Goal: Task Accomplishment & Management: Manage account settings

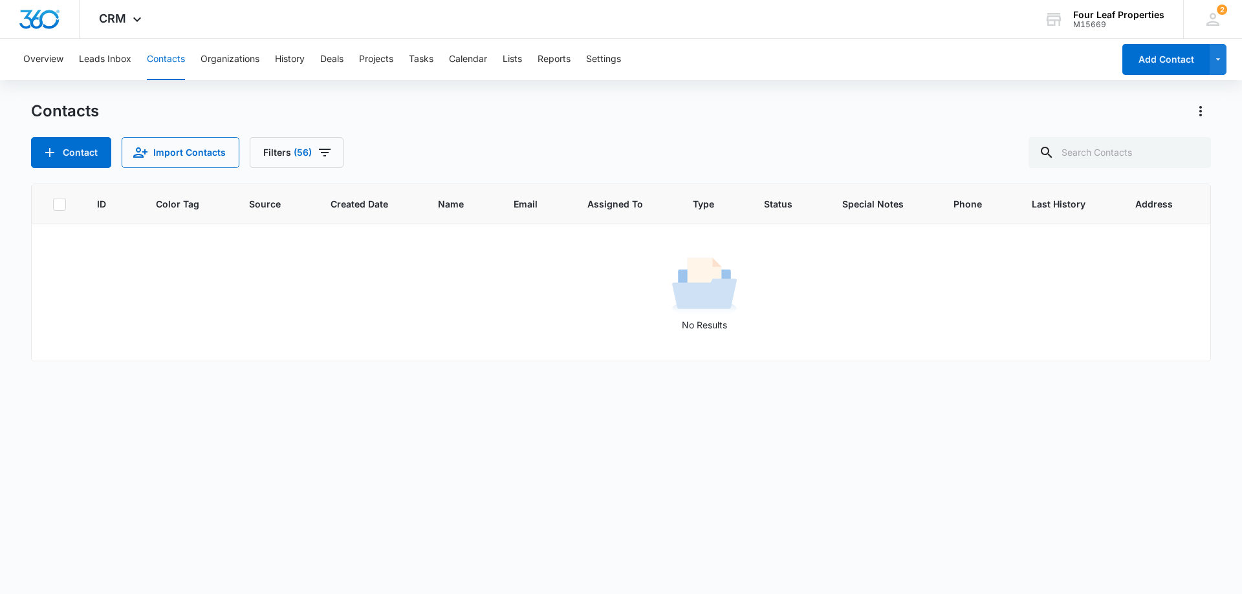
scroll to position [0, 87]
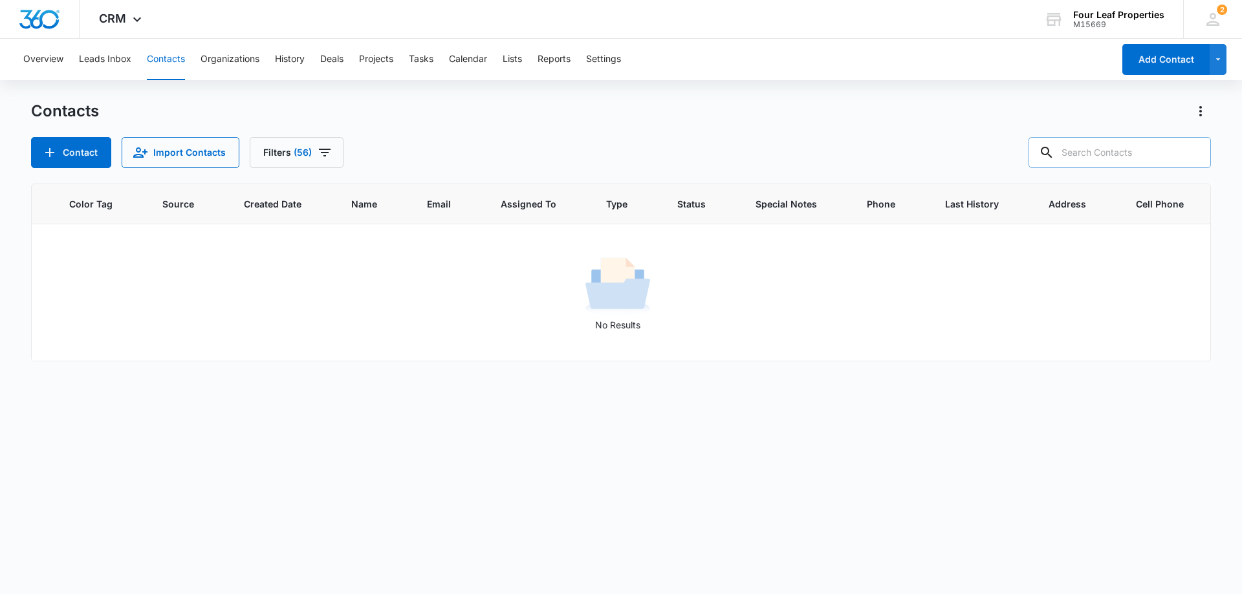
click at [1074, 158] on input "text" at bounding box center [1120, 152] width 182 height 31
type input "[PERSON_NAME]"
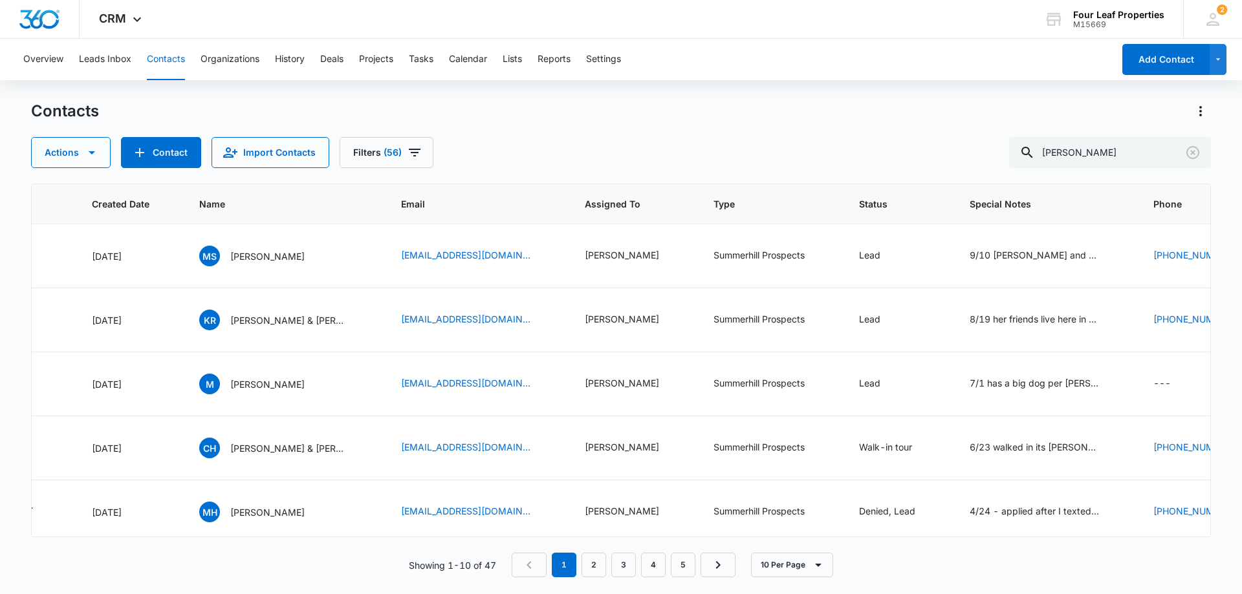
scroll to position [0, 389]
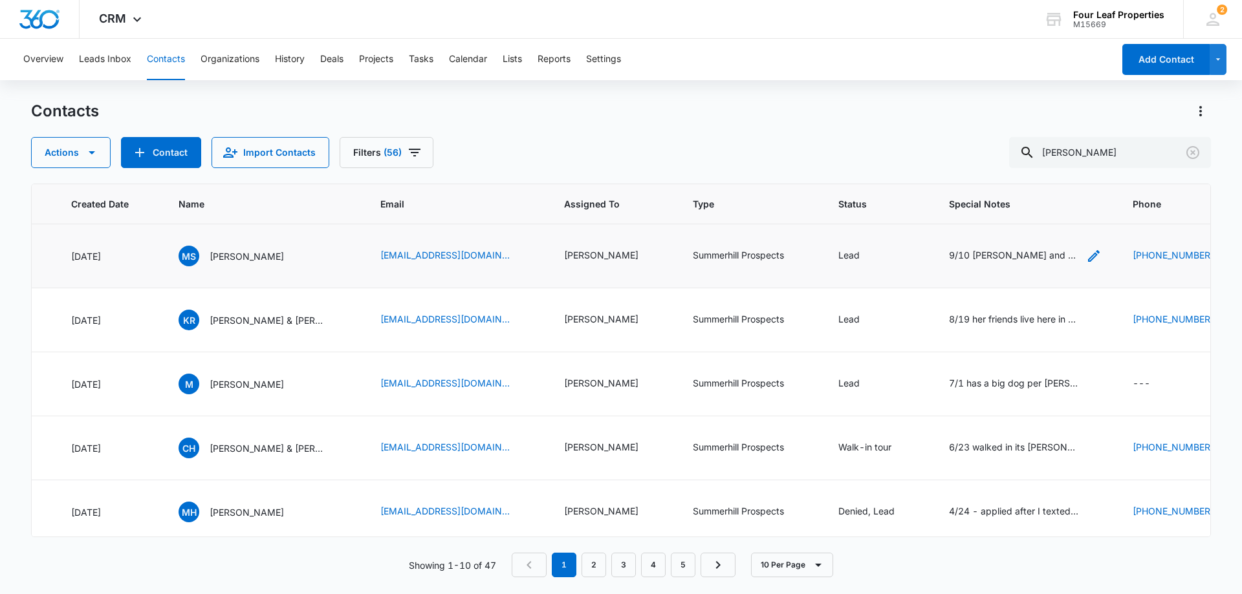
click at [1098, 259] on icon "Special Notes - 9/10 Michael and his wife came in and toured barton IV with me …" at bounding box center [1094, 256] width 12 height 12
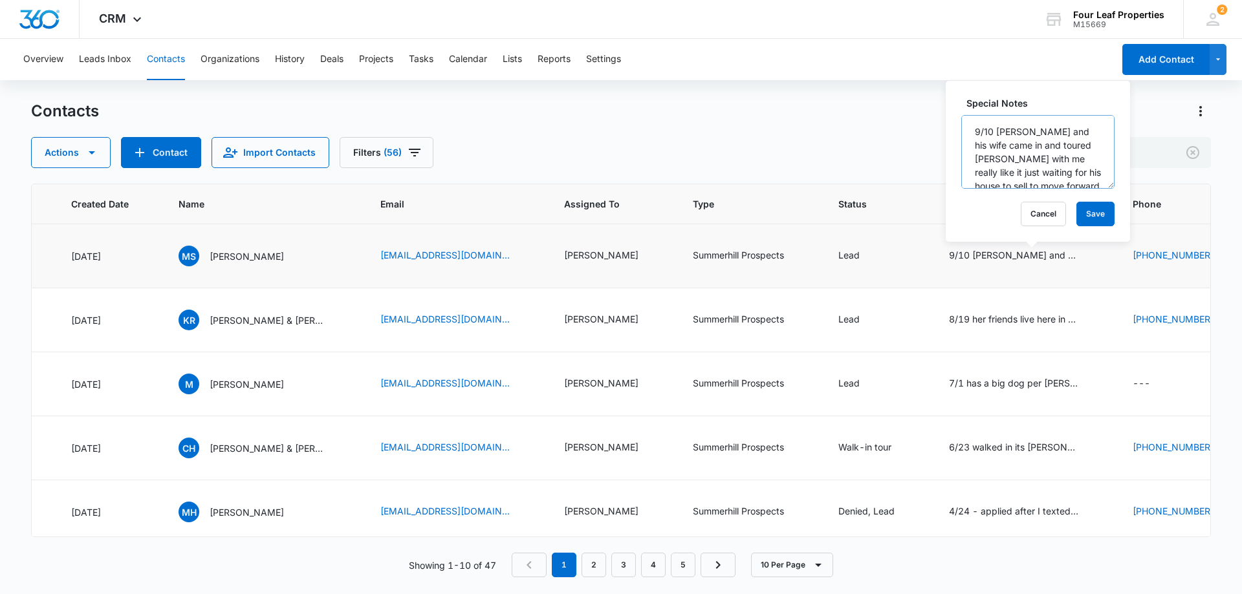
scroll to position [65, 0]
click at [1039, 214] on button "Cancel" at bounding box center [1043, 214] width 45 height 25
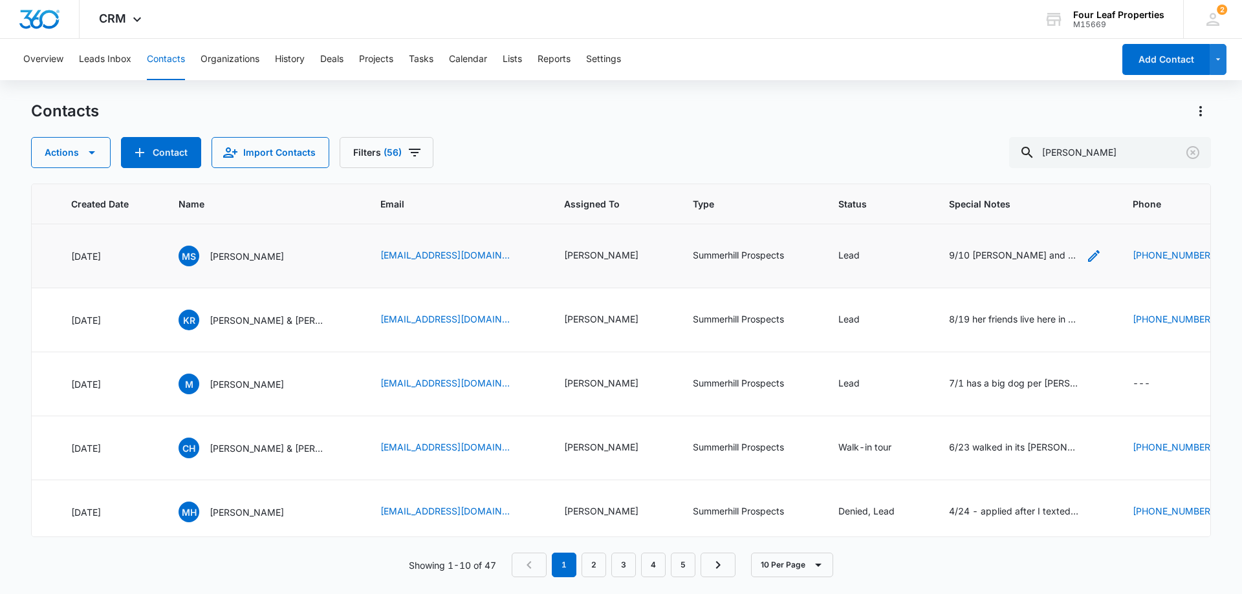
click at [1012, 257] on div "9/10 [PERSON_NAME] and his wife came in and toured [PERSON_NAME] with me really…" at bounding box center [1013, 255] width 129 height 14
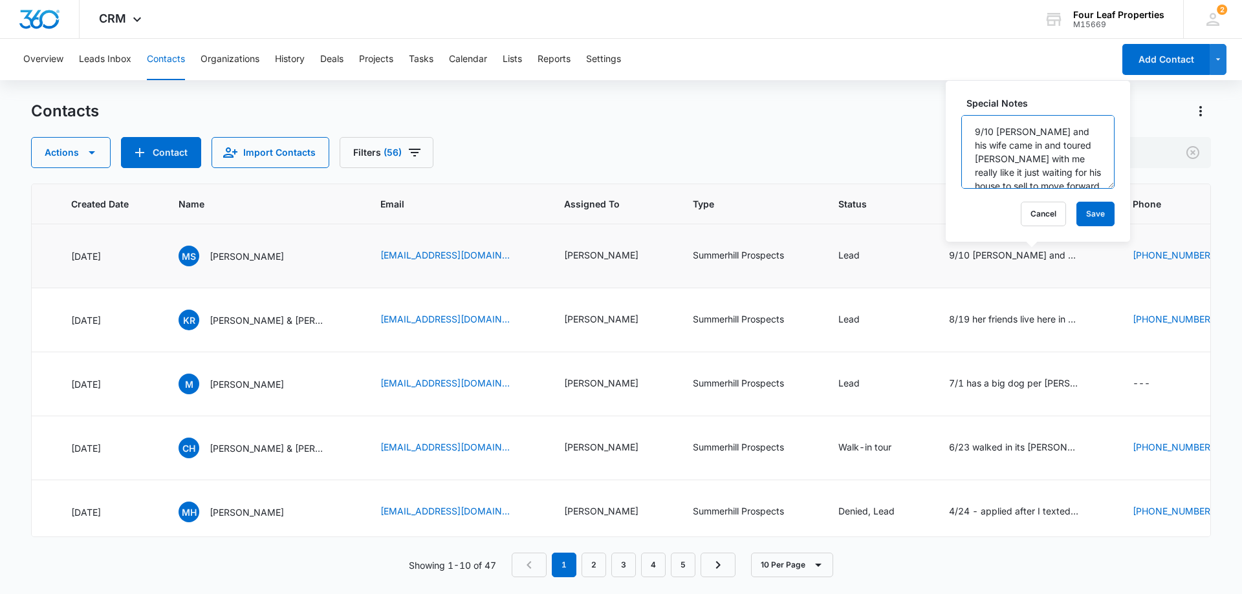
click at [977, 135] on textarea "9/10 [PERSON_NAME] and his wife came in and toured [PERSON_NAME] with me really…" at bounding box center [1037, 152] width 153 height 74
type textarea "9/11 toured [PERSON_NAME] didnt like it as much as [PERSON_NAME] house sold nee…"
click at [1076, 215] on button "Save" at bounding box center [1095, 214] width 38 height 25
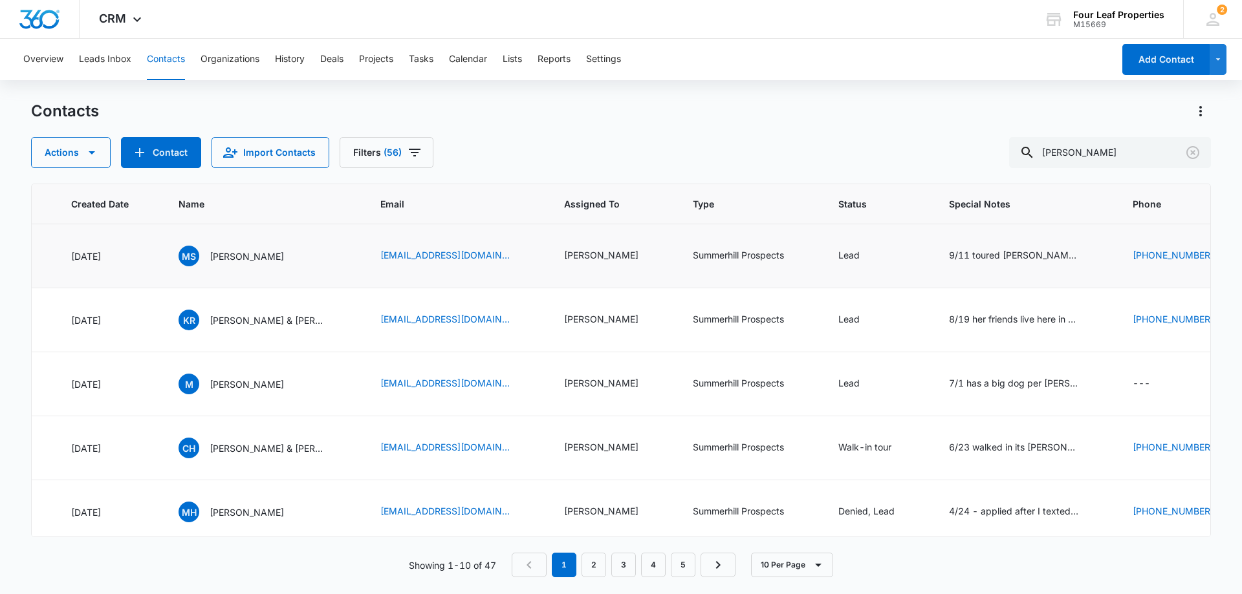
click at [233, 256] on p "[PERSON_NAME]" at bounding box center [247, 257] width 74 height 14
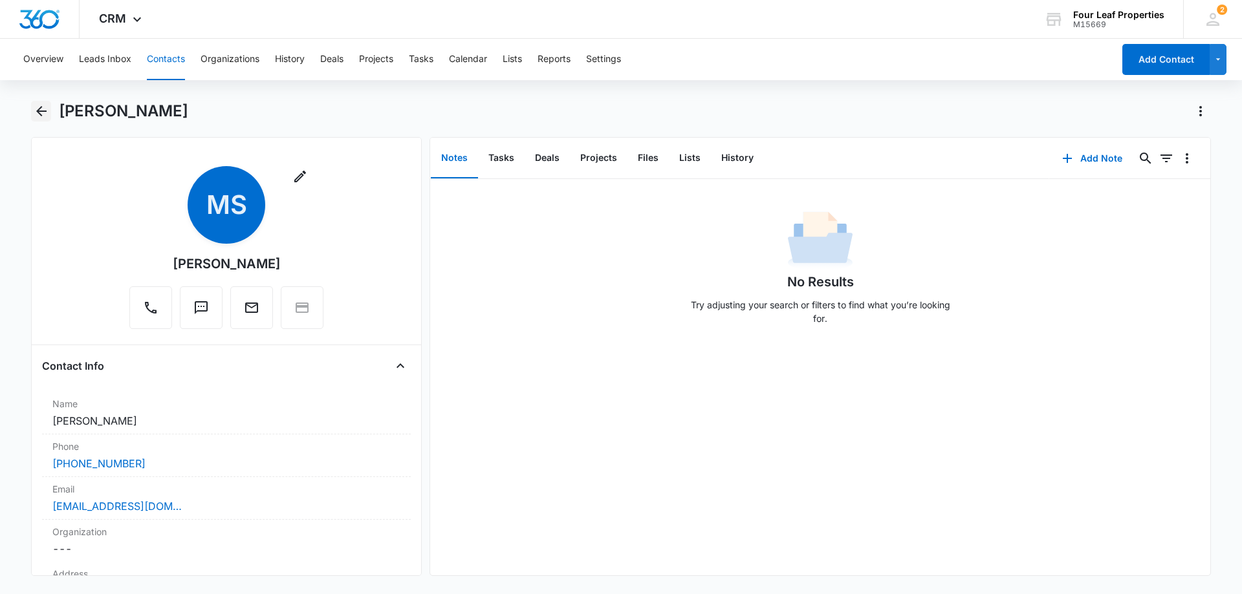
click at [45, 115] on icon "Back" at bounding box center [42, 112] width 16 height 16
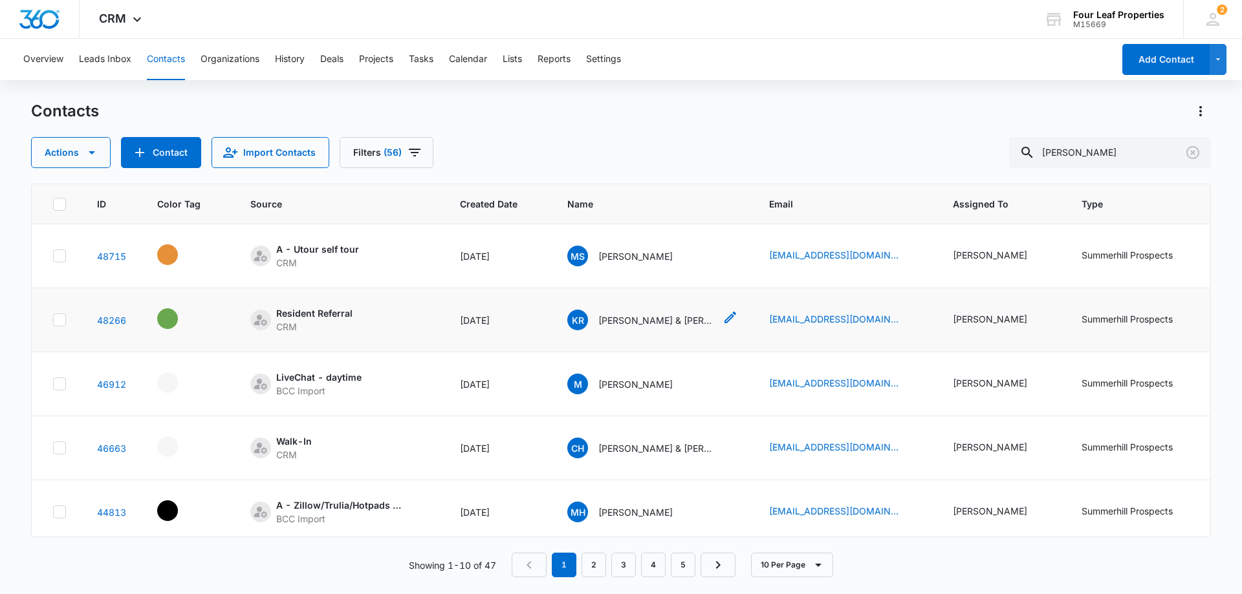
click at [697, 322] on p "[PERSON_NAME] & [PERSON_NAME]" at bounding box center [656, 321] width 116 height 14
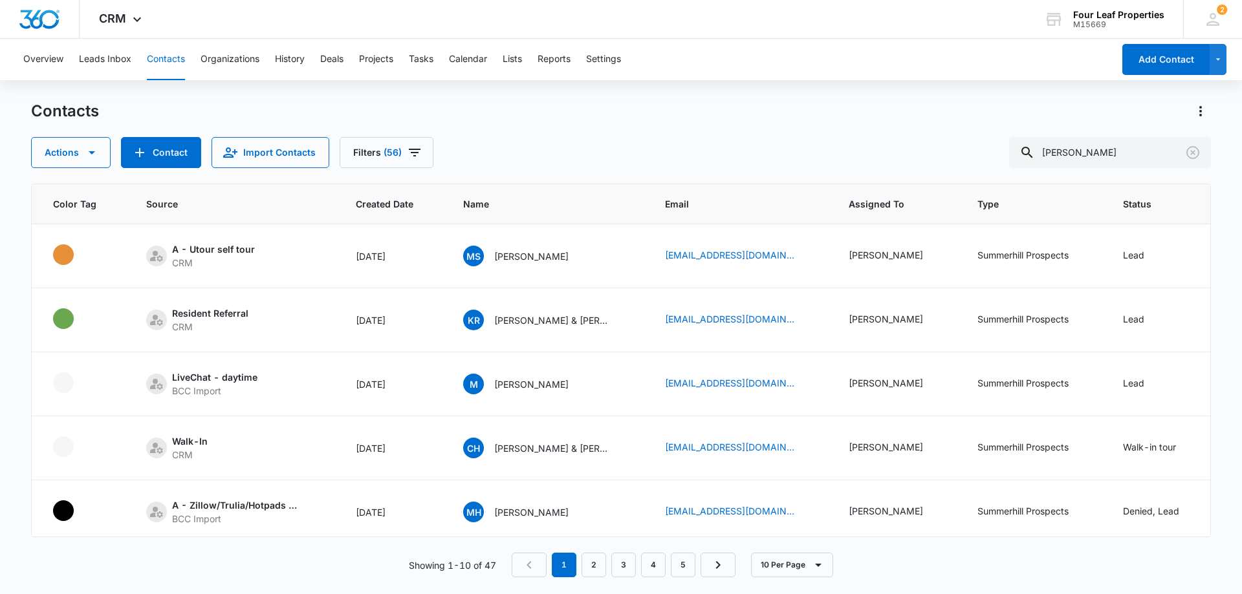
scroll to position [0, 95]
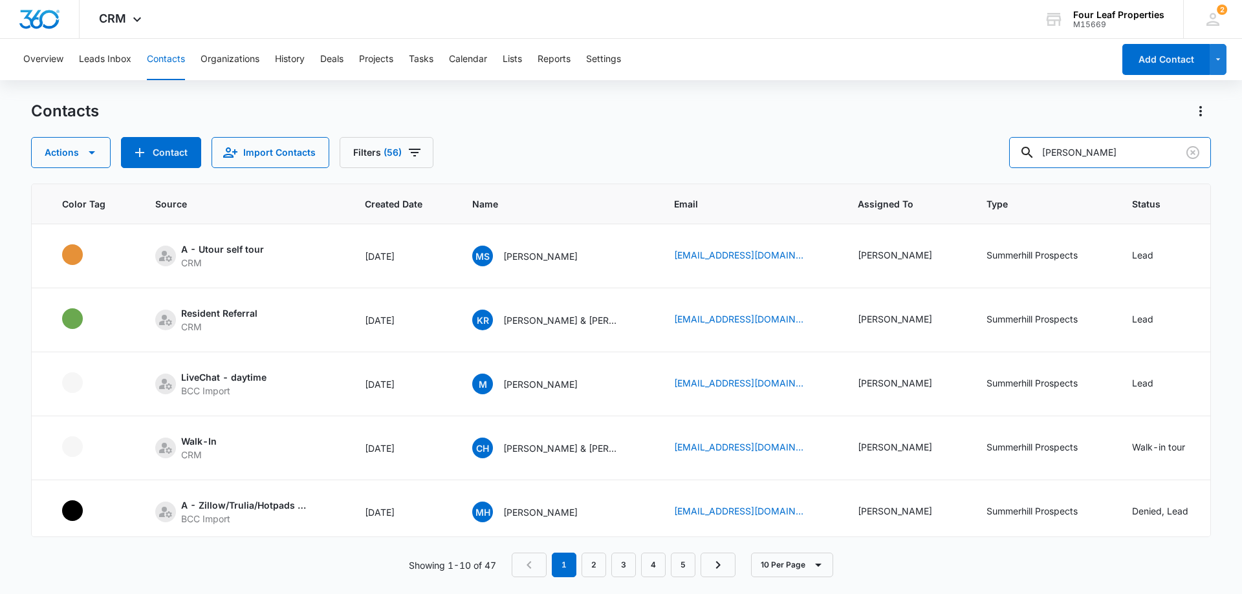
drag, startPoint x: 1112, startPoint y: 154, endPoint x: 910, endPoint y: 175, distance: 202.9
click at [940, 166] on div "Actions Contact Import Contacts Filters (56) [PERSON_NAME]" at bounding box center [621, 152] width 1180 height 31
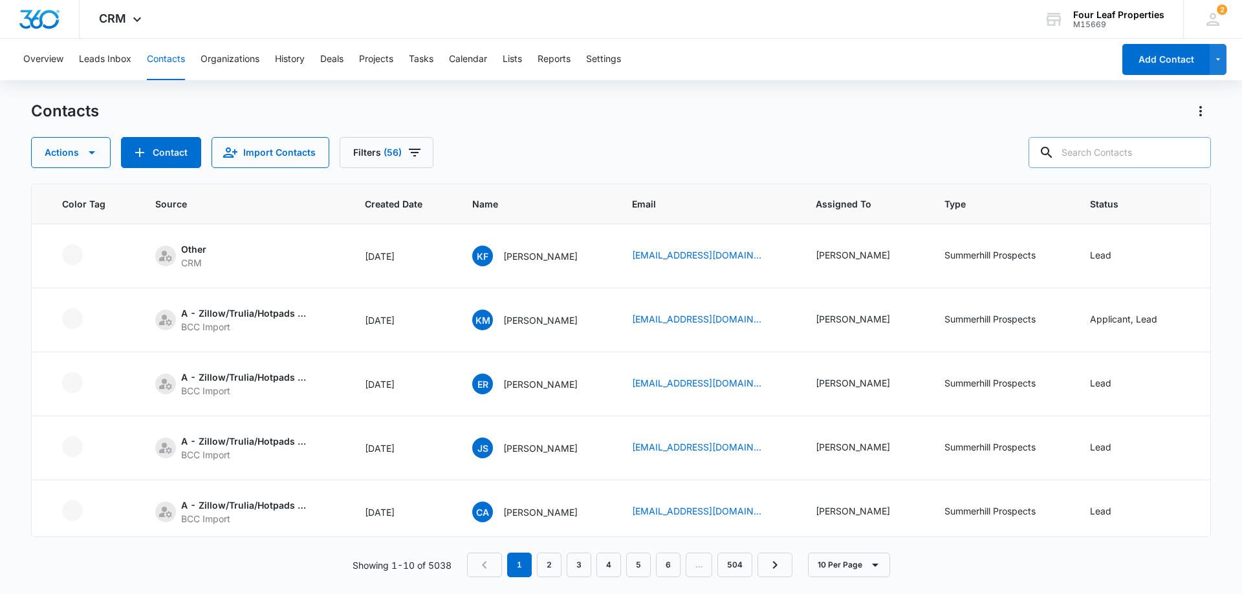
paste input "[PHONE_NUMBER]"
type input "[PHONE_NUMBER]"
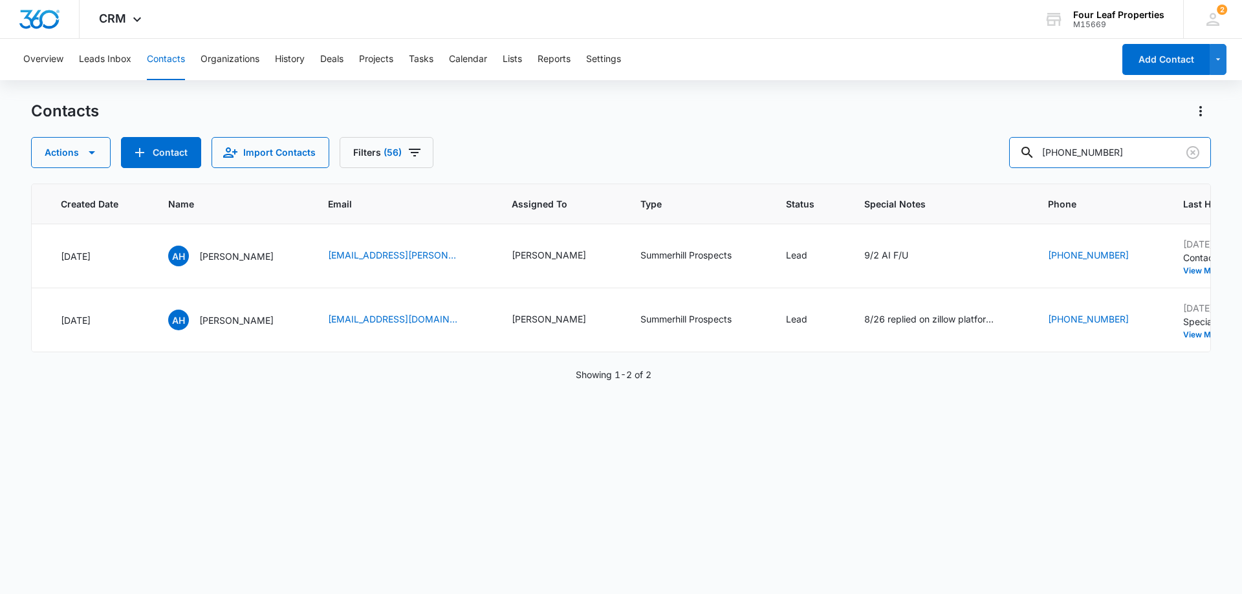
scroll to position [0, 413]
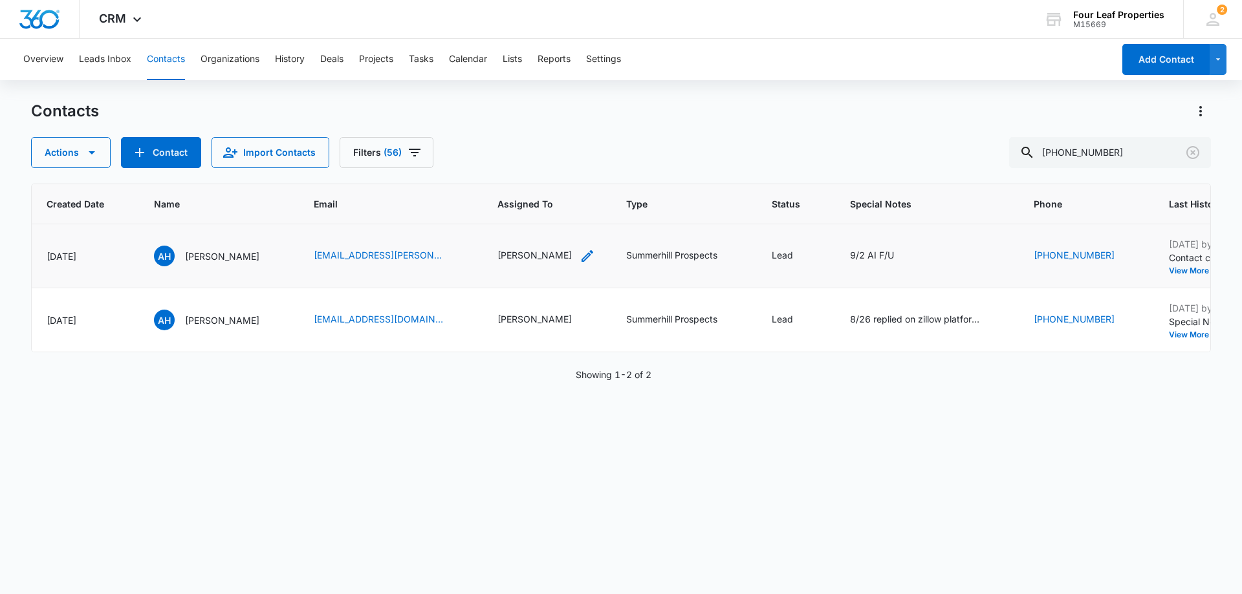
click at [497, 252] on div "[PERSON_NAME]" at bounding box center [534, 255] width 74 height 14
click at [515, 173] on icon "Remove Kelly Mursch" at bounding box center [519, 173] width 9 height 10
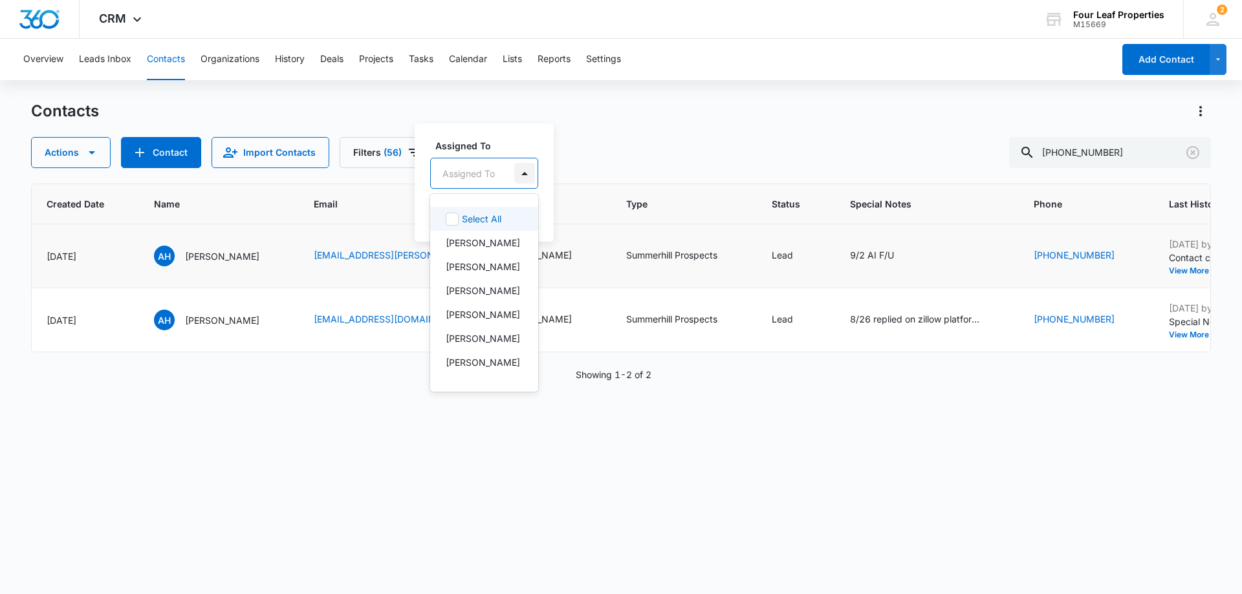
click at [514, 174] on div at bounding box center [524, 173] width 21 height 21
click at [488, 298] on p "[PERSON_NAME]" at bounding box center [483, 291] width 74 height 14
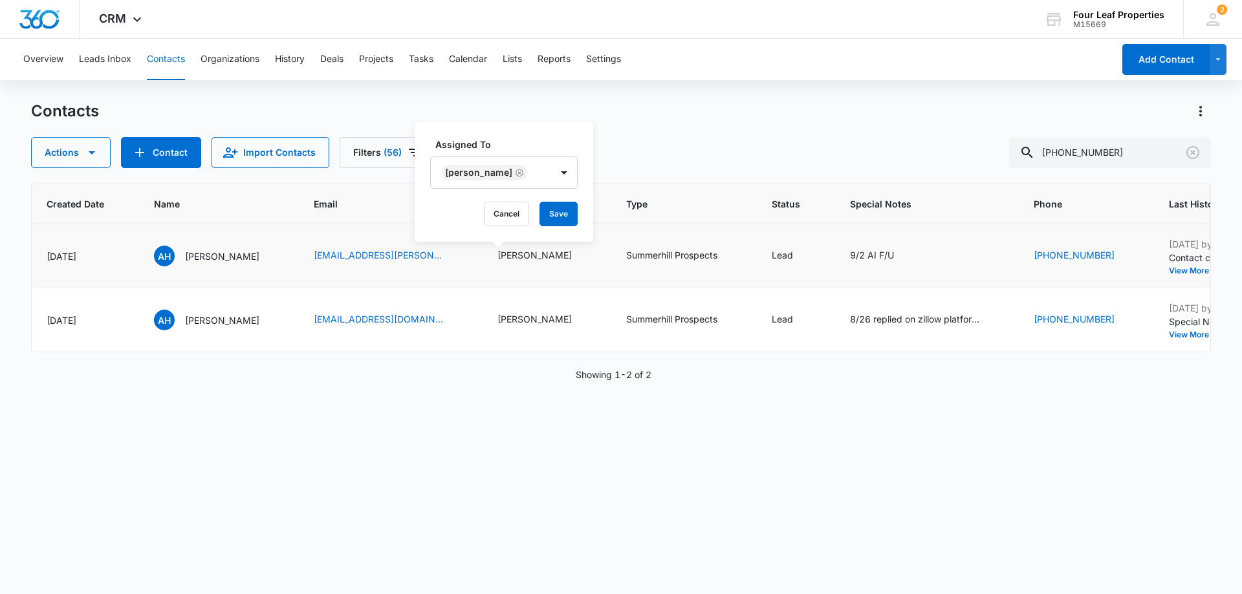
click at [533, 137] on div "Assigned To [PERSON_NAME] Cancel Save" at bounding box center [504, 182] width 179 height 120
click at [560, 212] on button "Save" at bounding box center [559, 214] width 38 height 25
click at [850, 259] on div "9/2 AI F/U" at bounding box center [872, 255] width 44 height 14
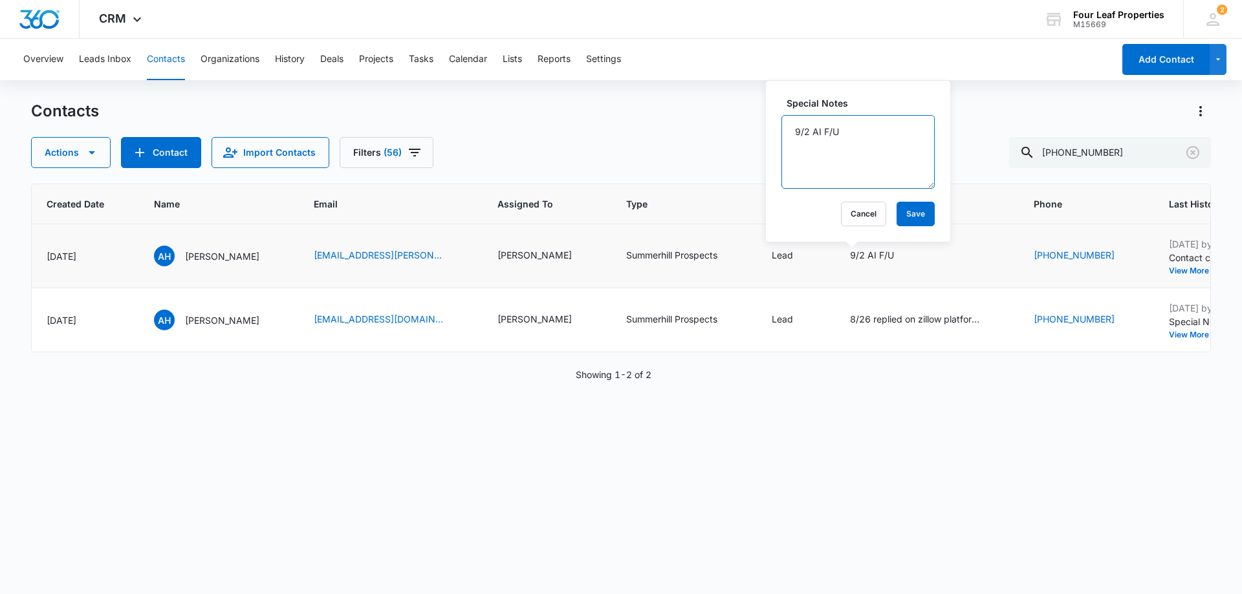
click at [796, 140] on textarea "9/2 AI F/U" at bounding box center [857, 152] width 153 height 74
type textarea "9/11 lm and replied on zillow platform 9/2 AI F/U"
click at [901, 217] on button "Save" at bounding box center [916, 214] width 38 height 25
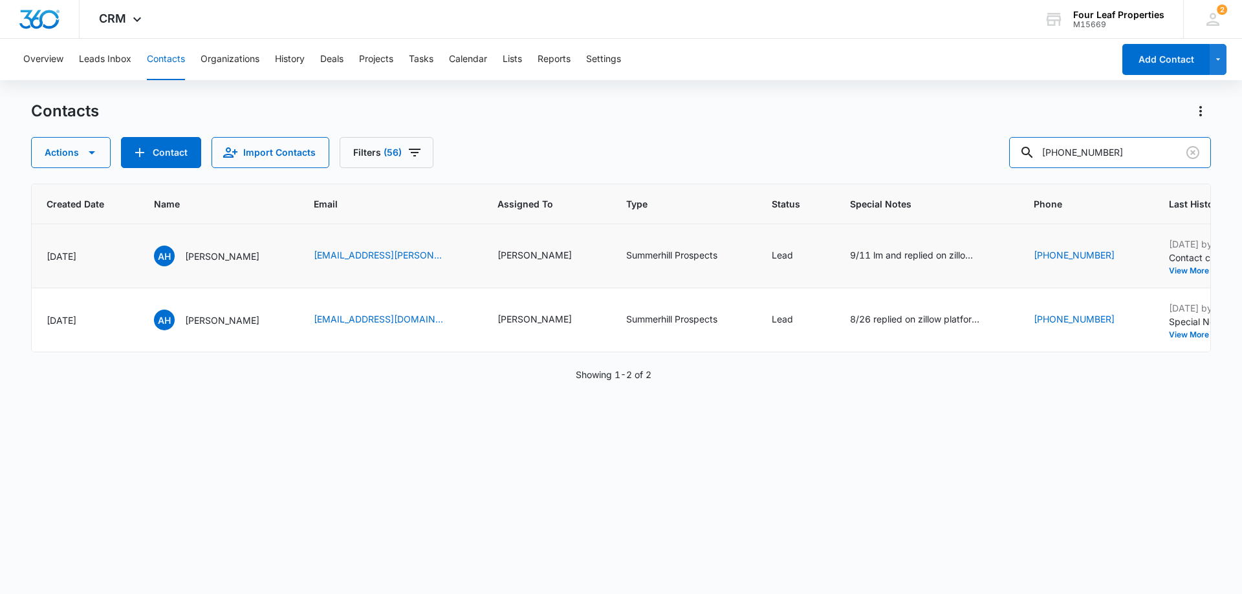
drag, startPoint x: 1142, startPoint y: 151, endPoint x: 907, endPoint y: 161, distance: 235.1
click at [909, 161] on div "Actions Contact Import Contacts Filters [PHONE_NUMBER]" at bounding box center [621, 152] width 1180 height 31
paste input "[PERSON_NAME]"
type input "[PERSON_NAME]"
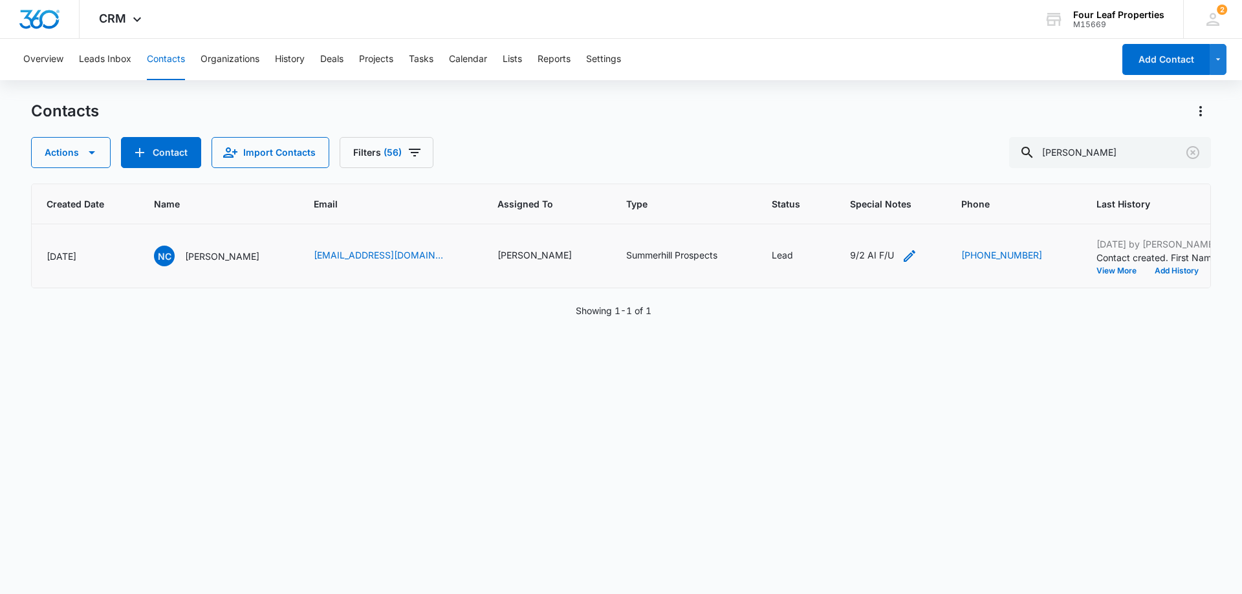
click at [902, 258] on icon "Special Notes - 9/2 AI F/U - Select to Edit Field" at bounding box center [910, 256] width 16 height 16
click at [815, 133] on textarea "9/2 AI F/U" at bounding box center [878, 152] width 153 height 74
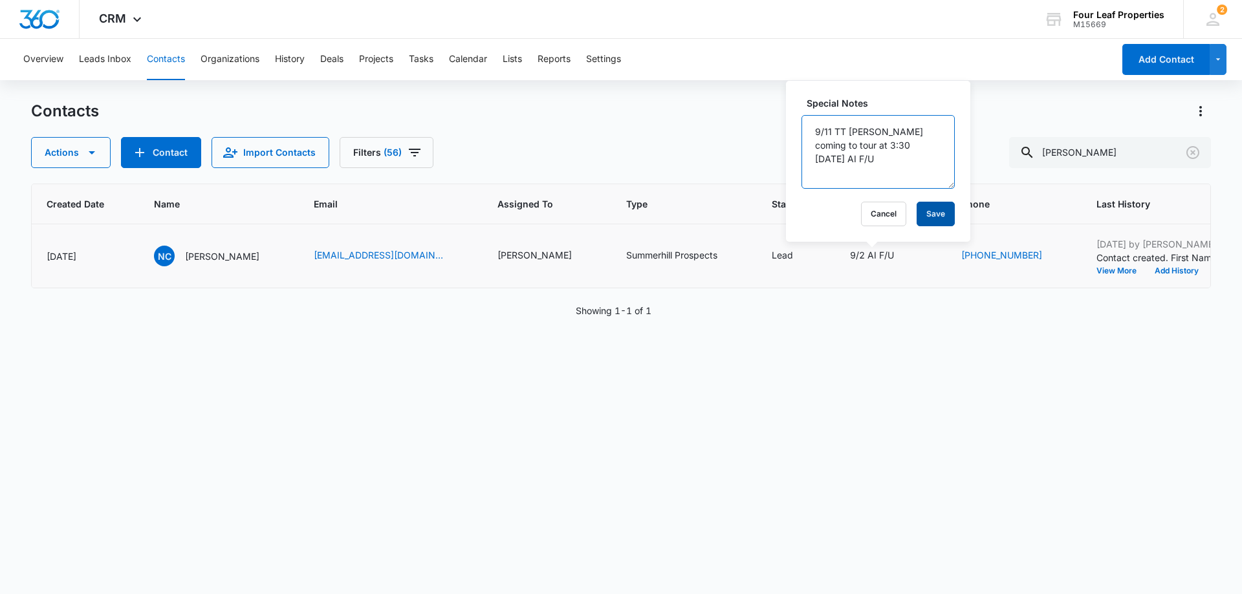
type textarea "9/11 TT [PERSON_NAME] coming to tour at 3:30 [DATE] AI F/U"
click at [925, 212] on button "Save" at bounding box center [936, 214] width 38 height 25
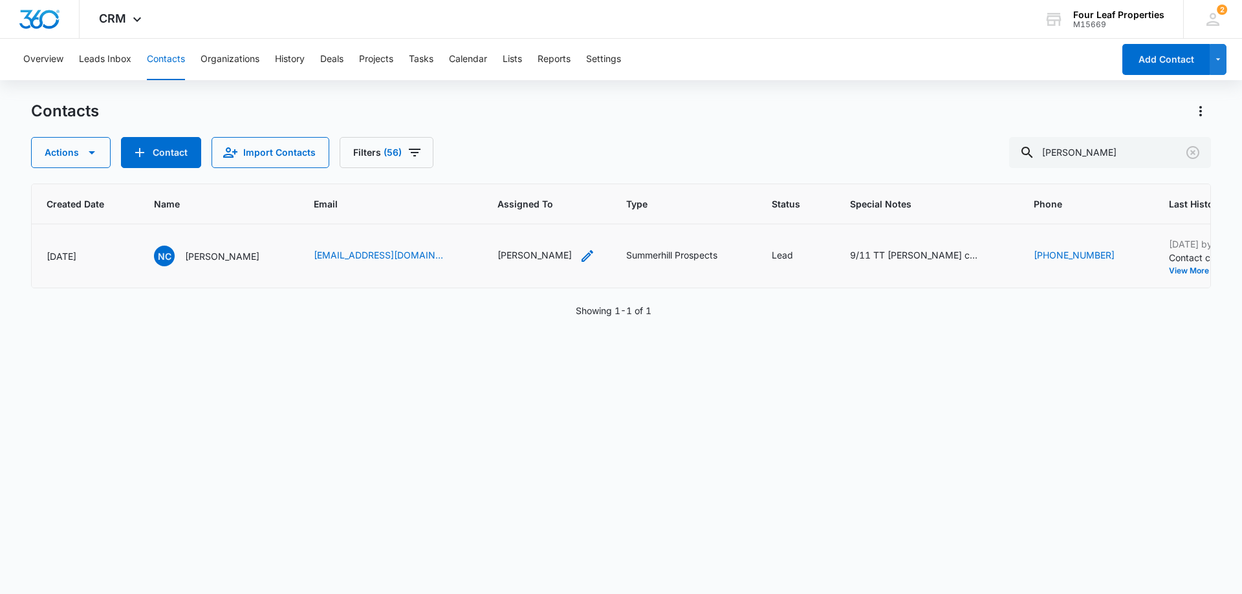
click at [534, 263] on div "[PERSON_NAME]" at bounding box center [534, 256] width 74 height 16
click at [559, 171] on icon "Remove Kelly Mursch" at bounding box center [563, 173] width 9 height 10
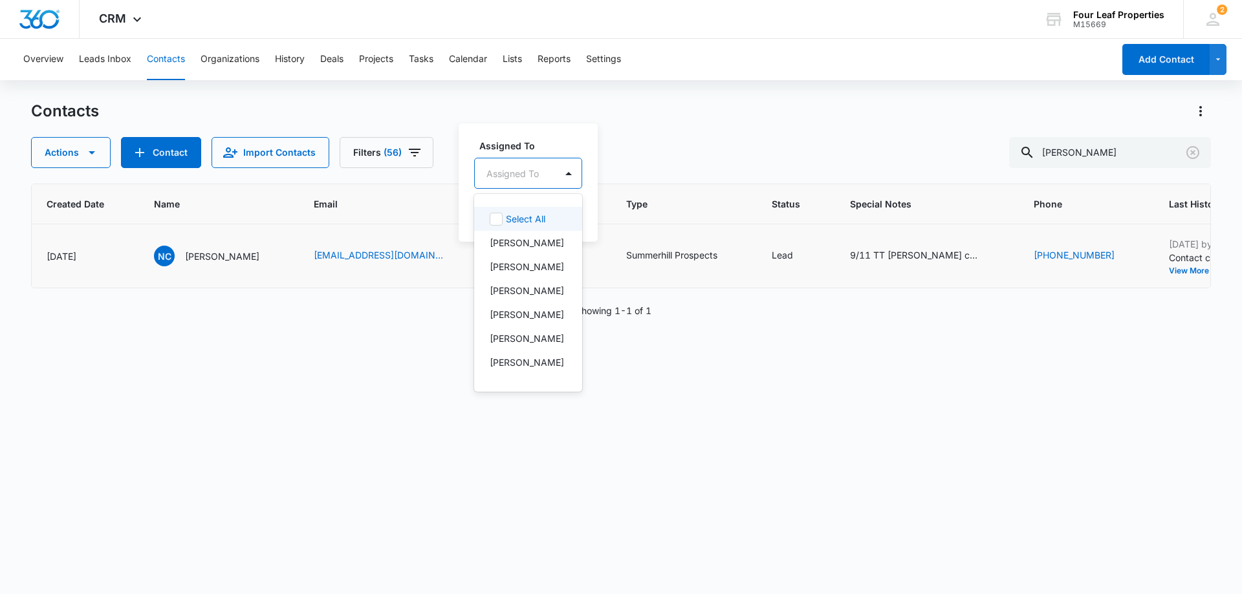
click at [552, 179] on div "Assigned To" at bounding box center [515, 173] width 81 height 29
click at [529, 298] on p "[PERSON_NAME]" at bounding box center [527, 291] width 74 height 14
click at [602, 143] on label "Assigned To" at bounding box center [552, 145] width 147 height 14
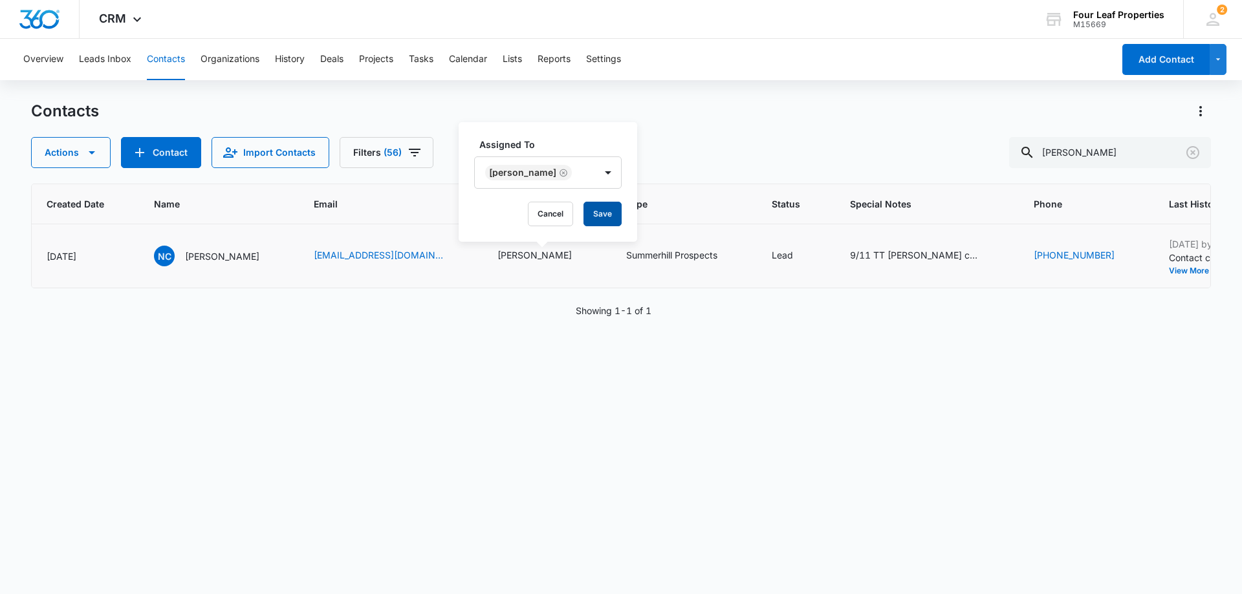
click at [605, 206] on button "Save" at bounding box center [602, 214] width 38 height 25
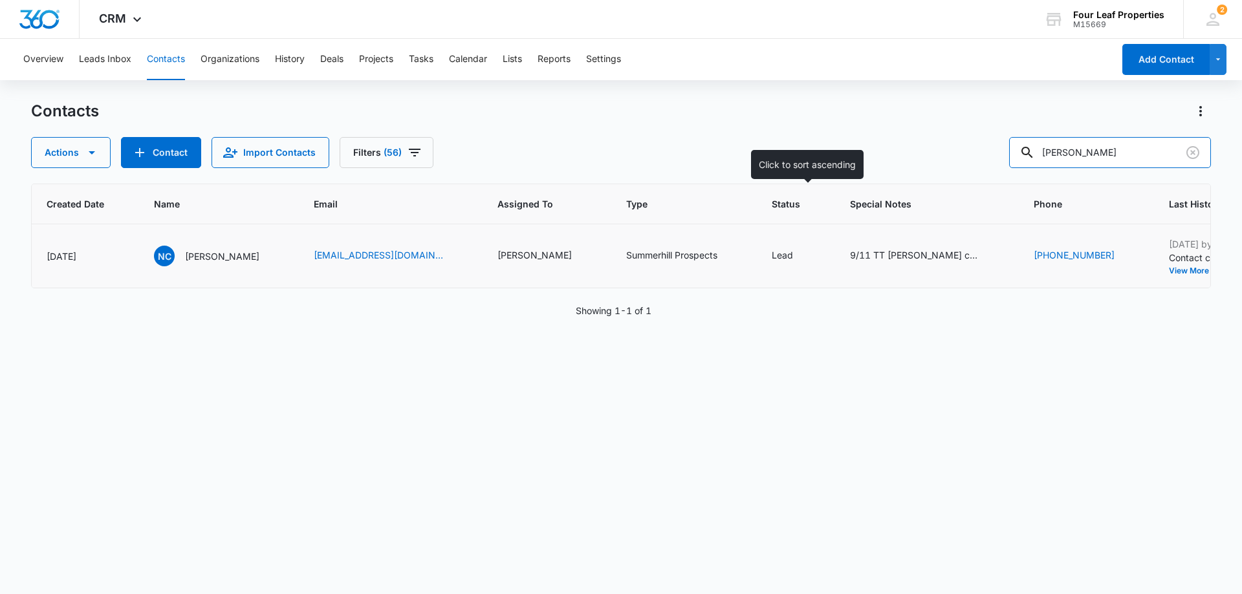
drag, startPoint x: 939, startPoint y: 181, endPoint x: 801, endPoint y: 194, distance: 139.0
click at [807, 191] on div "Contacts Actions Contact Import Contacts Filters (56) [PERSON_NAME] ID Color Ta…" at bounding box center [621, 347] width 1180 height 492
paste input "[PERSON_NAME]"
type input "[PERSON_NAME]"
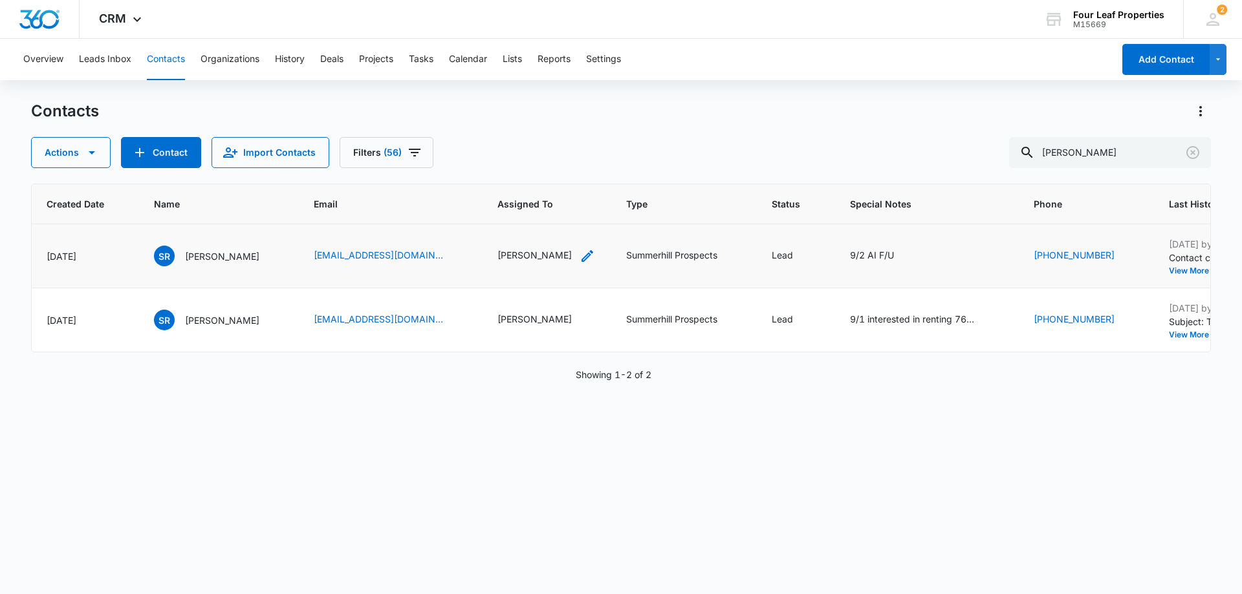
click at [527, 256] on div "[PERSON_NAME]" at bounding box center [534, 255] width 74 height 14
click at [579, 172] on div at bounding box center [589, 172] width 21 height 21
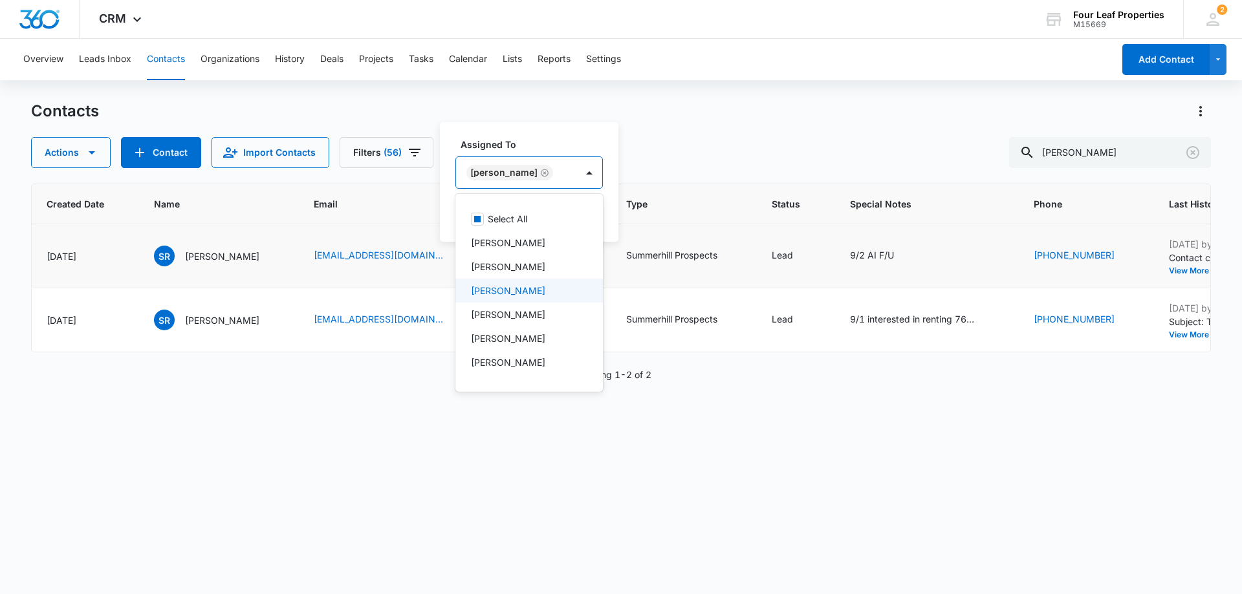
click at [535, 281] on div "[PERSON_NAME]" at bounding box center [528, 291] width 147 height 24
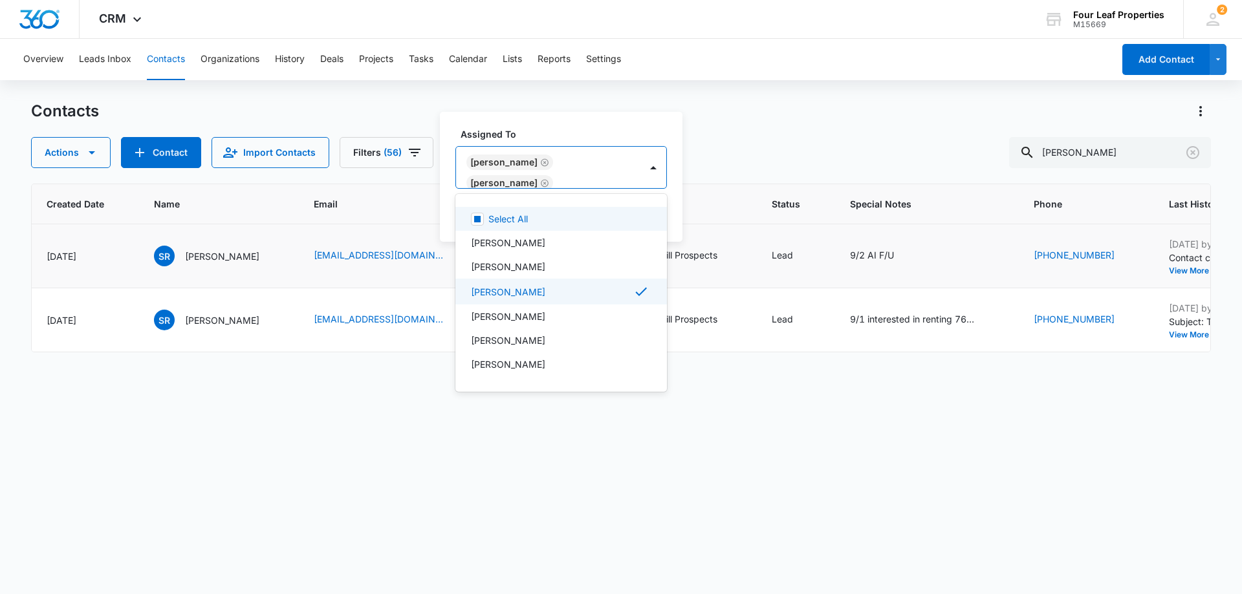
click at [540, 180] on icon "Remove Kelly Mursch" at bounding box center [544, 184] width 9 height 10
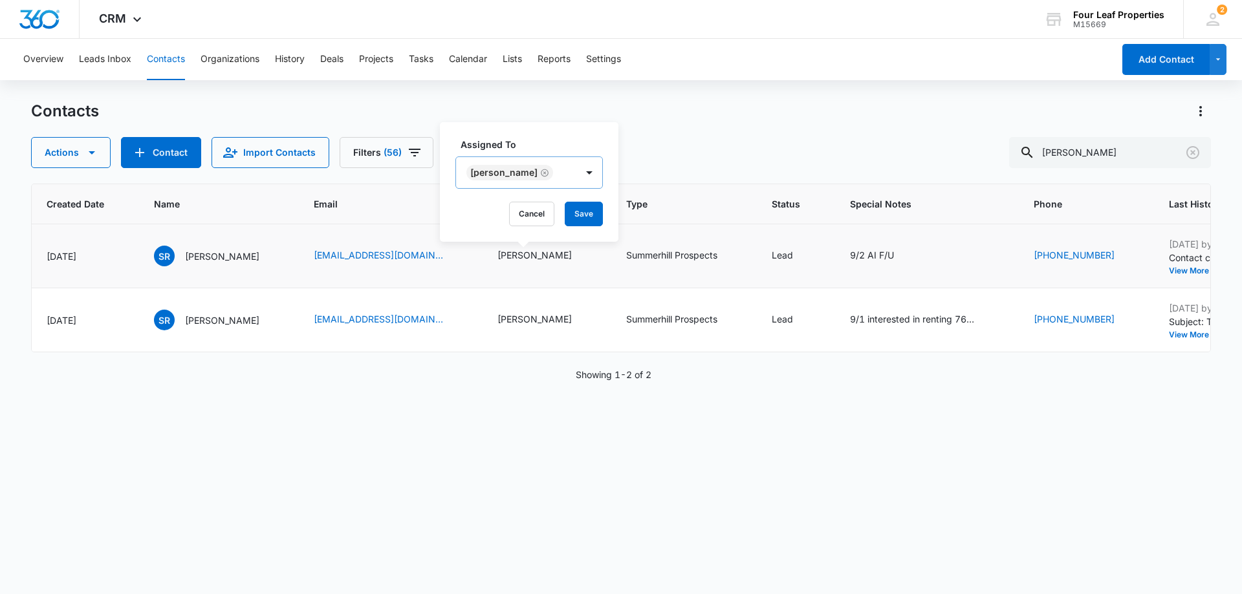
click at [596, 136] on div "Assigned To [PERSON_NAME] Cancel Save" at bounding box center [529, 182] width 179 height 120
click at [602, 213] on button "Save" at bounding box center [584, 214] width 38 height 25
click at [906, 256] on icon "Special Notes - 9/2 AI F/U - Select to Edit Field" at bounding box center [910, 256] width 12 height 12
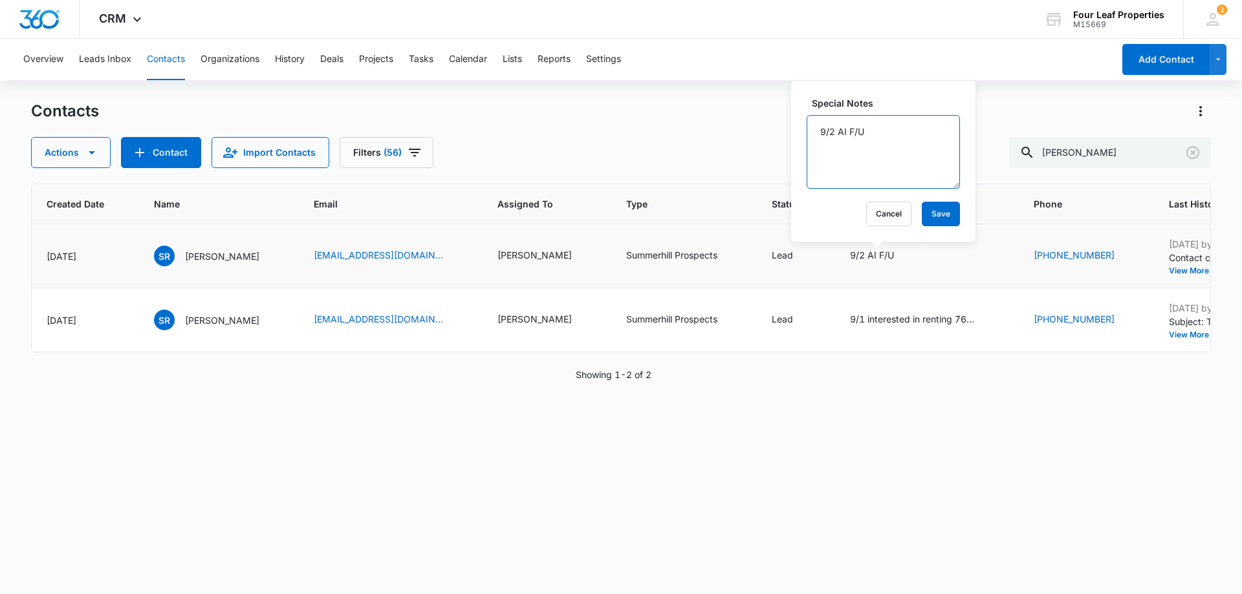
click at [820, 138] on textarea "9/2 AI F/U" at bounding box center [883, 152] width 153 height 74
type textarea "9/11 cant leave message 9/2 AI F/U"
click at [941, 217] on button "Save" at bounding box center [941, 214] width 38 height 25
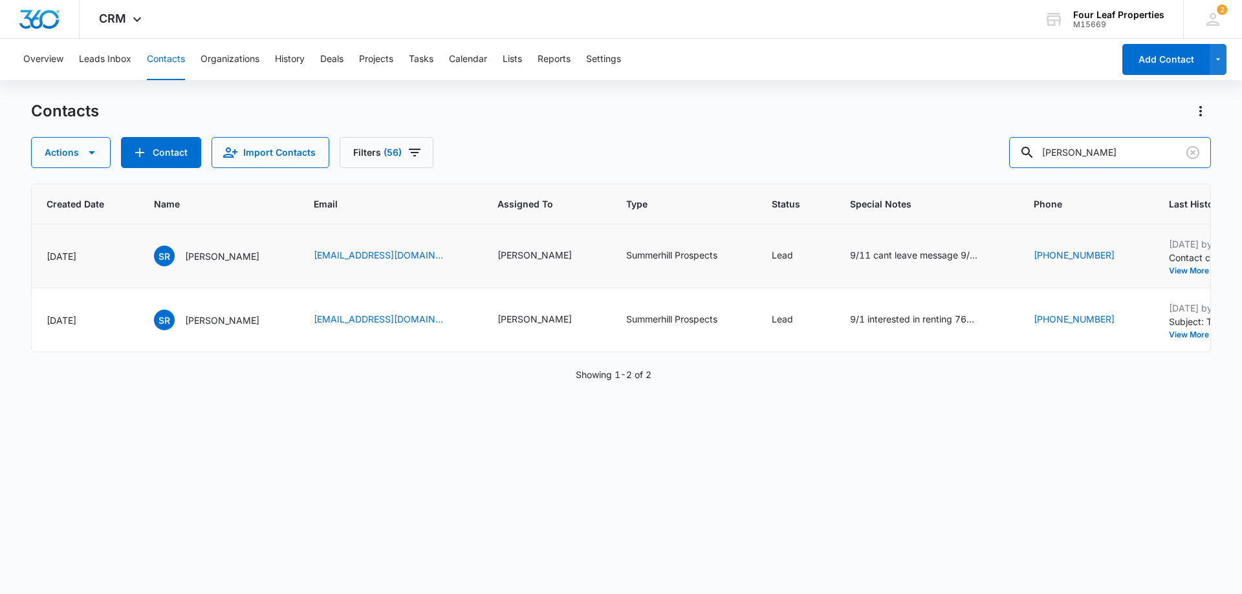
drag, startPoint x: 1134, startPoint y: 157, endPoint x: 664, endPoint y: 180, distance: 470.9
click at [673, 180] on div "Contacts Actions Contact Import Contacts Filters (56) [PERSON_NAME] ID Color Ta…" at bounding box center [621, 347] width 1180 height 492
paste input "[PERSON_NAME]"
type input "[PERSON_NAME]"
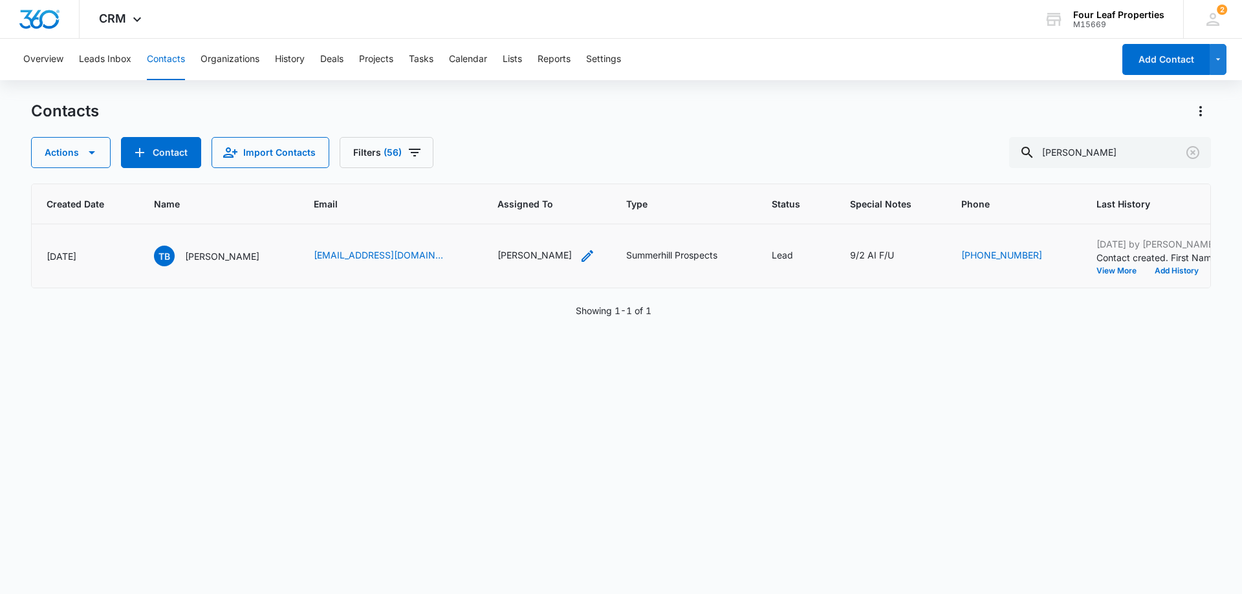
click at [538, 258] on div "[PERSON_NAME]" at bounding box center [546, 256] width 98 height 16
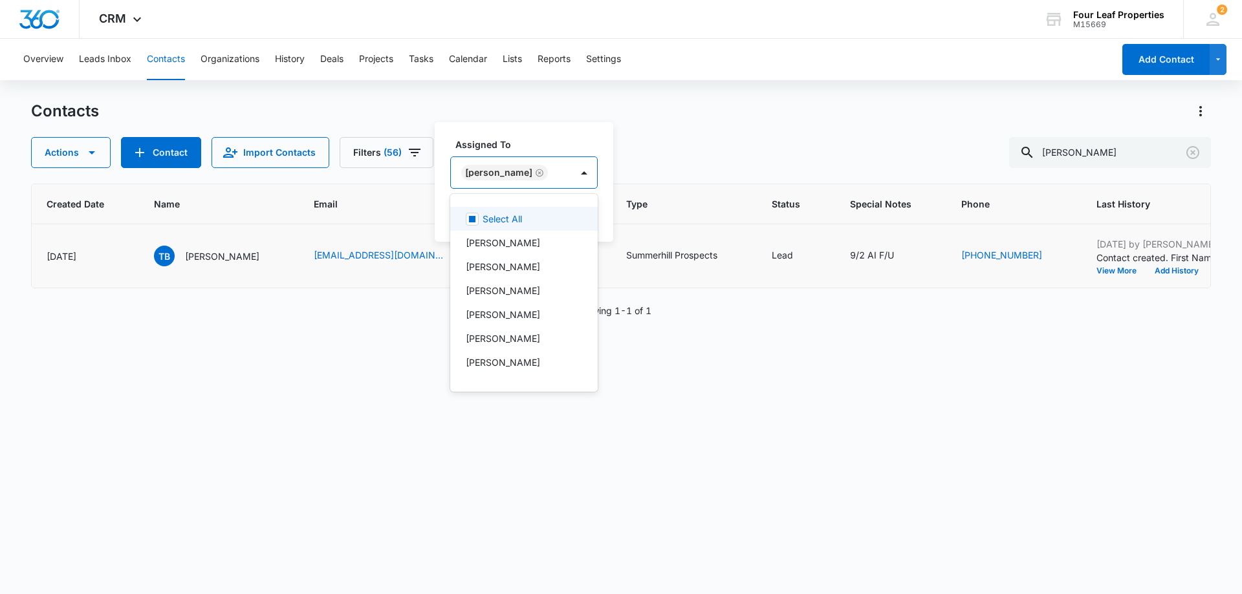
click at [532, 178] on div "[PERSON_NAME]" at bounding box center [504, 173] width 87 height 16
click at [540, 292] on p "[PERSON_NAME]" at bounding box center [503, 291] width 74 height 14
click at [535, 182] on icon "Remove Kelly Mursch" at bounding box center [539, 184] width 9 height 10
click at [590, 153] on div "Assigned To option [PERSON_NAME], deselected. 28 results available. Use Up and …" at bounding box center [523, 163] width 147 height 51
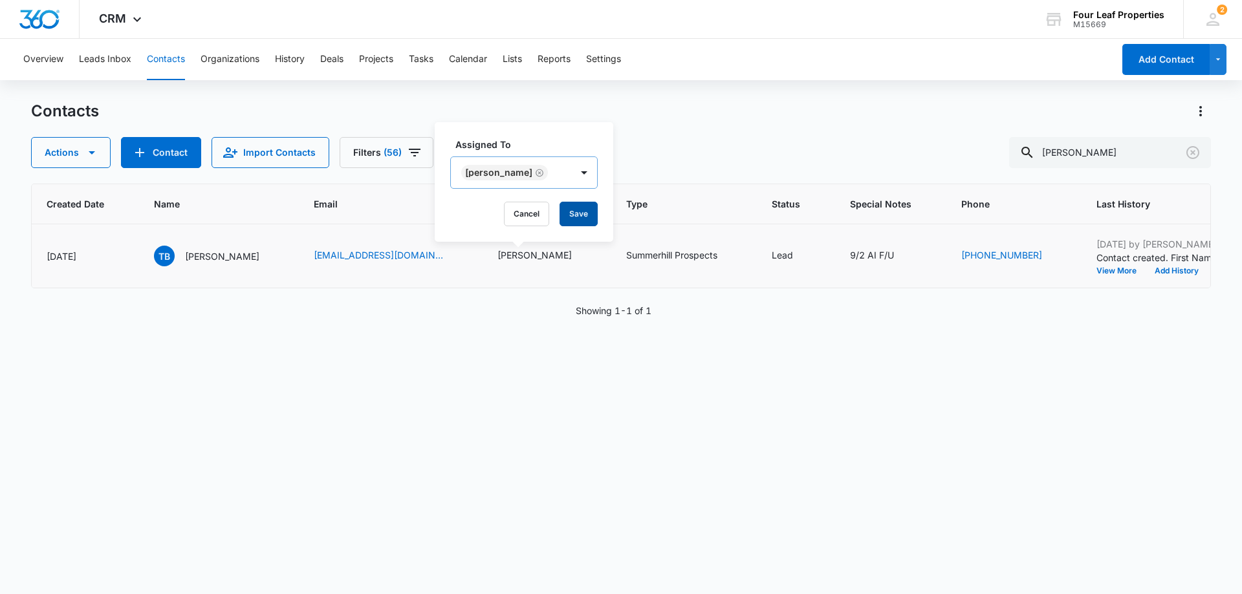
click at [589, 213] on button "Save" at bounding box center [579, 214] width 38 height 25
click at [860, 263] on div "9/2 AI F/U" at bounding box center [872, 256] width 44 height 16
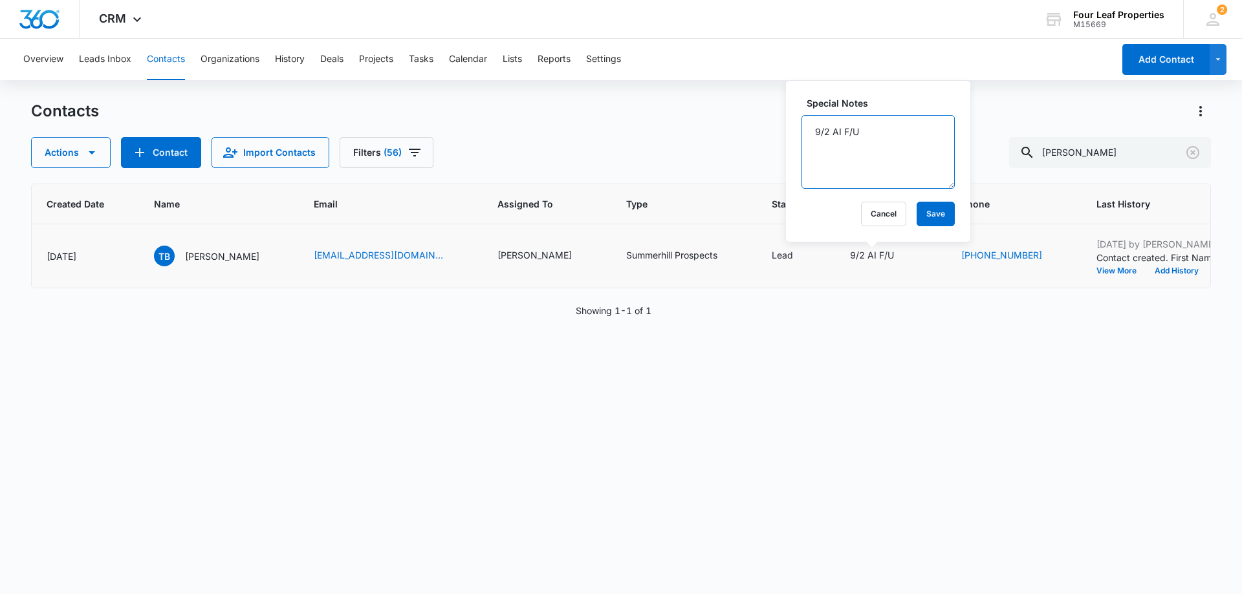
click at [811, 131] on textarea "9/2 AI F/U" at bounding box center [878, 152] width 153 height 74
type textarea "9/11 LM and replied on zillow platform 9/2 AI F/U"
click at [921, 217] on button "Save" at bounding box center [936, 214] width 38 height 25
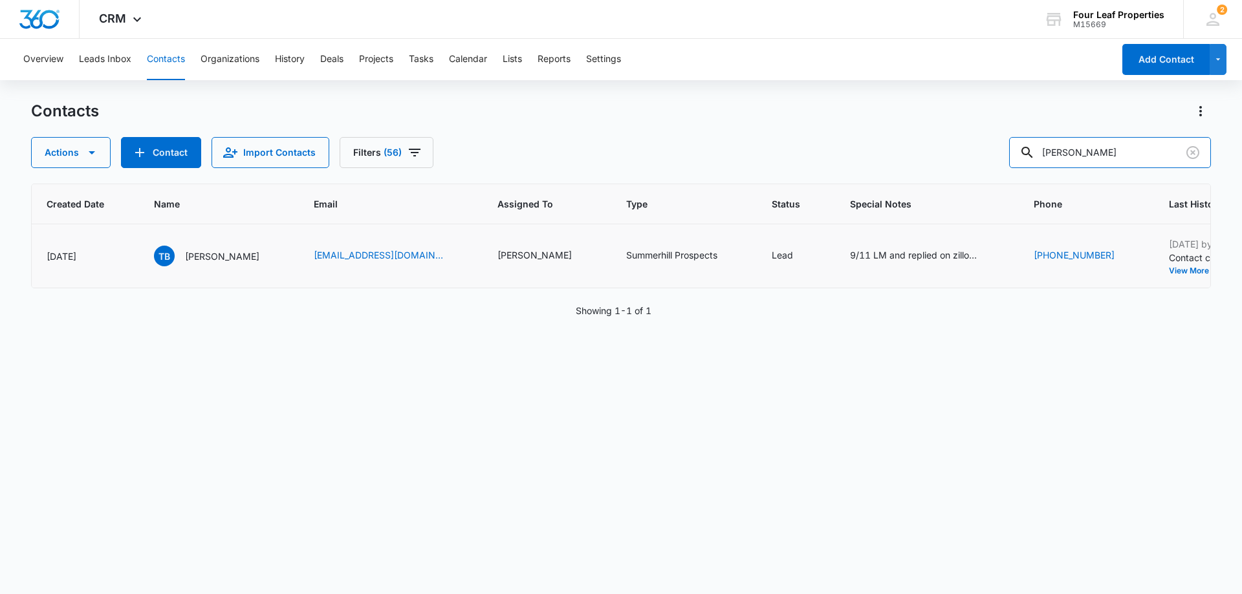
drag, startPoint x: 1144, startPoint y: 147, endPoint x: 533, endPoint y: 158, distance: 610.8
click at [546, 158] on div "Actions Contact Import Contacts Filters (56) [PERSON_NAME]" at bounding box center [621, 152] width 1180 height 31
type input "[PERSON_NAME]"
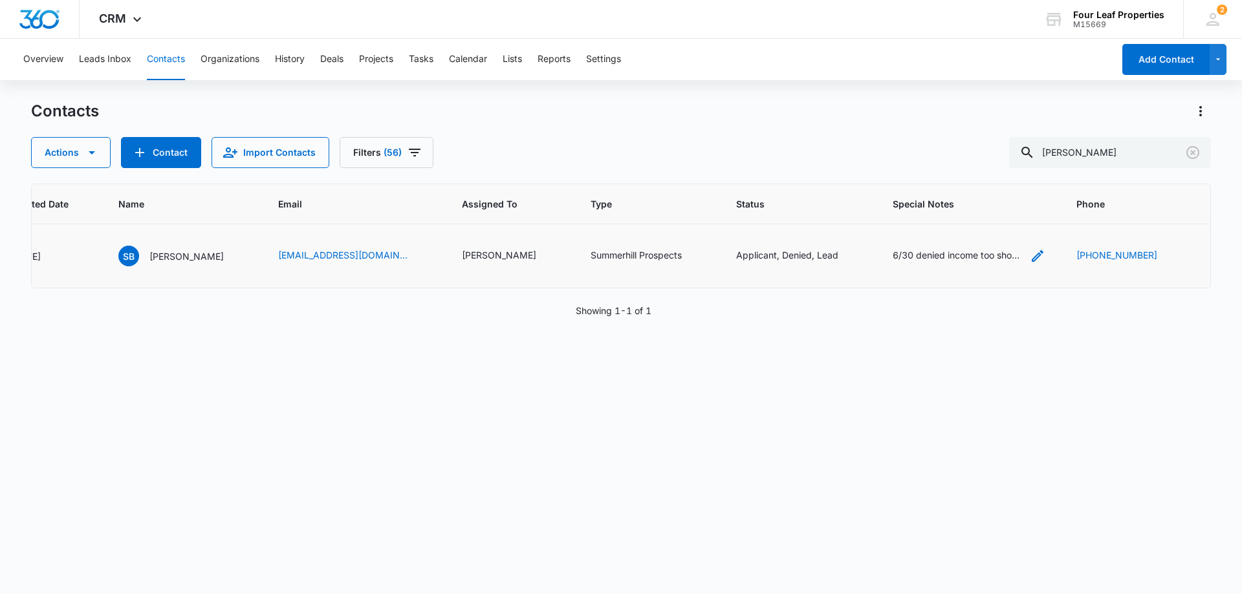
click at [937, 252] on div "6/30 denied income too short KM 6/27 applied for 711 moving from [GEOGRAPHIC_DA…" at bounding box center [957, 255] width 129 height 14
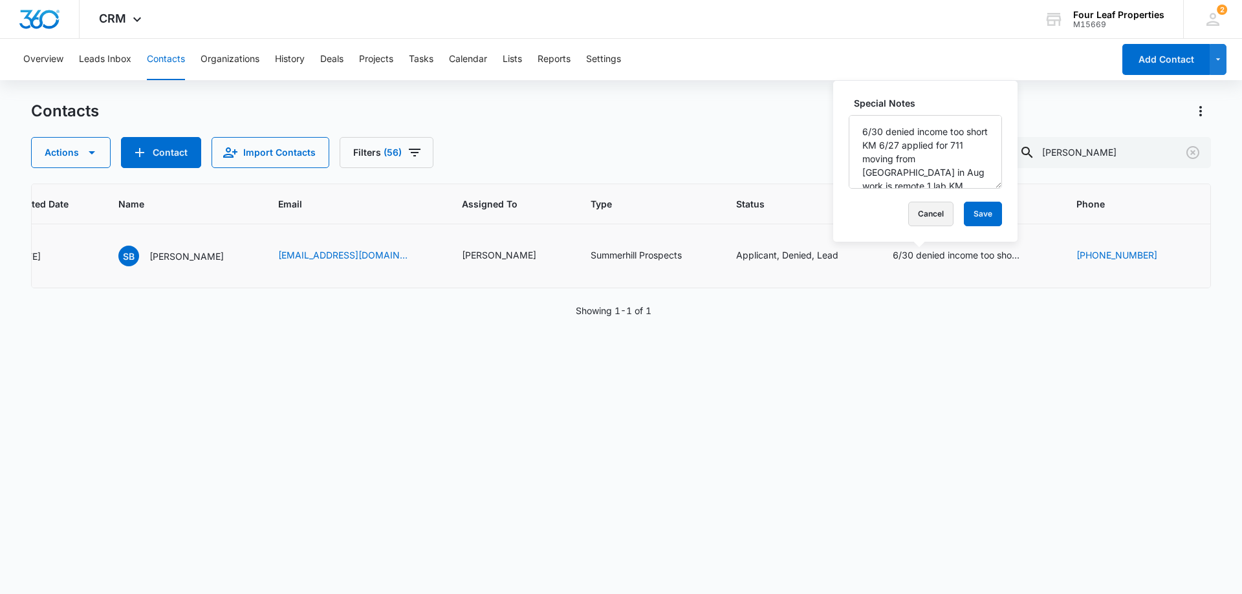
click at [915, 223] on button "Cancel" at bounding box center [930, 214] width 45 height 25
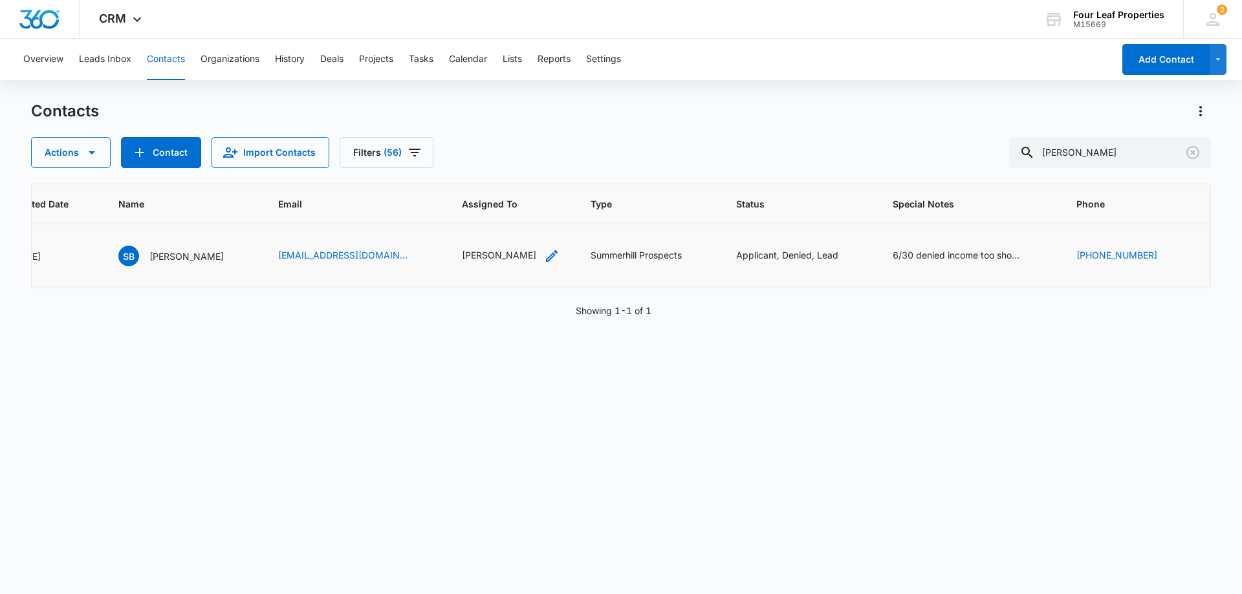
click at [462, 259] on div "[PERSON_NAME]" at bounding box center [499, 255] width 74 height 14
click at [486, 176] on icon "Remove Kelly Mursch" at bounding box center [490, 173] width 8 height 8
click at [481, 177] on div "Assigned To" at bounding box center [442, 173] width 81 height 29
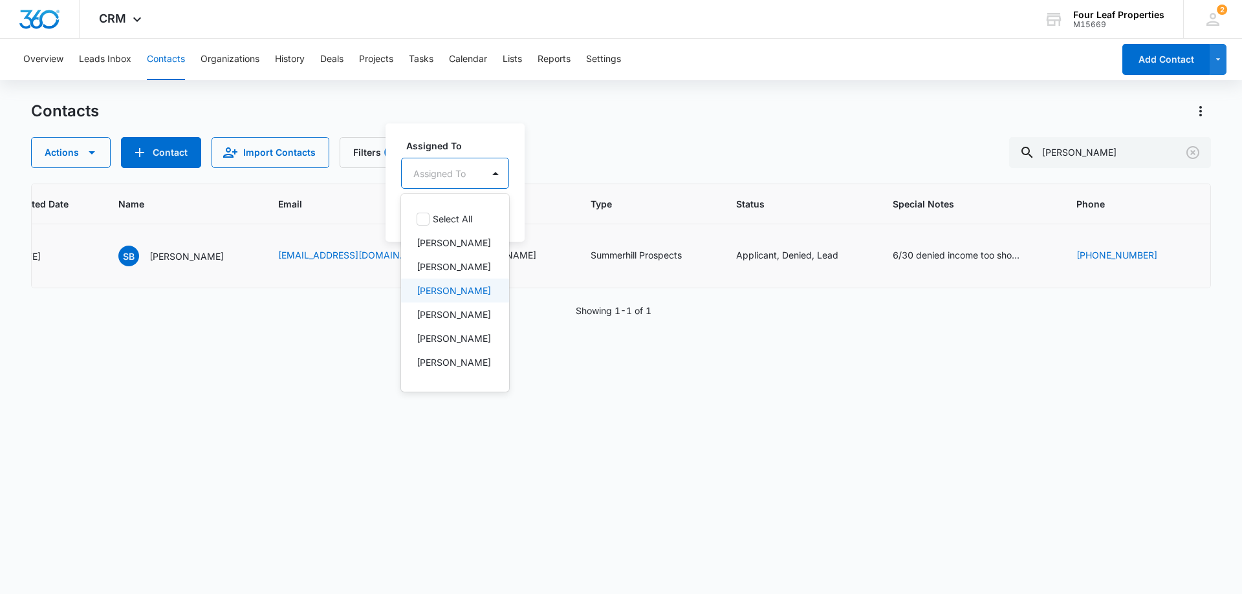
click at [454, 303] on div "[PERSON_NAME]" at bounding box center [455, 291] width 108 height 24
click at [564, 131] on div "Assigned To option [PERSON_NAME], selected. 28 results available. Use Up and Do…" at bounding box center [475, 182] width 179 height 120
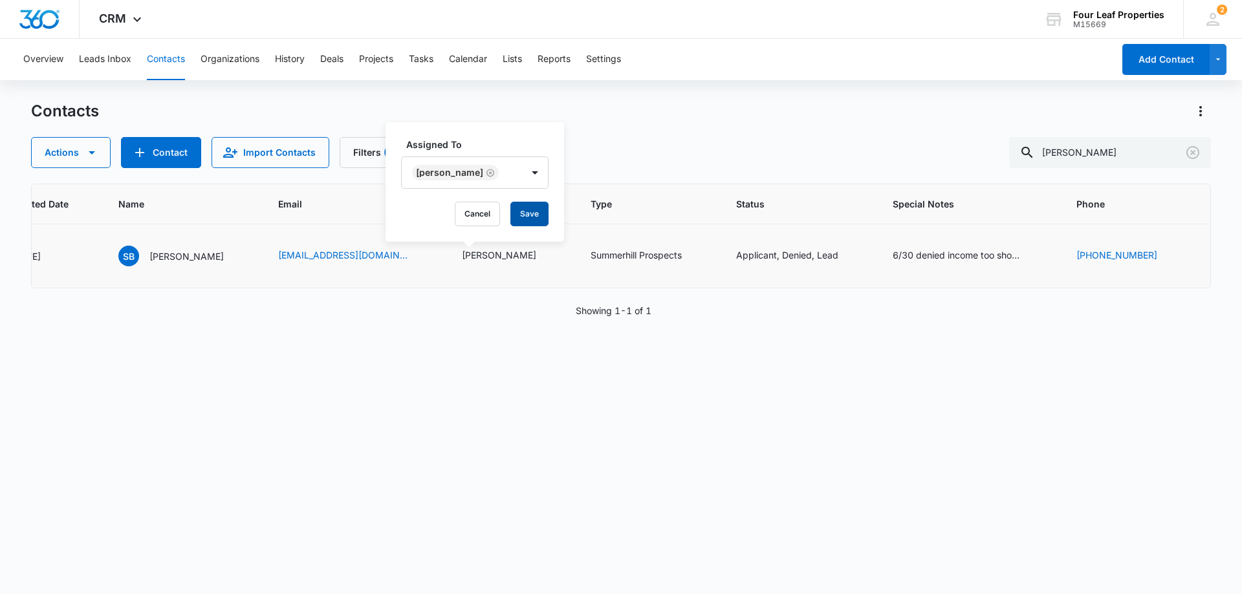
click at [549, 221] on button "Save" at bounding box center [529, 214] width 38 height 25
click at [893, 257] on div "6/30 denied income too short KM 6/27 applied for 711 moving from [GEOGRAPHIC_DA…" at bounding box center [957, 255] width 129 height 14
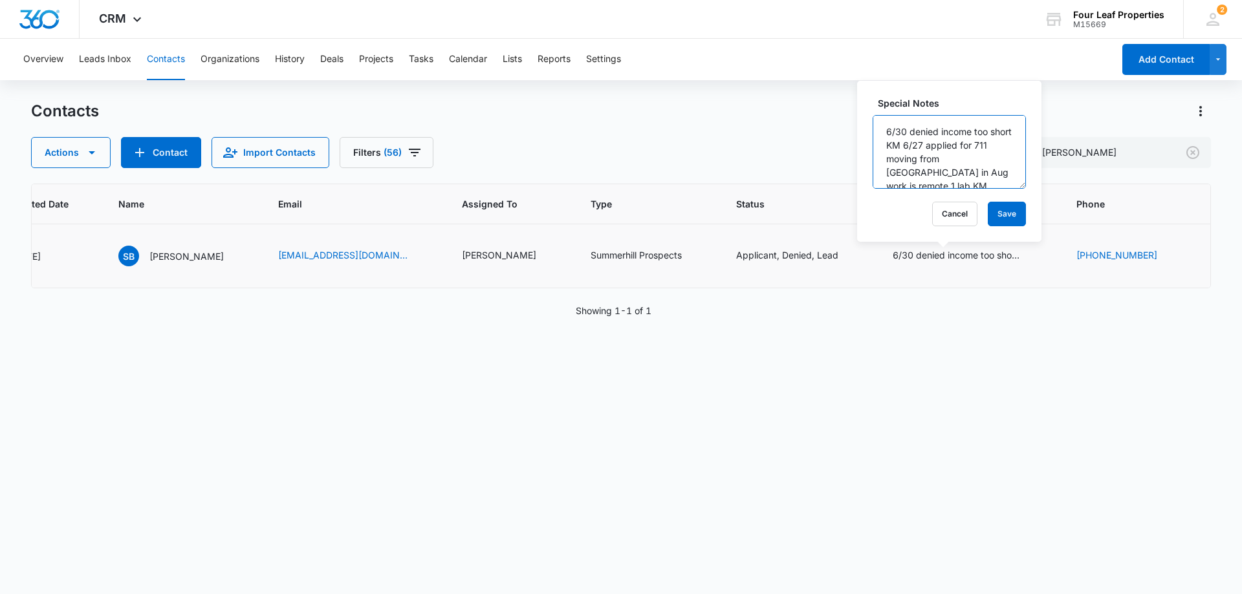
click at [886, 127] on textarea "6/30 denied income too short KM 6/27 applied for 711 moving from [GEOGRAPHIC_DA…" at bounding box center [949, 152] width 153 height 74
type textarea "9/11 LM and replied on zillow 6/30 denied income too short KM 6/27 applied for …"
click at [999, 222] on button "Save" at bounding box center [1007, 214] width 38 height 25
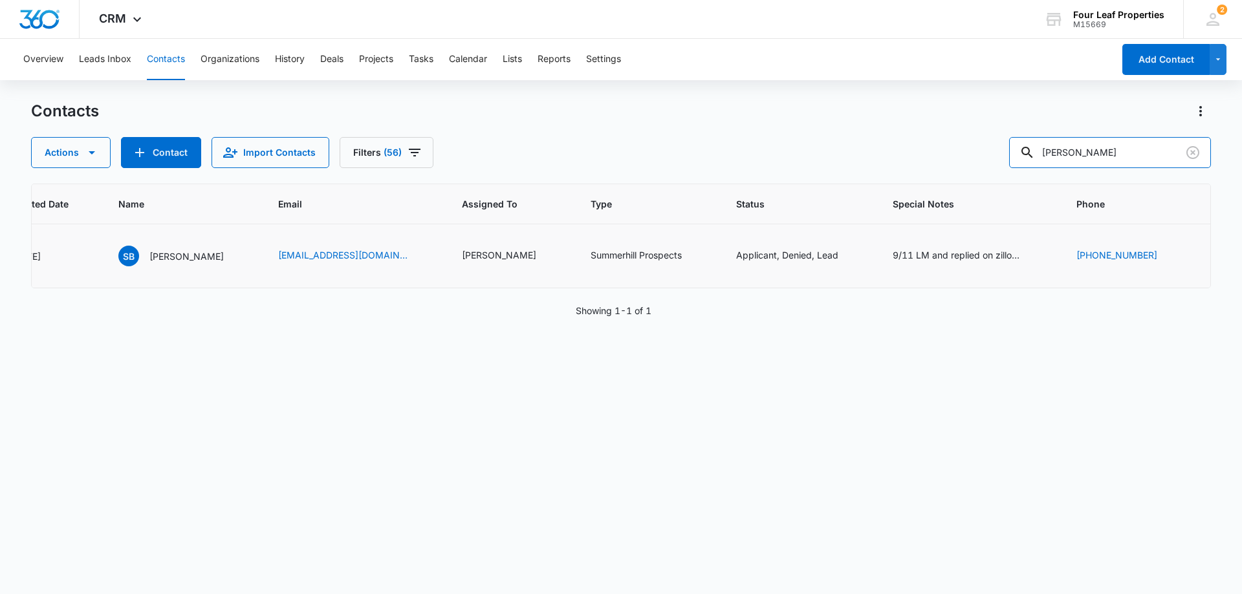
drag, startPoint x: 1063, startPoint y: 156, endPoint x: 817, endPoint y: 156, distance: 246.5
click at [817, 156] on div "Actions Contact Import Contacts Filters (56) [PERSON_NAME]" at bounding box center [621, 152] width 1180 height 31
paste input "[PHONE_NUMBER]"
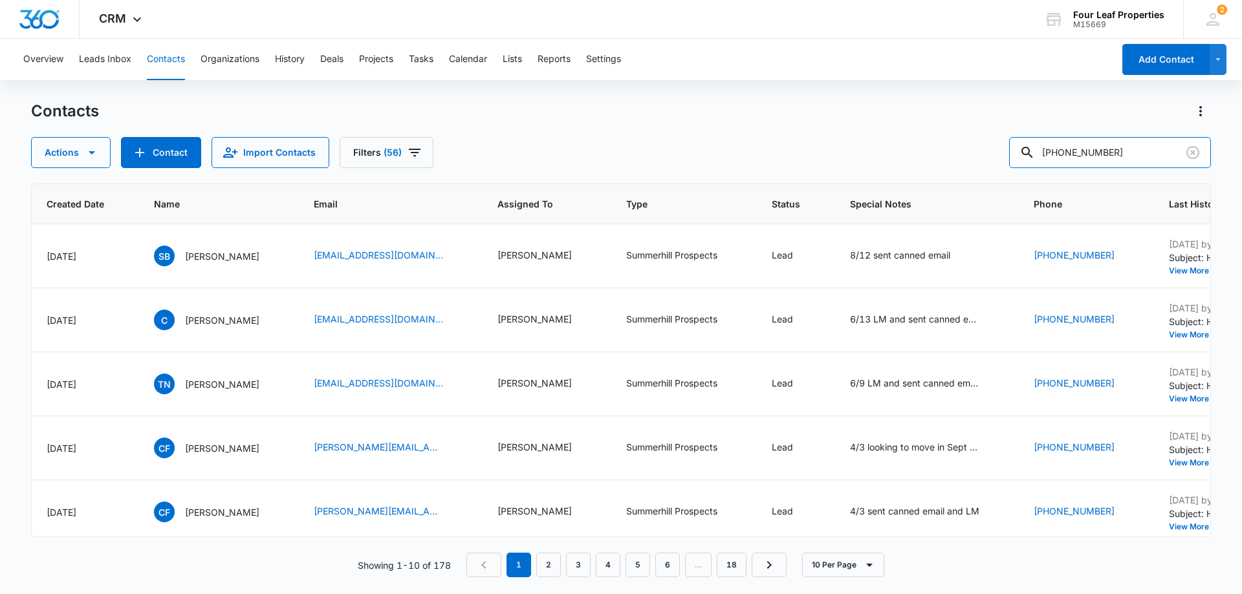
drag, startPoint x: 1118, startPoint y: 151, endPoint x: 784, endPoint y: 168, distance: 334.9
click at [784, 168] on div "Contacts Actions Contact Import Contacts Filters (56) [PHONE_NUMBER] ID Color T…" at bounding box center [621, 347] width 1180 height 492
type input "0"
paste input "Luiza"
type input "Luiza"
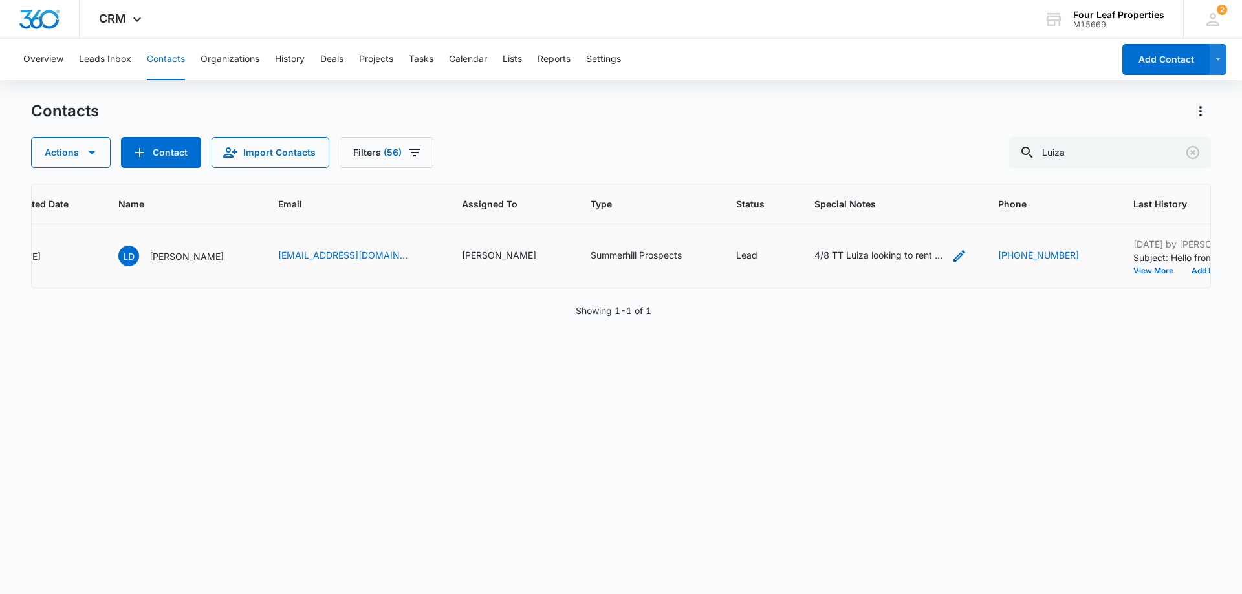
click at [814, 254] on div "4/8 TT Luiza looking to rent sent email with live video of 1184 with purchase i…" at bounding box center [878, 255] width 129 height 14
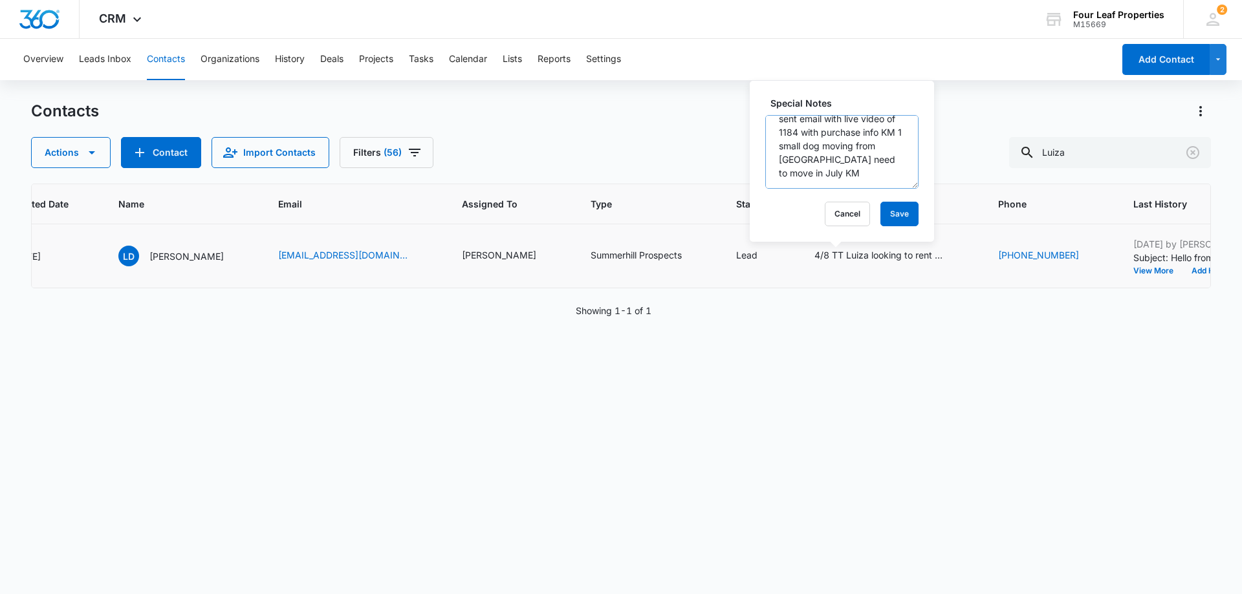
scroll to position [41, 0]
click at [838, 212] on button "Cancel" at bounding box center [847, 214] width 45 height 25
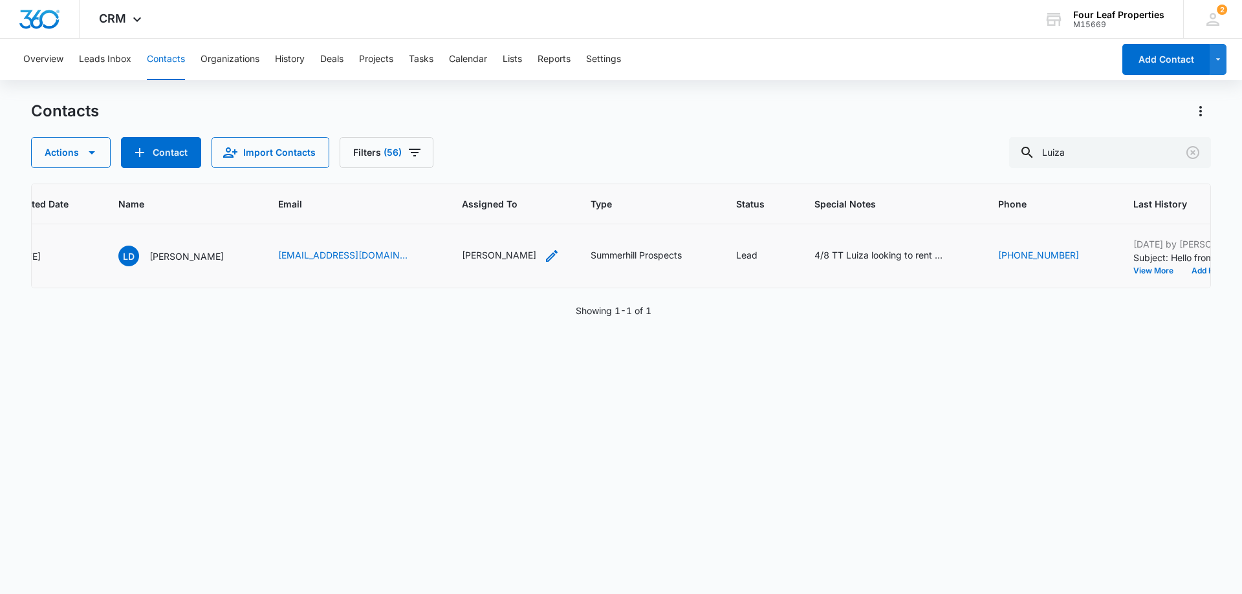
click at [469, 257] on div "[PERSON_NAME]" at bounding box center [499, 255] width 74 height 14
click at [481, 173] on icon "Remove Kelly Mursch" at bounding box center [485, 173] width 8 height 8
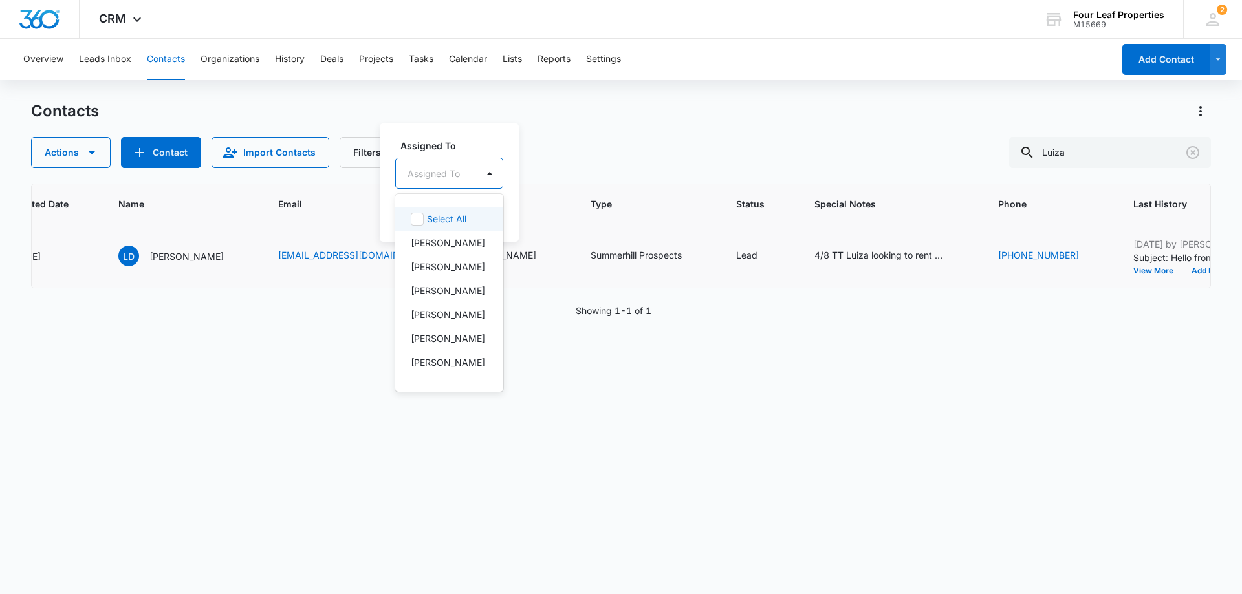
click at [474, 173] on div "Assigned To" at bounding box center [436, 173] width 81 height 29
click at [457, 298] on p "[PERSON_NAME]" at bounding box center [448, 291] width 74 height 14
click at [527, 139] on label "Assigned To" at bounding box center [473, 145] width 147 height 14
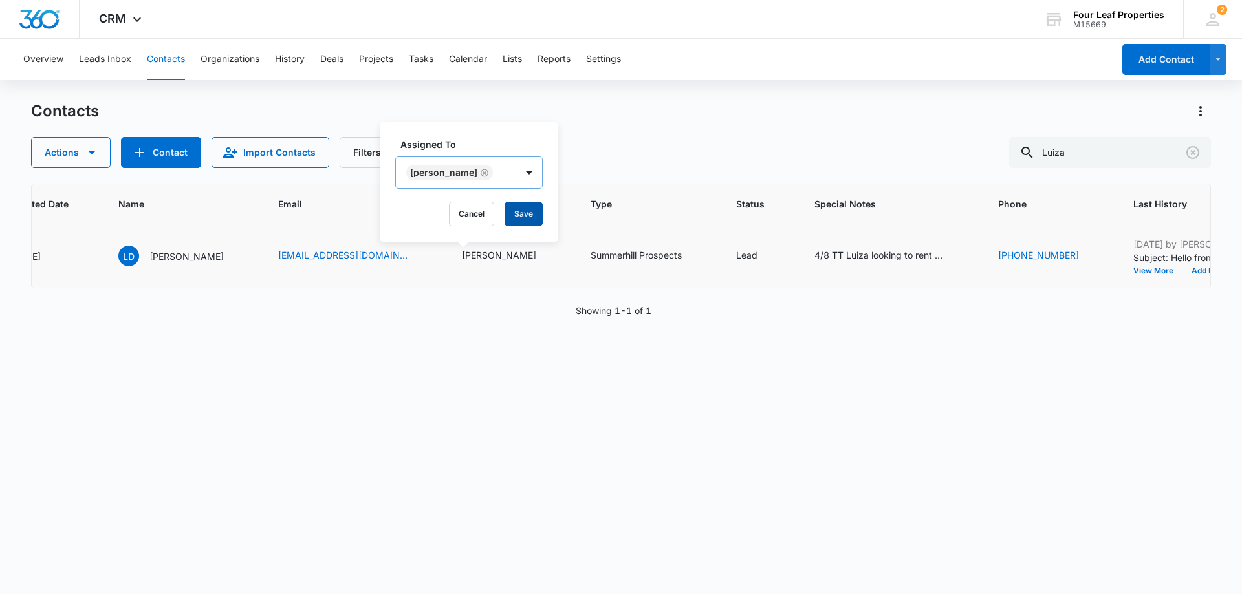
click at [535, 213] on button "Save" at bounding box center [524, 214] width 38 height 25
click at [814, 253] on div "4/8 TT Luiza looking to rent sent email with live video of 1184 with purchase i…" at bounding box center [878, 255] width 129 height 14
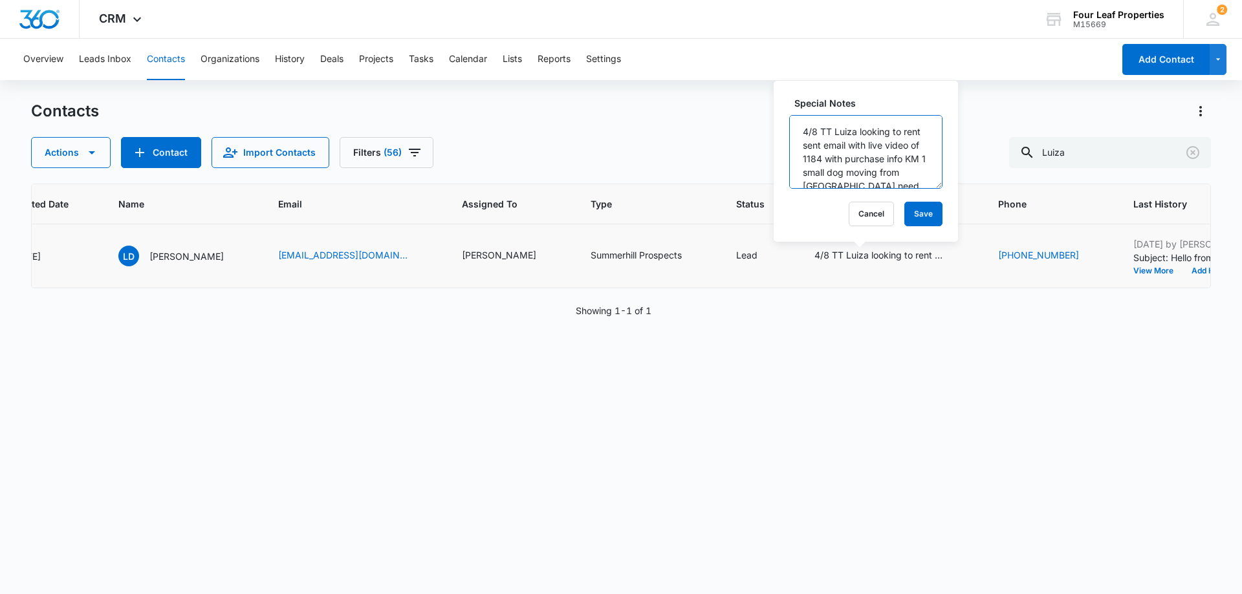
click at [796, 131] on textarea "4/8 TT Luiza looking to rent sent email with live video of 1184 with purchase i…" at bounding box center [865, 152] width 153 height 74
type textarea "9/11 not looking for a home right now 4/8 TT Luiza looking to rent sent email w…"
click at [910, 208] on button "Save" at bounding box center [923, 214] width 38 height 25
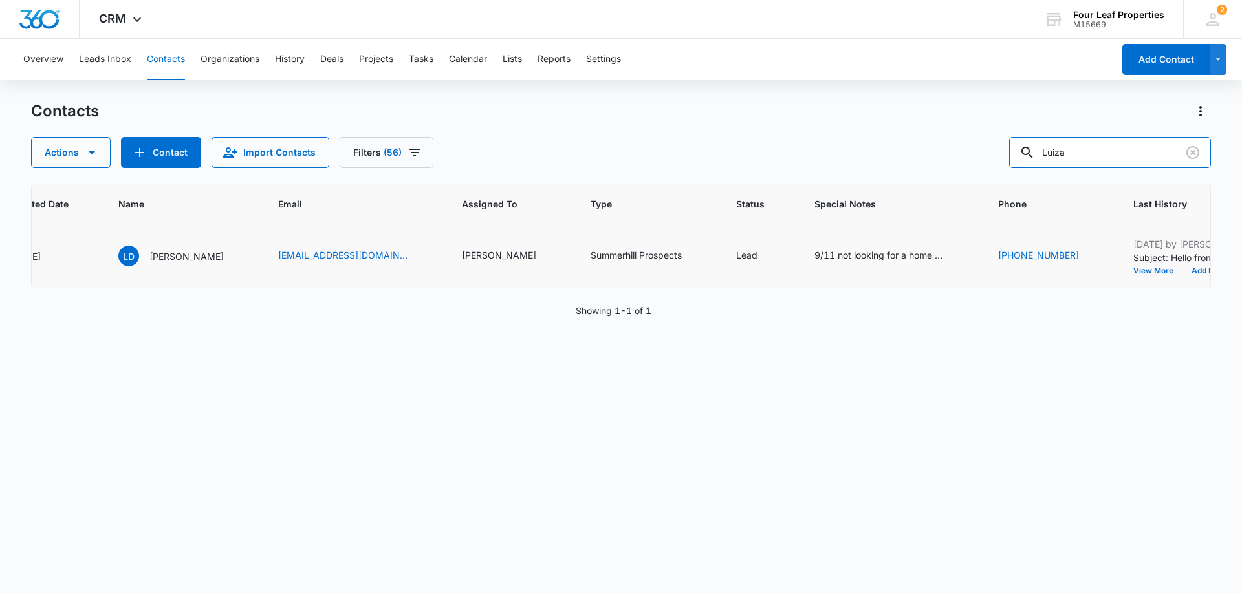
drag, startPoint x: 1095, startPoint y: 152, endPoint x: 682, endPoint y: 146, distance: 412.1
click at [682, 146] on div "Actions Contact Import Contacts Filters (56) [PERSON_NAME]" at bounding box center [621, 152] width 1180 height 31
paste input "[PERSON_NAME]"
type input "[PERSON_NAME]"
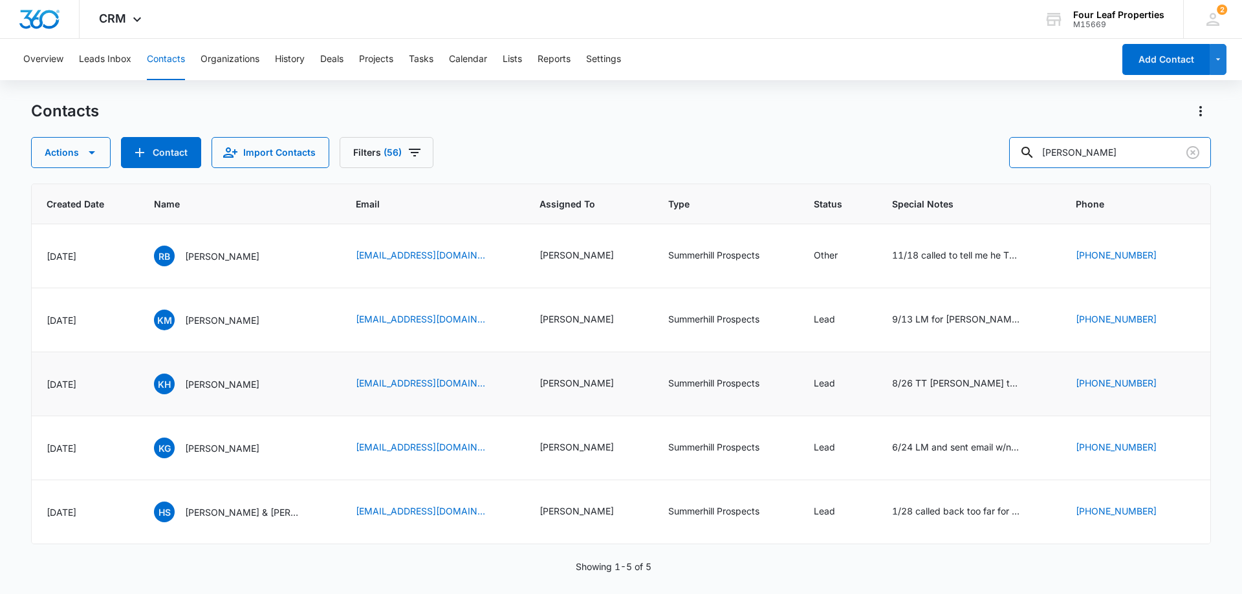
scroll to position [0, 413]
drag, startPoint x: 1130, startPoint y: 149, endPoint x: 781, endPoint y: 193, distance: 351.4
click at [798, 196] on div "Contacts Actions Contact Import Contacts Filters (56) [PERSON_NAME] ID Color Ta…" at bounding box center [621, 347] width 1180 height 492
paste input "[PHONE_NUMBER]"
type input "[PHONE_NUMBER]"
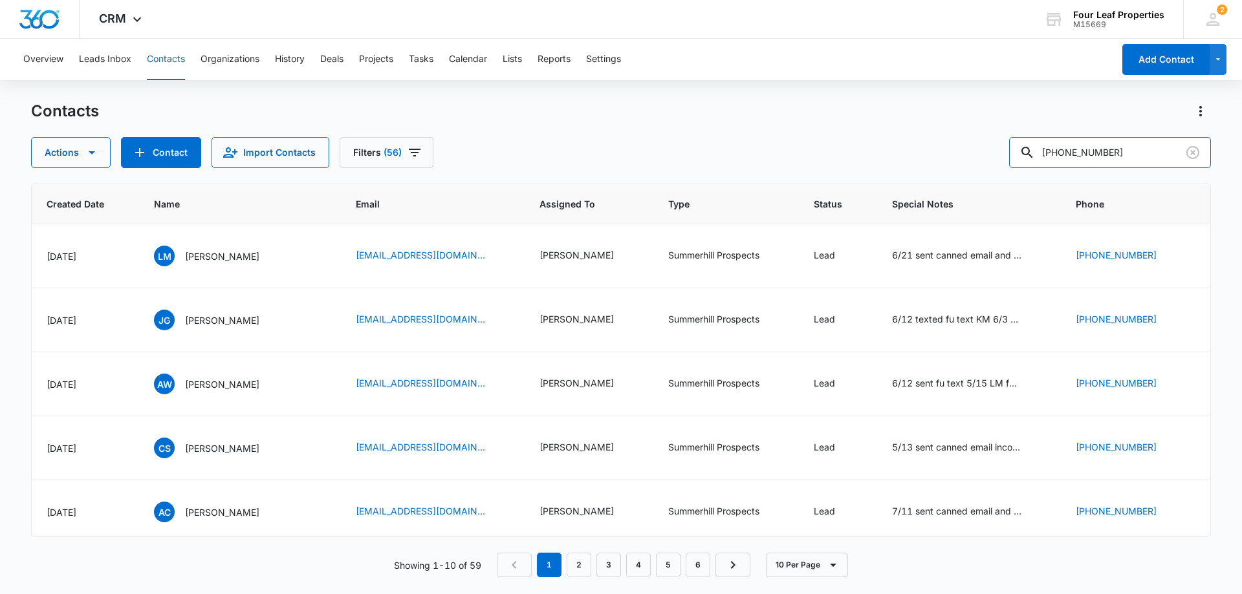
drag, startPoint x: 1120, startPoint y: 153, endPoint x: 862, endPoint y: 155, distance: 258.1
click at [862, 155] on div "Actions Contact Import Contacts Filters [PHONE_NUMBER]" at bounding box center [621, 152] width 1180 height 31
click at [158, 146] on button "Contact" at bounding box center [161, 152] width 80 height 31
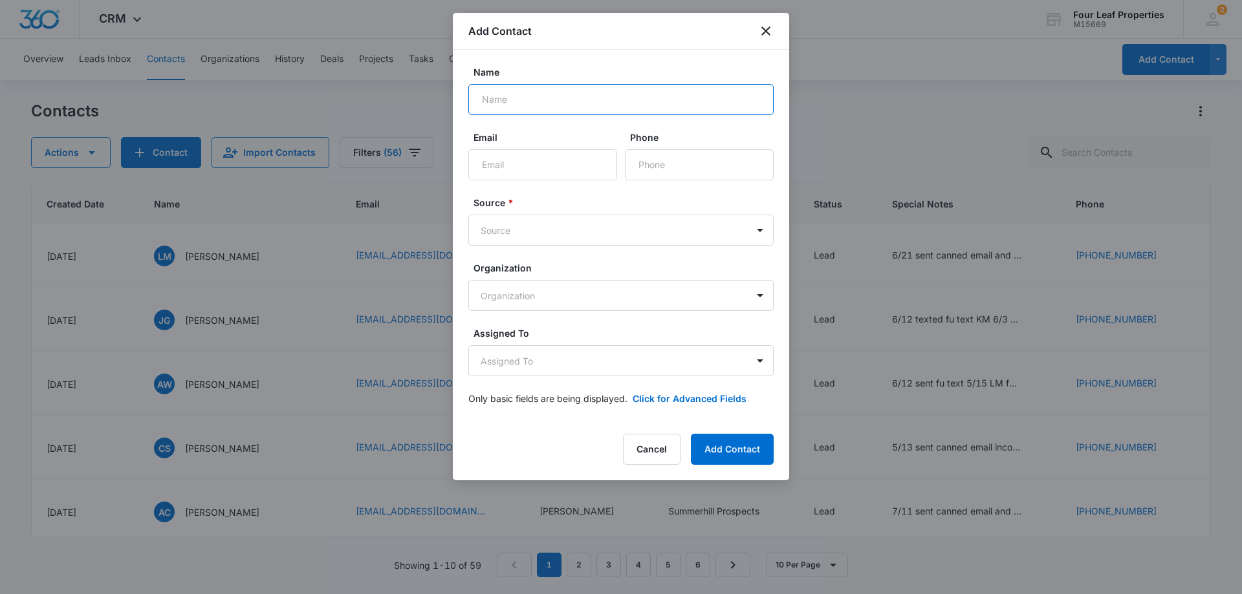
paste input "[PERSON_NAME]"
type input "[PERSON_NAME]"
paste input "[EMAIL_ADDRESS][DOMAIN_NAME]"
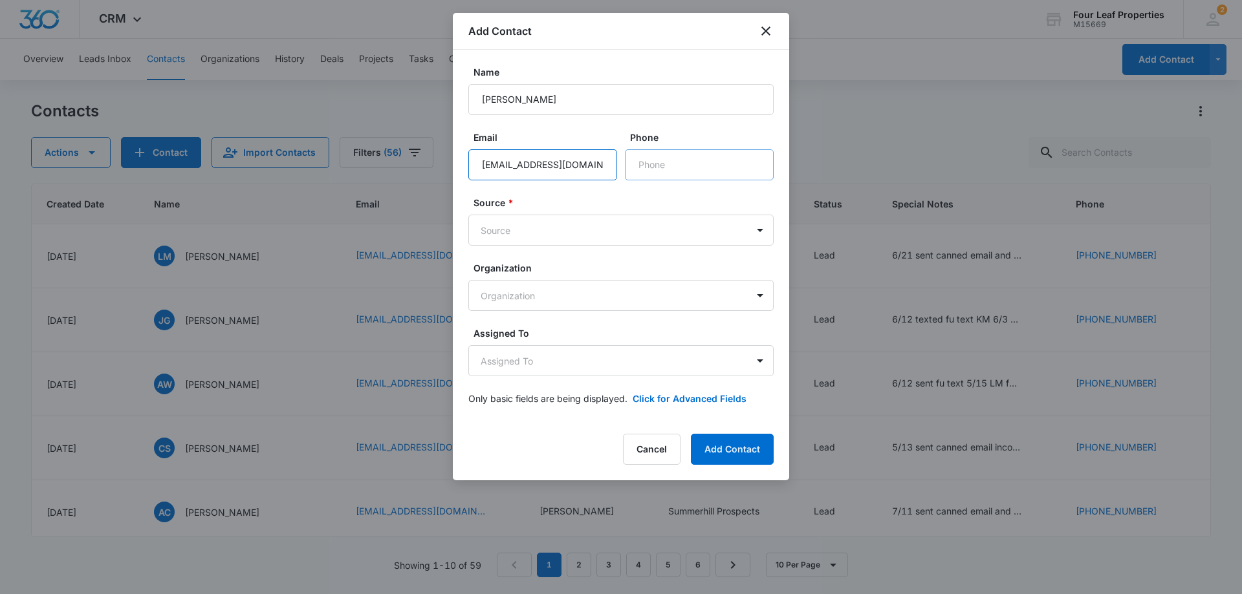
type input "[EMAIL_ADDRESS][DOMAIN_NAME]"
click at [688, 160] on input "Phone" at bounding box center [699, 164] width 149 height 31
paste input "[PHONE_NUMBER]"
type input "[PHONE_NUMBER]"
click at [591, 241] on body "CRM Apps Reputation Websites Forms CRM Email Social Shop Payments POS Content A…" at bounding box center [621, 297] width 1242 height 594
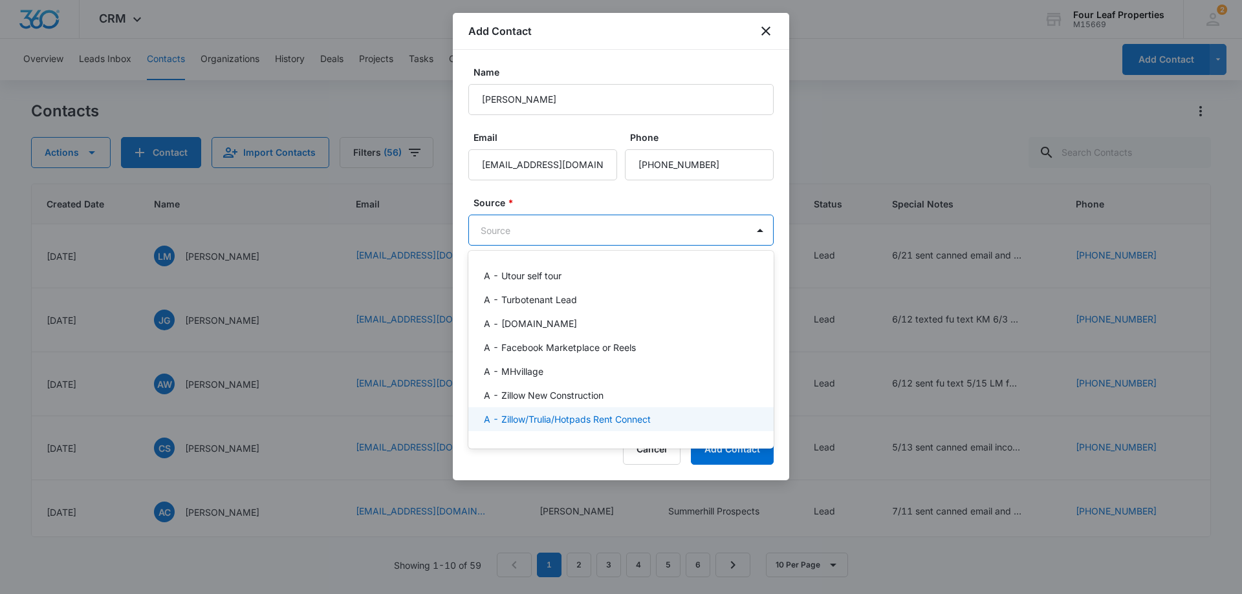
click at [571, 410] on div "A - Zillow/Trulia/Hotpads Rent Connect" at bounding box center [620, 420] width 305 height 24
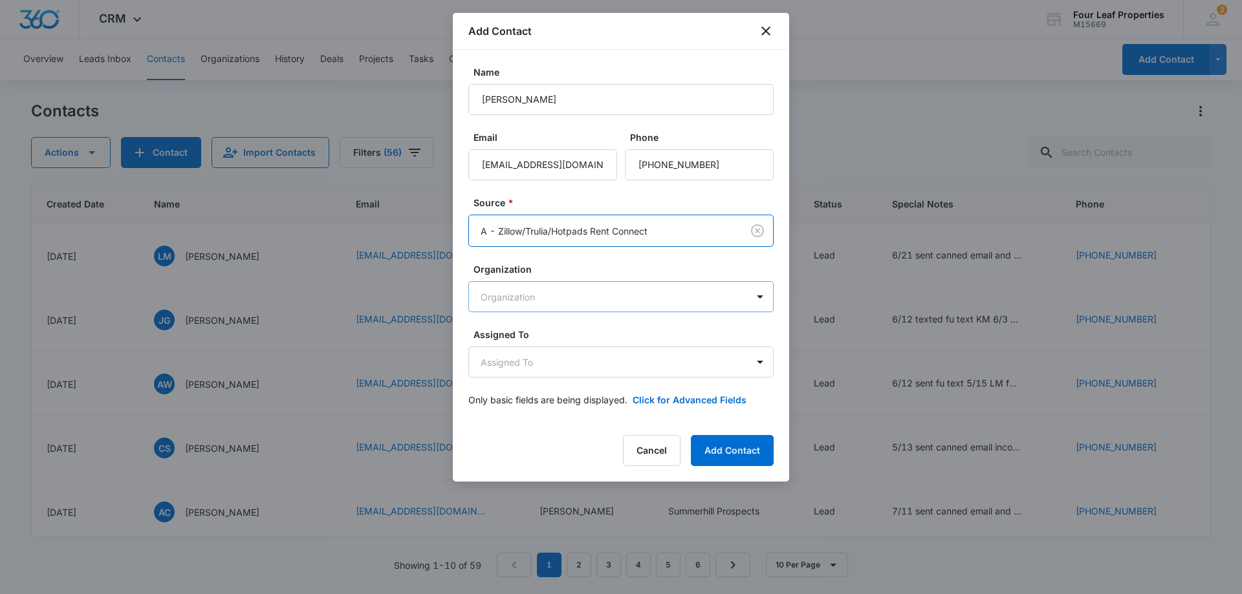
click at [562, 298] on body "CRM Apps Reputation Websites Forms CRM Email Social Shop Payments POS Content A…" at bounding box center [621, 297] width 1242 height 594
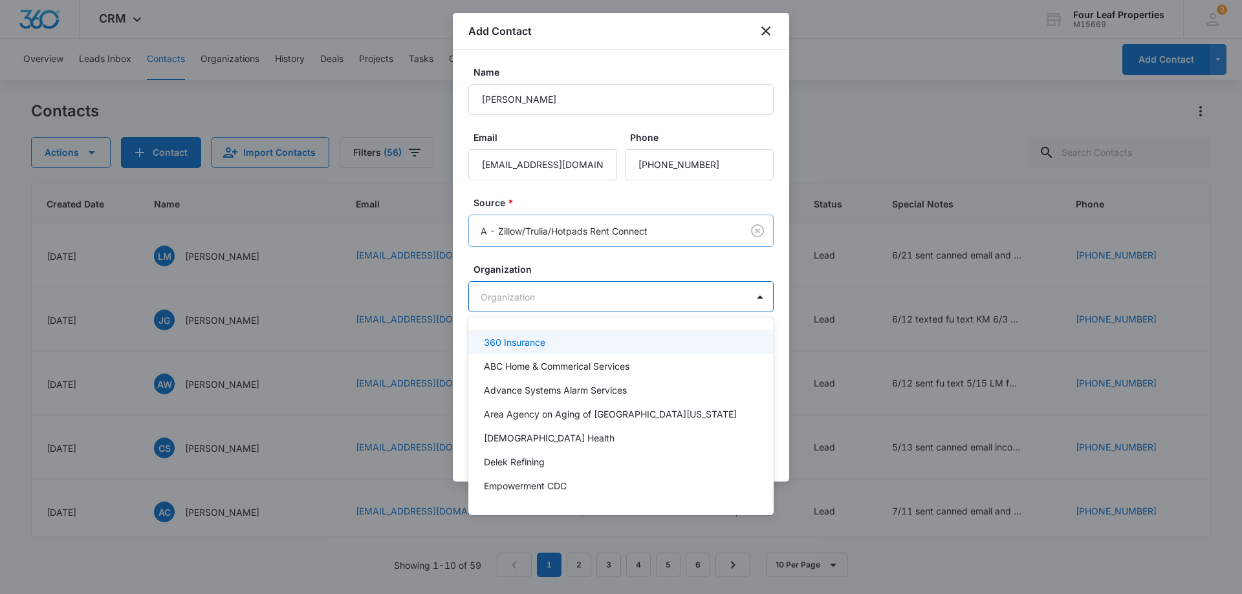
click at [591, 226] on div at bounding box center [621, 297] width 1242 height 594
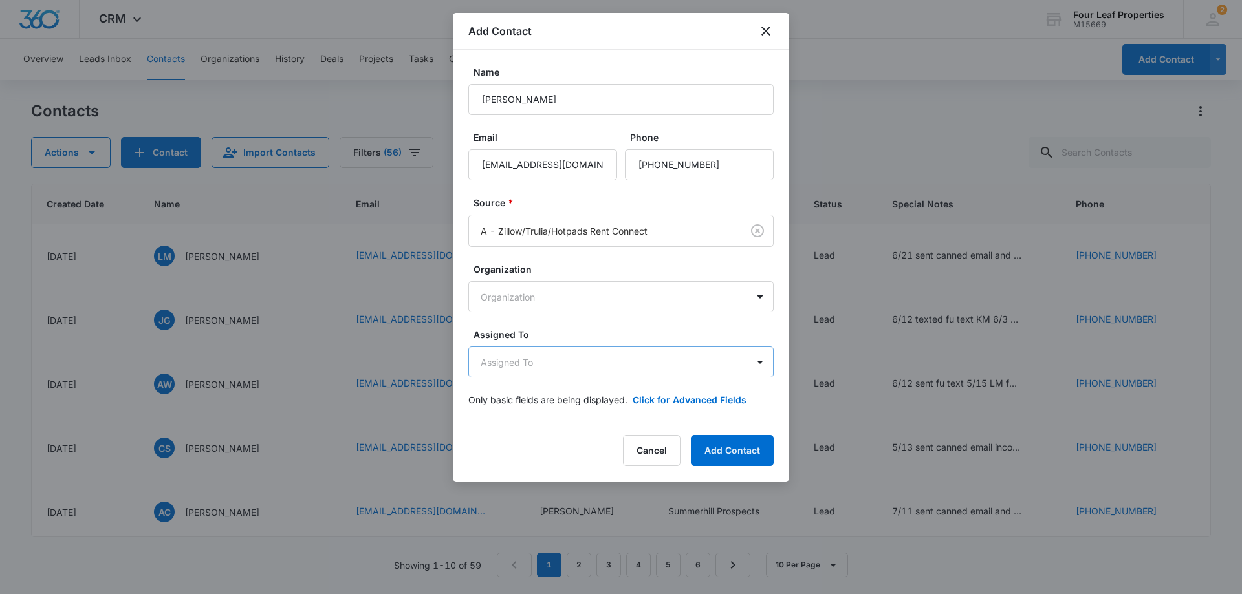
click at [576, 352] on body "CRM Apps Reputation Websites Forms CRM Email Social Shop Payments POS Content A…" at bounding box center [621, 297] width 1242 height 594
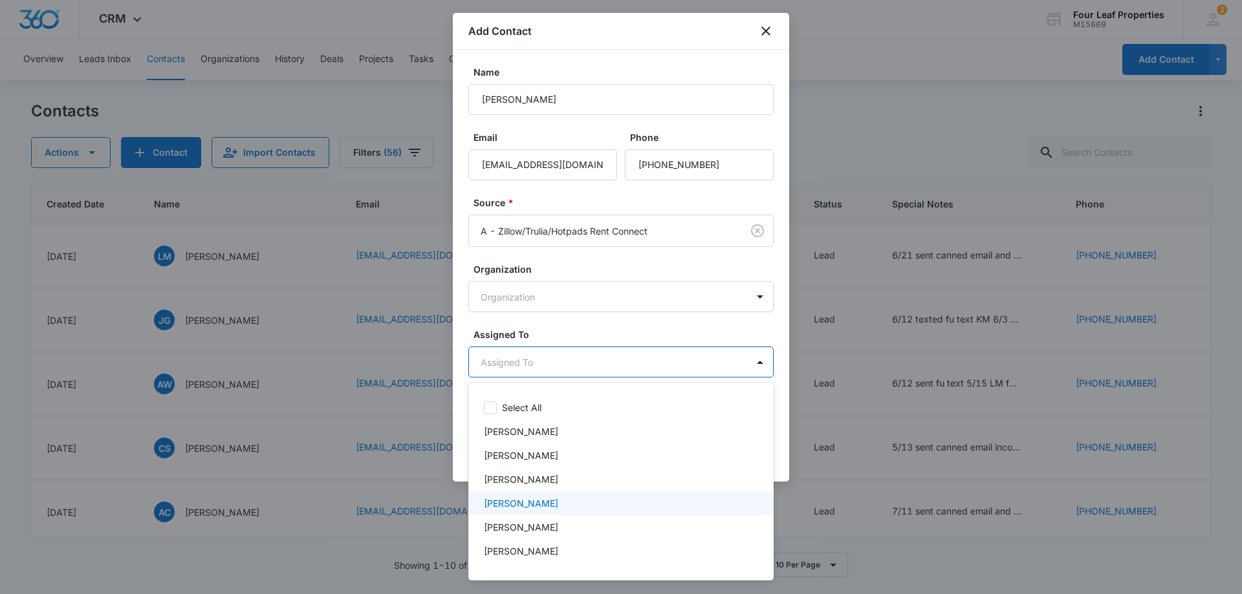
click at [551, 491] on div "[PERSON_NAME]" at bounding box center [620, 480] width 305 height 24
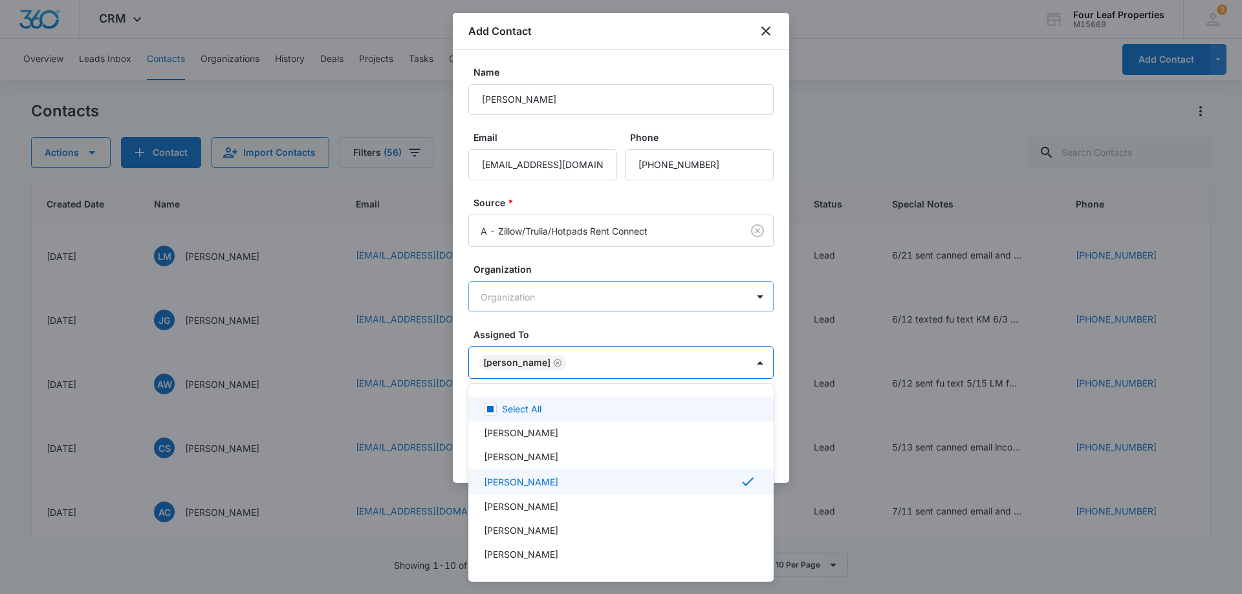
drag, startPoint x: 670, startPoint y: 297, endPoint x: 671, endPoint y: 309, distance: 11.7
click at [670, 297] on div at bounding box center [621, 297] width 1242 height 594
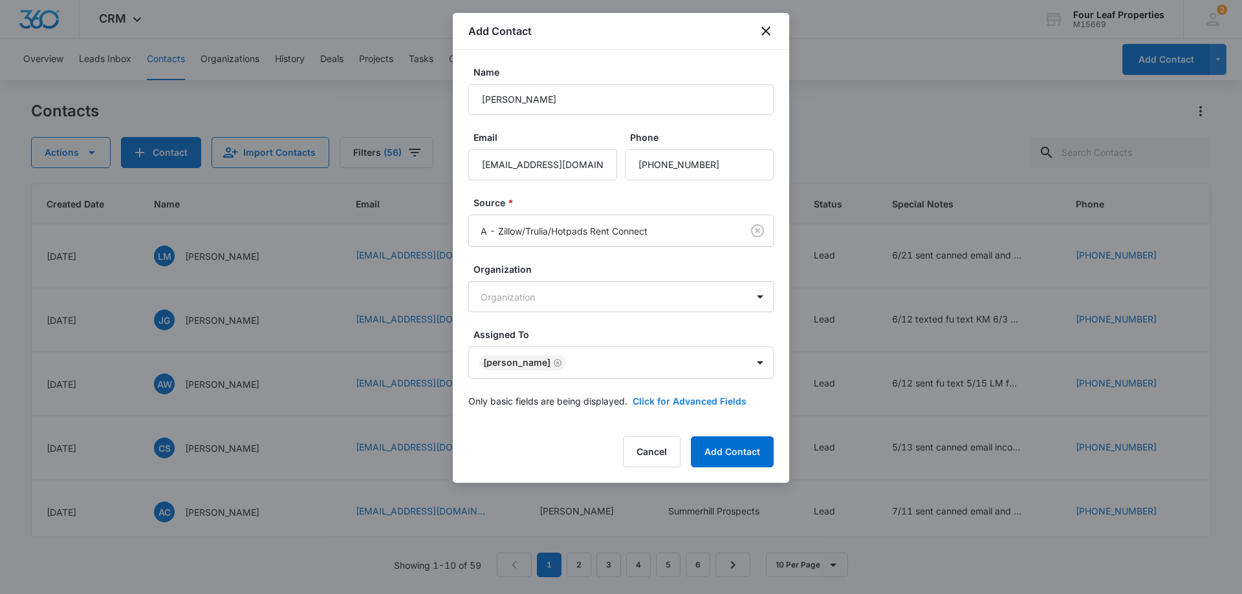
click at [690, 406] on button "Click for Advanced Fields" at bounding box center [690, 402] width 114 height 14
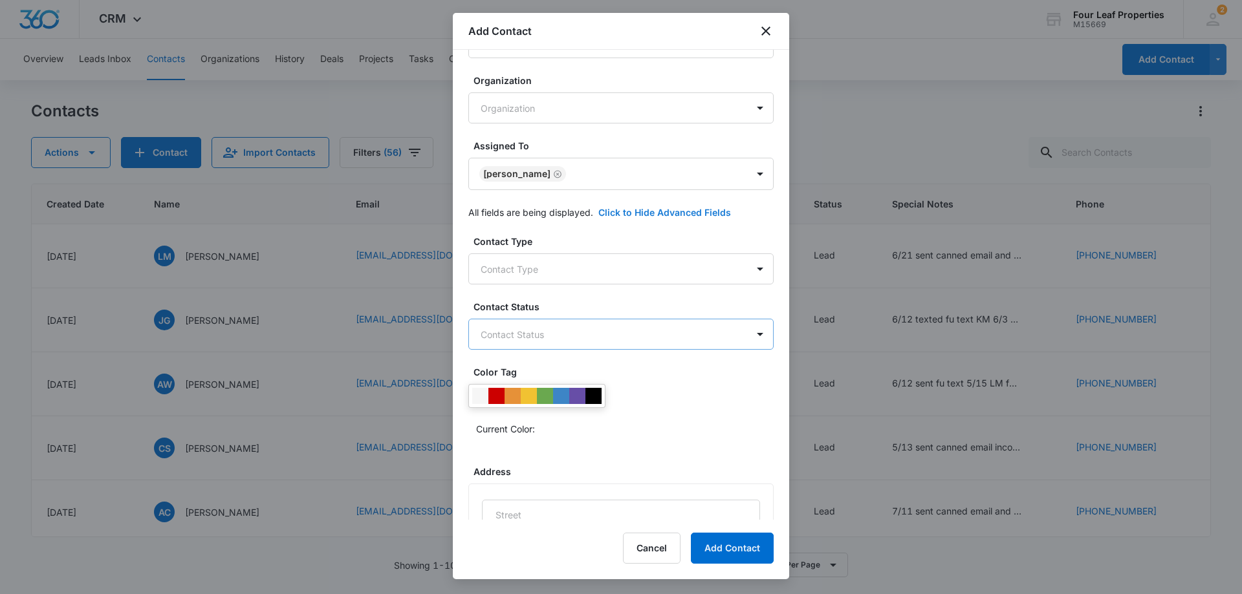
scroll to position [194, 0]
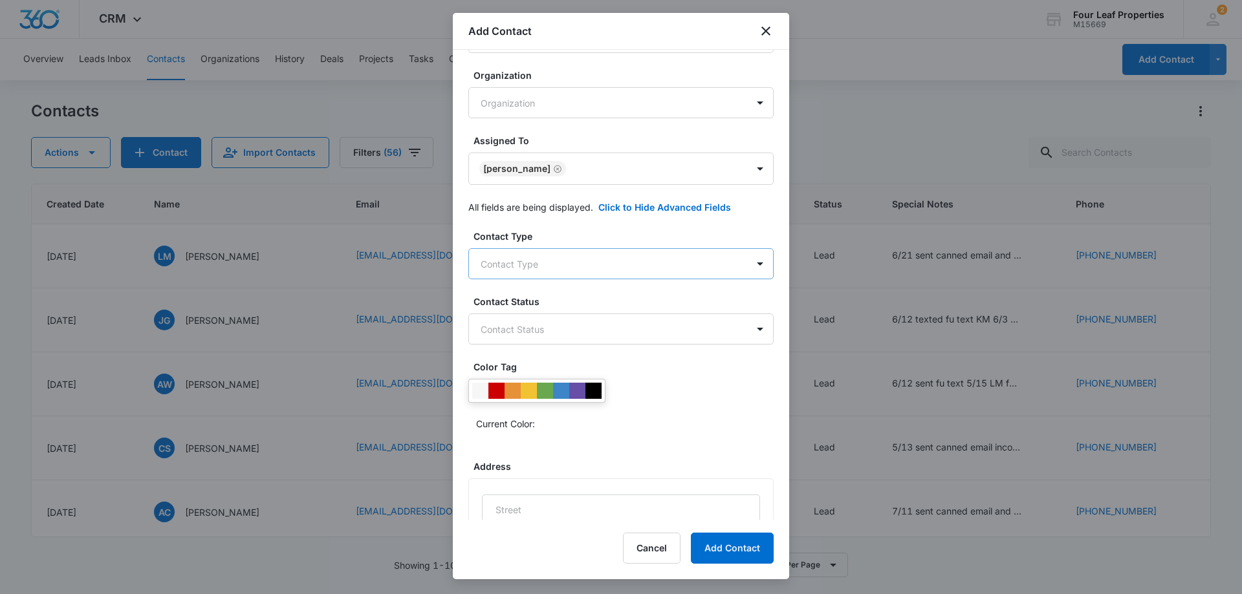
click at [599, 274] on body "CRM Apps Reputation Websites Forms CRM Email Social Shop Payments POS Content A…" at bounding box center [621, 297] width 1242 height 594
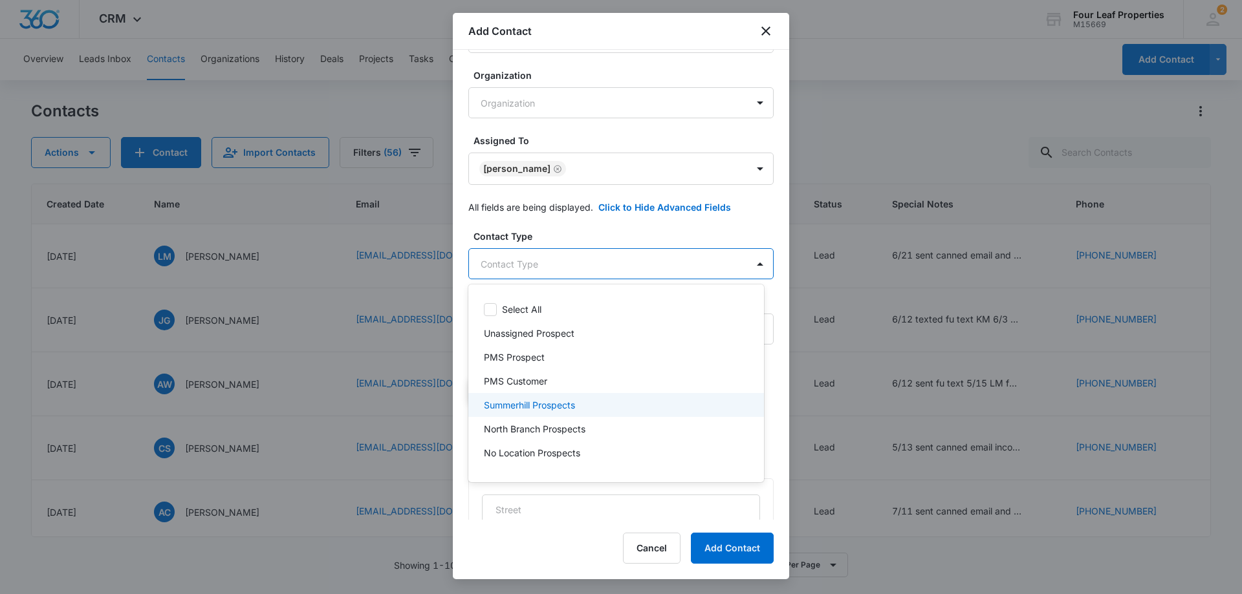
click at [576, 393] on div "Summerhill Prospects" at bounding box center [616, 405] width 296 height 24
click at [624, 252] on div at bounding box center [621, 297] width 1242 height 594
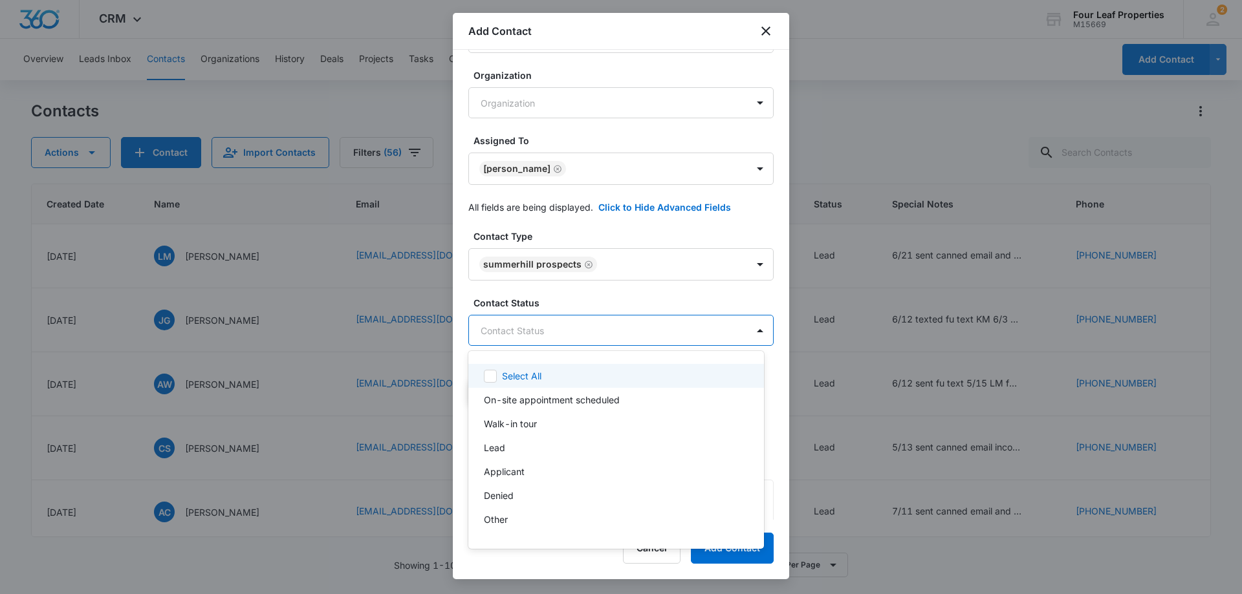
click at [583, 342] on body "CRM Apps Reputation Websites Forms CRM Email Social Shop Payments POS Content A…" at bounding box center [621, 297] width 1242 height 594
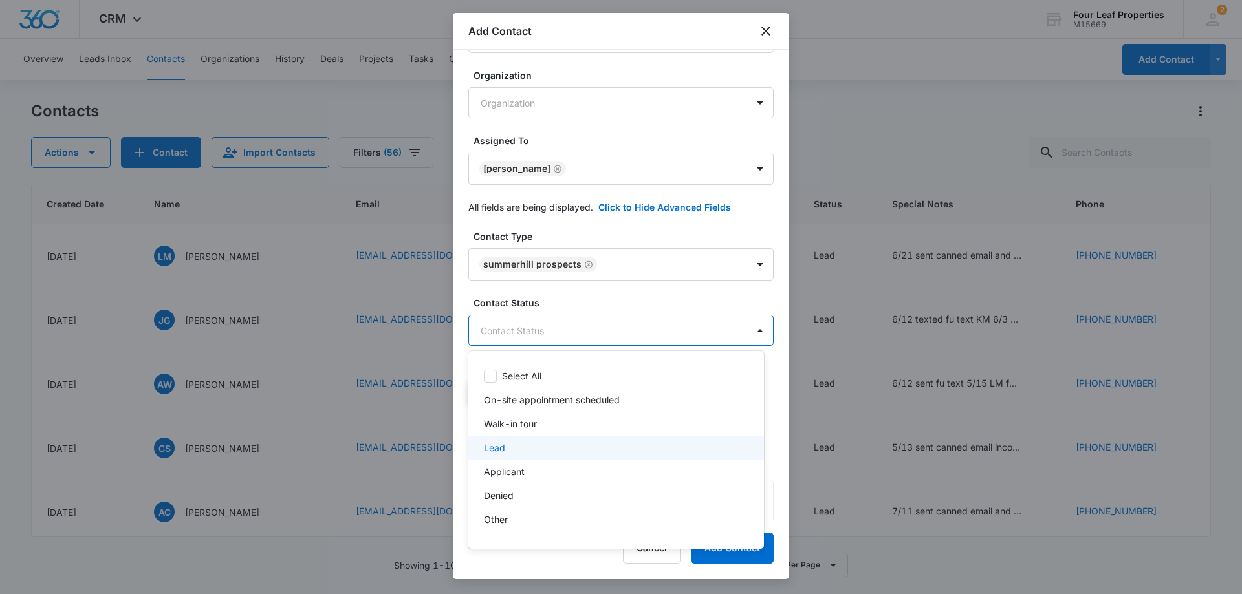
click at [551, 446] on div "Lead" at bounding box center [615, 448] width 262 height 14
click at [636, 286] on div at bounding box center [621, 297] width 1242 height 594
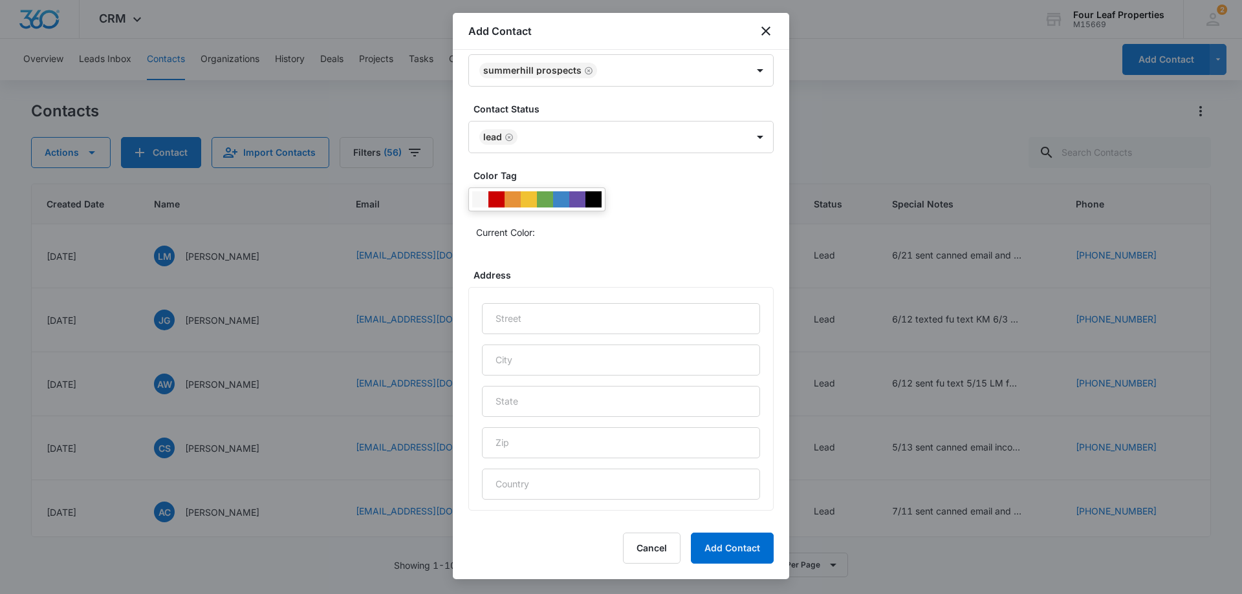
scroll to position [510, 0]
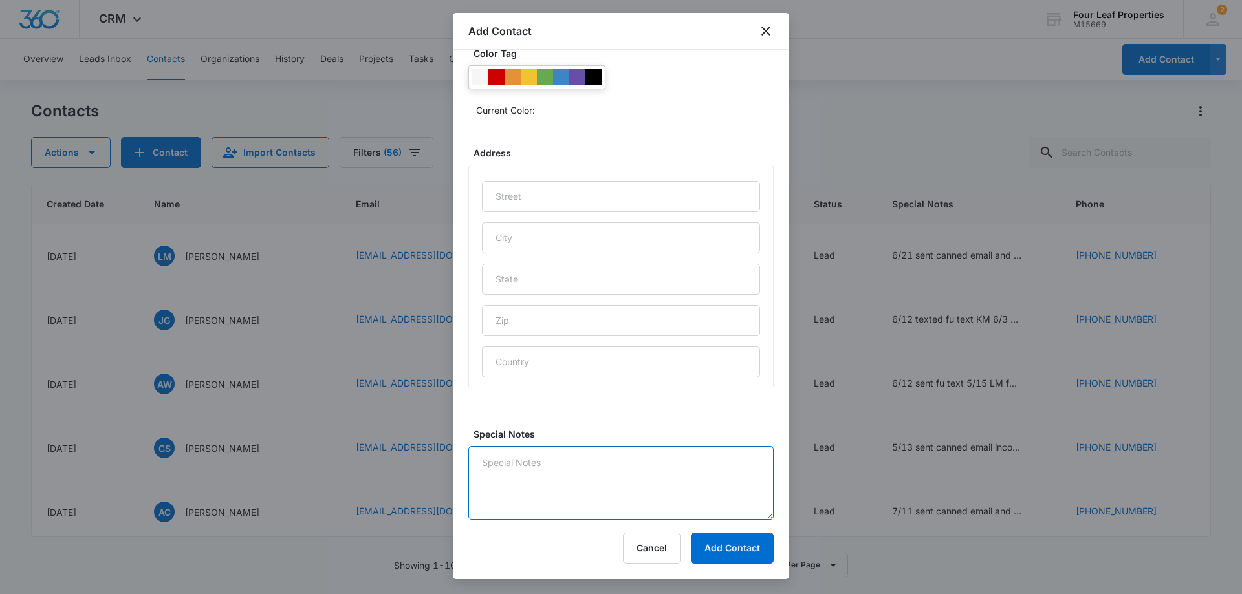
click at [574, 486] on textarea "Special Notes" at bounding box center [620, 483] width 305 height 74
type textarea "9/11 LM and replied on zillow platform"
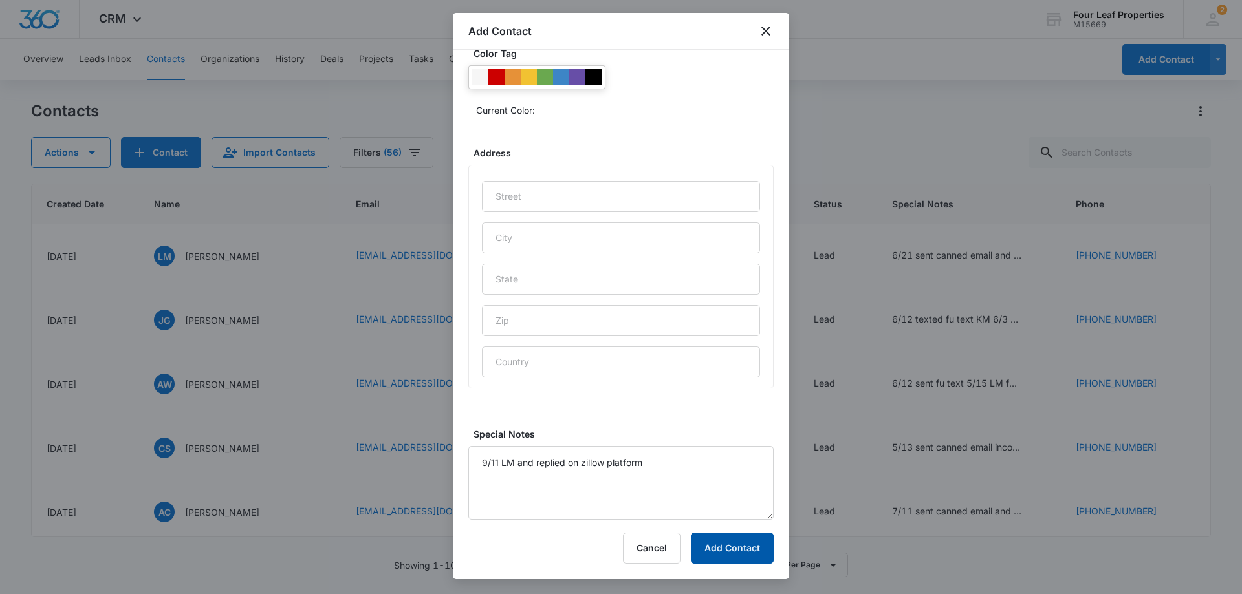
click at [721, 552] on button "Add Contact" at bounding box center [732, 548] width 83 height 31
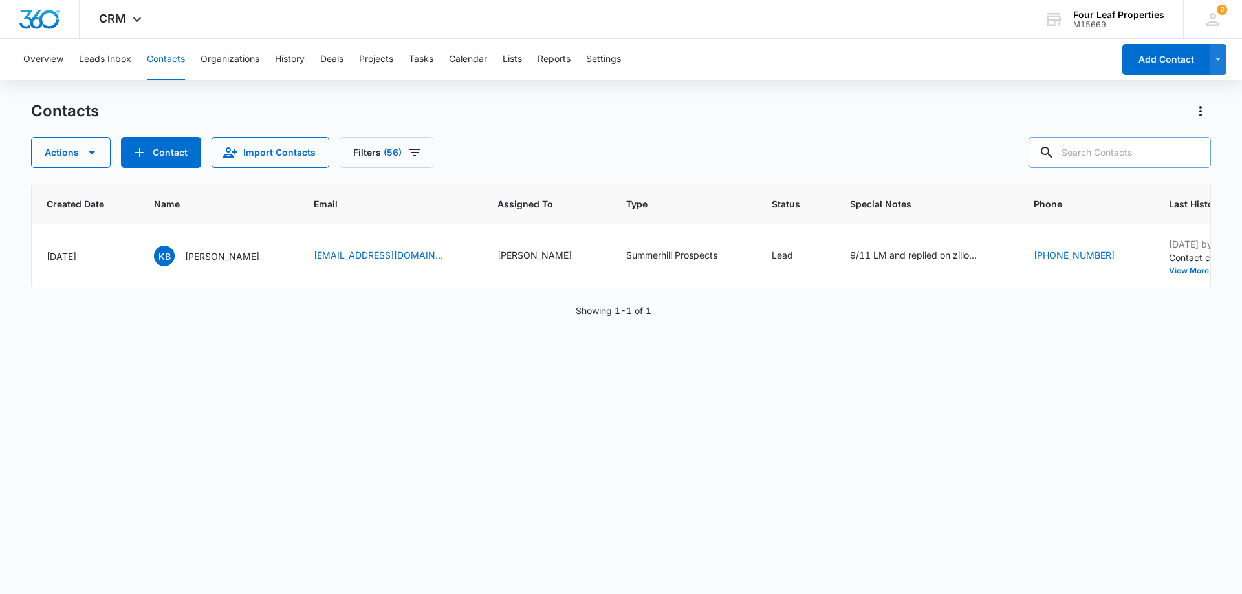
paste input "[PHONE_NUMBER]"
type input "[PHONE_NUMBER]"
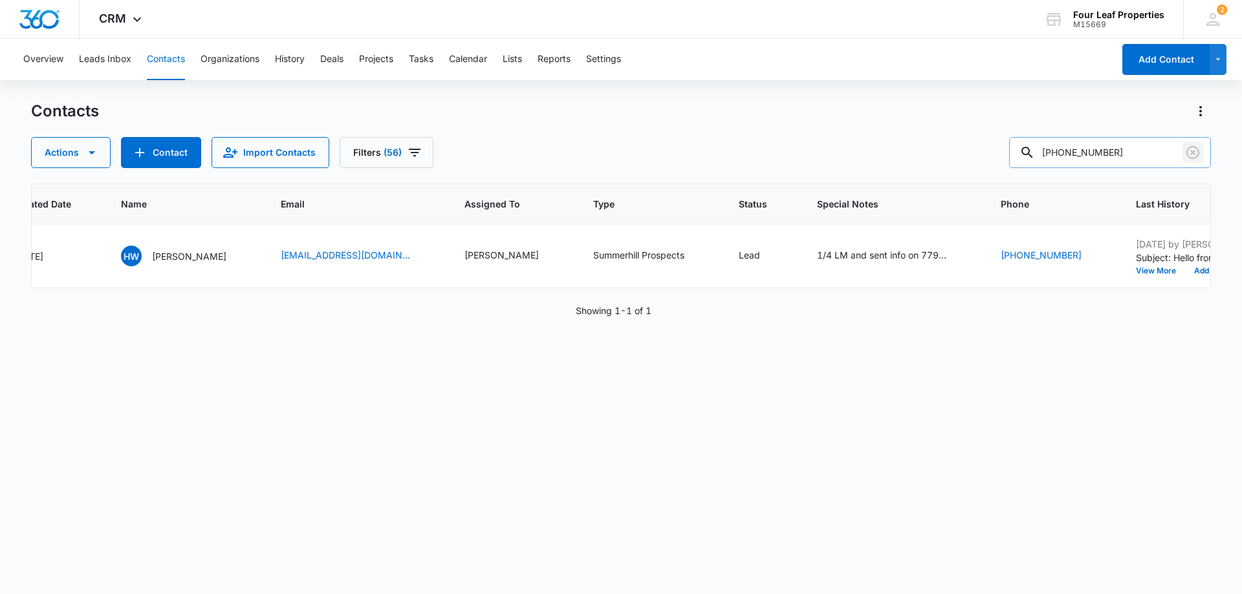
drag, startPoint x: 1195, startPoint y: 156, endPoint x: 1145, endPoint y: 156, distance: 50.5
click at [1195, 156] on icon "Clear" at bounding box center [1193, 153] width 16 height 16
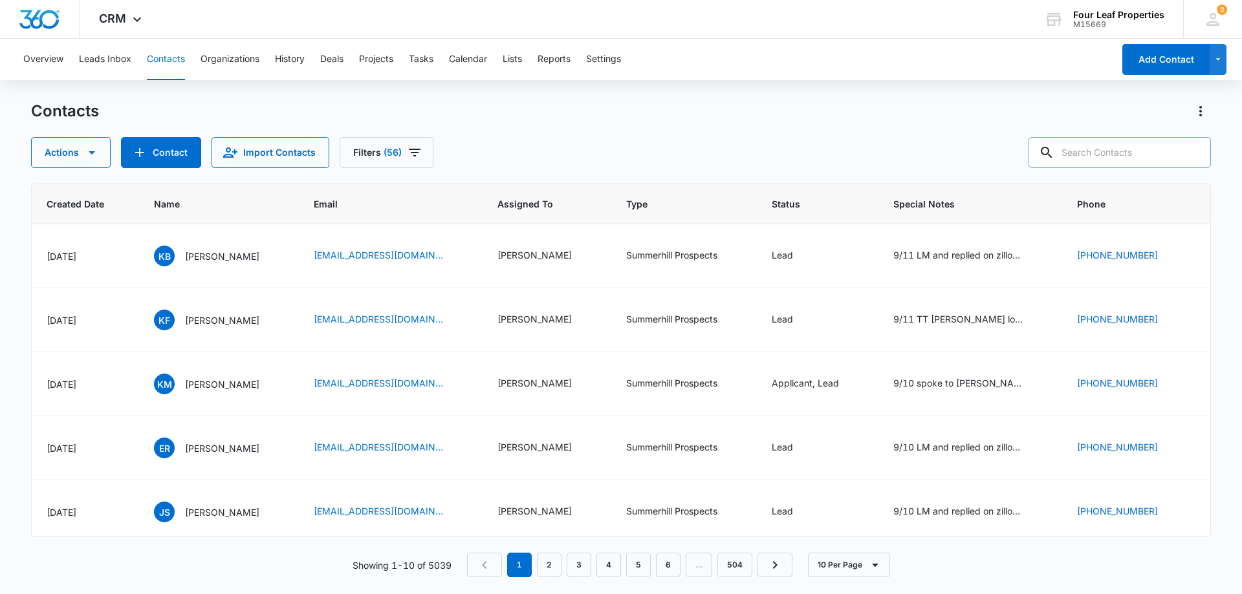
paste input "[PERSON_NAME]"
type input "[PERSON_NAME]"
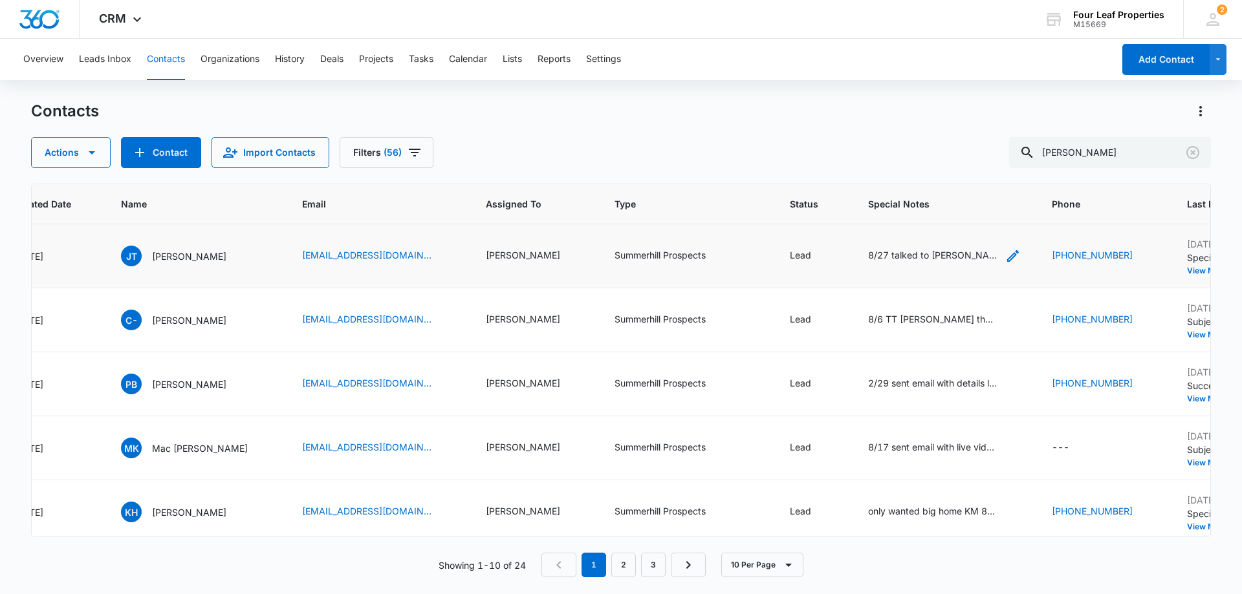
click at [912, 258] on div "8/27 talked to [PERSON_NAME] his wife [PERSON_NAME] income qualify looking at r…" at bounding box center [932, 255] width 129 height 14
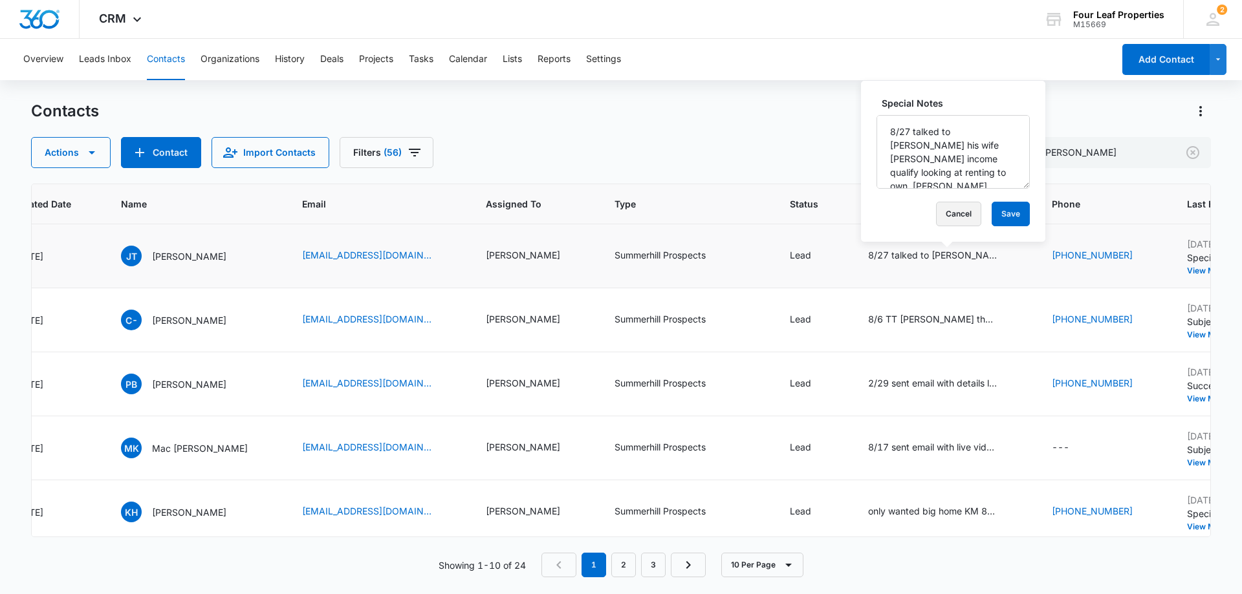
click at [947, 220] on button "Cancel" at bounding box center [958, 214] width 45 height 25
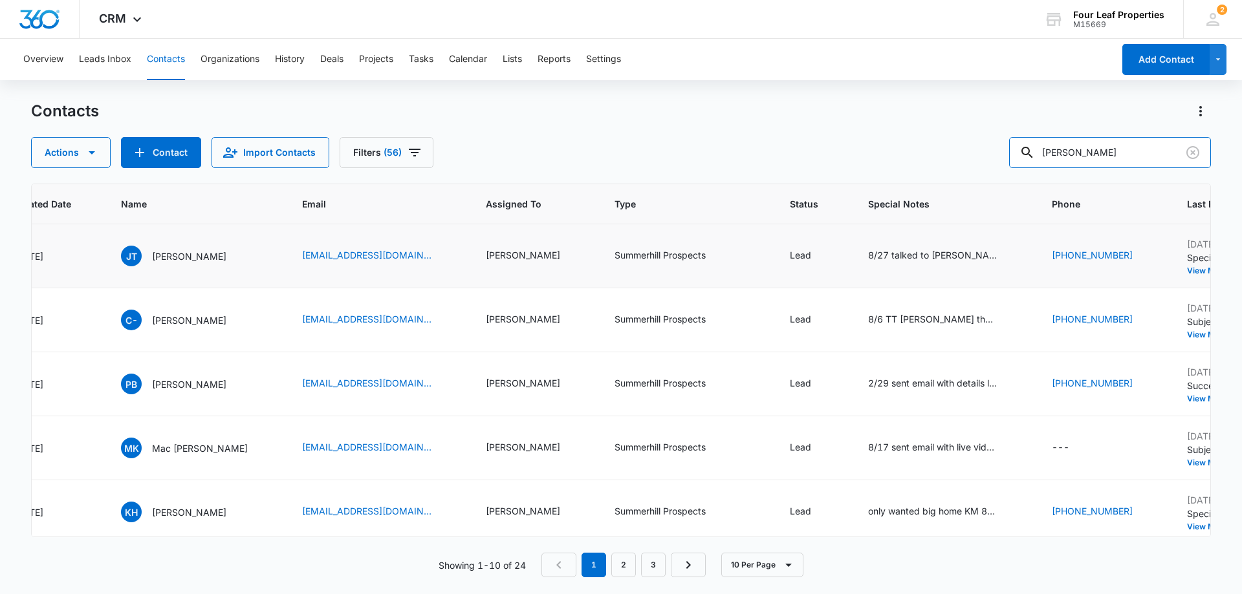
drag, startPoint x: 1124, startPoint y: 155, endPoint x: 818, endPoint y: 144, distance: 306.2
click at [862, 156] on div "Actions Contact Import Contacts Filters (56) [PERSON_NAME]" at bounding box center [621, 152] width 1180 height 31
paste input "[PHONE_NUMBER]"
type input "[PHONE_NUMBER]"
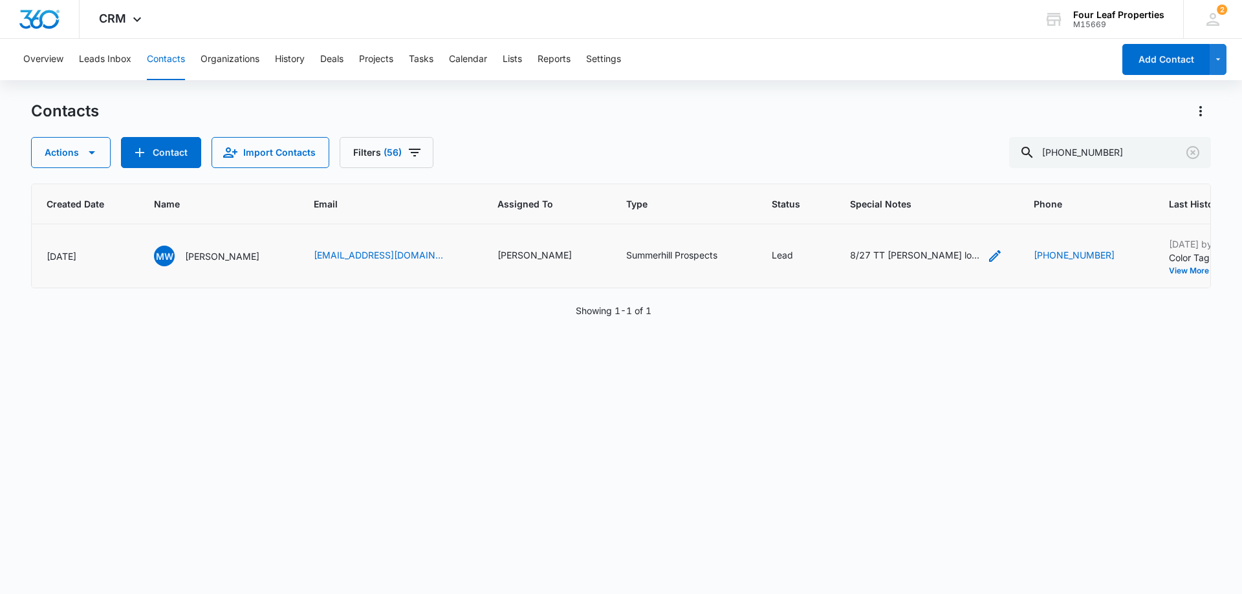
click at [873, 254] on div "8/27 TT [PERSON_NAME] looking for only 4 BDRM need to move mid [DATE] she set u…" at bounding box center [914, 255] width 129 height 14
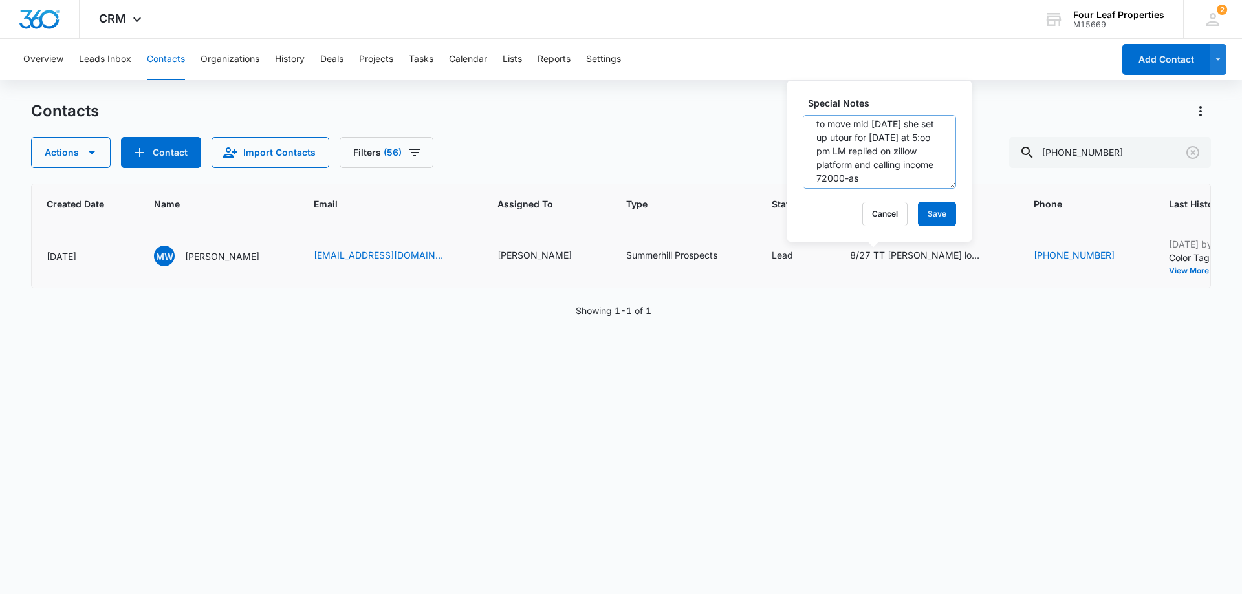
scroll to position [54, 0]
click at [882, 212] on button "Cancel" at bounding box center [884, 214] width 45 height 25
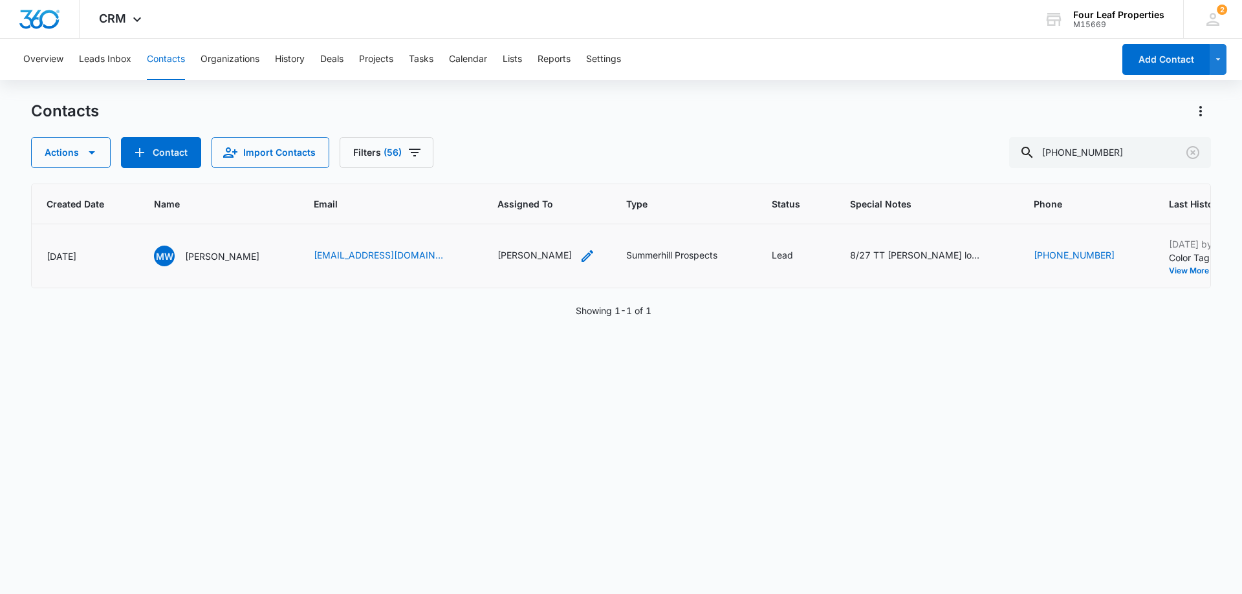
click at [512, 259] on div "[PERSON_NAME]" at bounding box center [534, 255] width 74 height 14
click at [557, 173] on div at bounding box center [567, 172] width 21 height 21
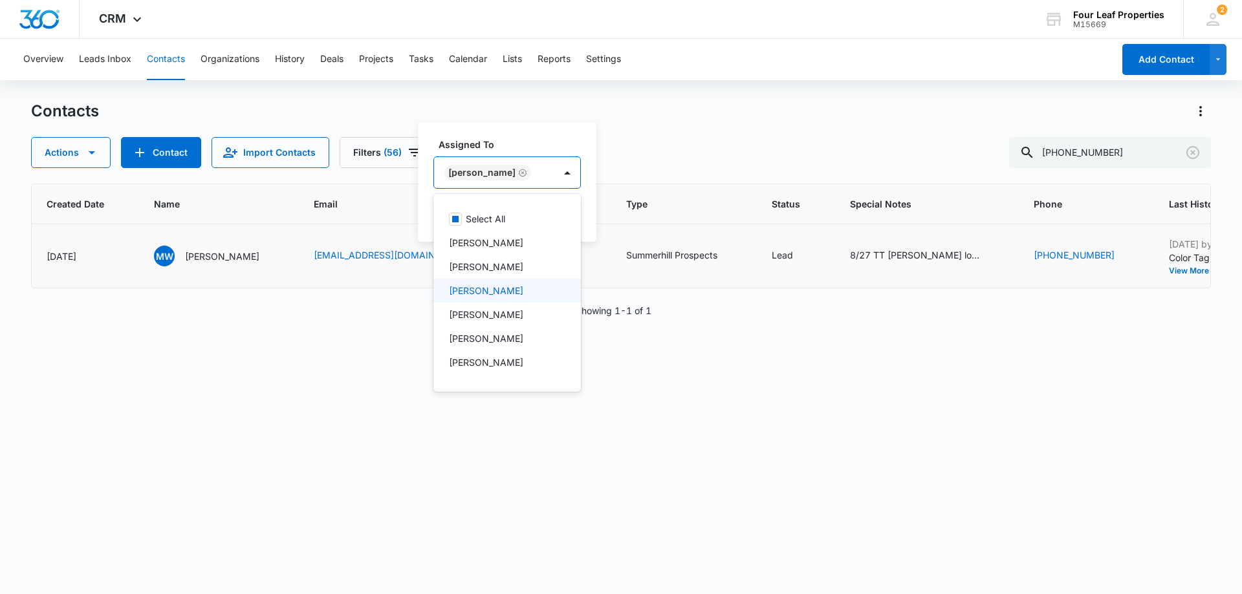
click at [508, 291] on p "[PERSON_NAME]" at bounding box center [486, 291] width 74 height 14
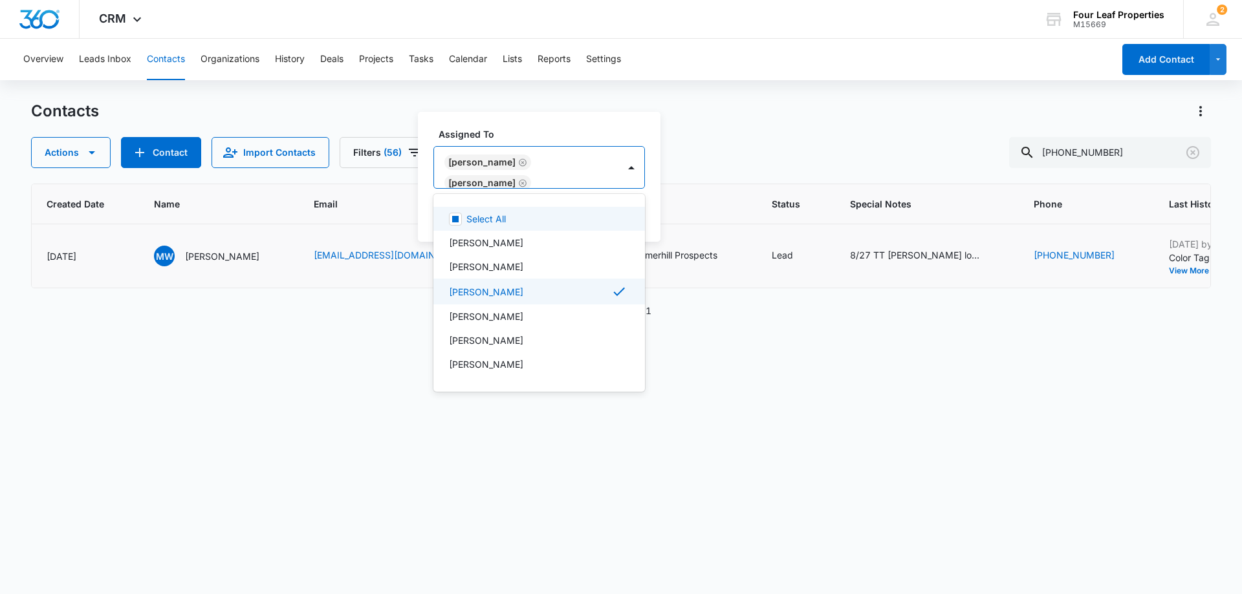
click at [519, 182] on icon "Remove Kelly Mursch" at bounding box center [523, 183] width 8 height 8
click at [566, 138] on div "Assigned To option [PERSON_NAME], deselected. 28 results available. Use Up and …" at bounding box center [507, 182] width 179 height 120
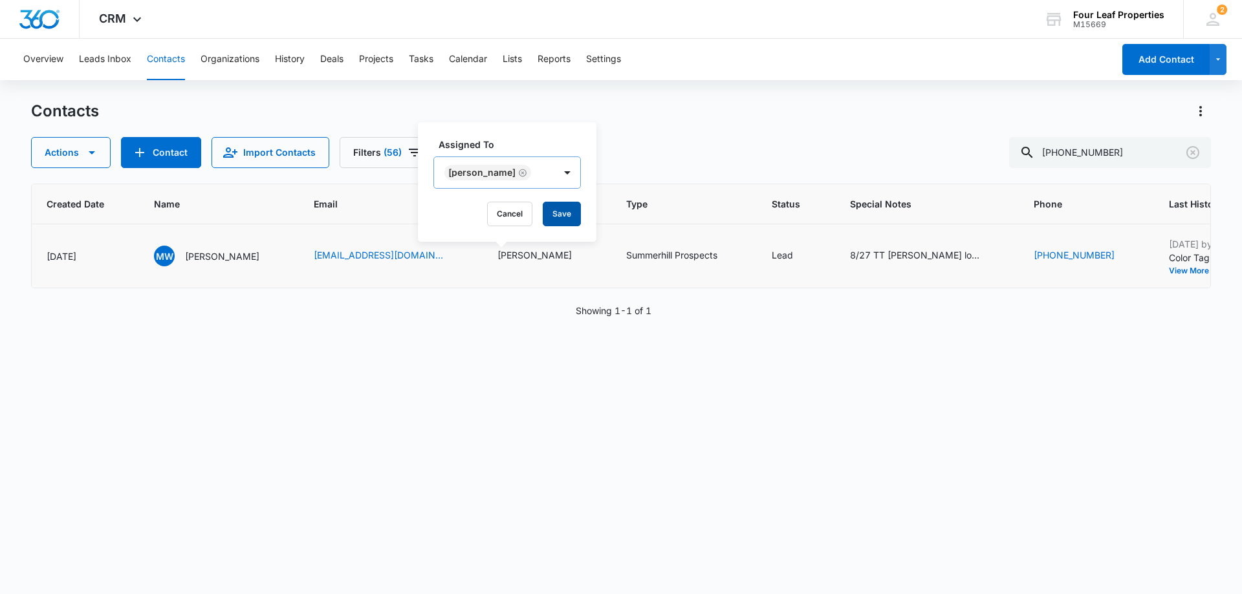
click at [581, 219] on button "Save" at bounding box center [562, 214] width 38 height 25
click at [850, 253] on div "8/27 TT [PERSON_NAME] looking for only 4 BDRM need to move mid [DATE] she set u…" at bounding box center [914, 255] width 129 height 14
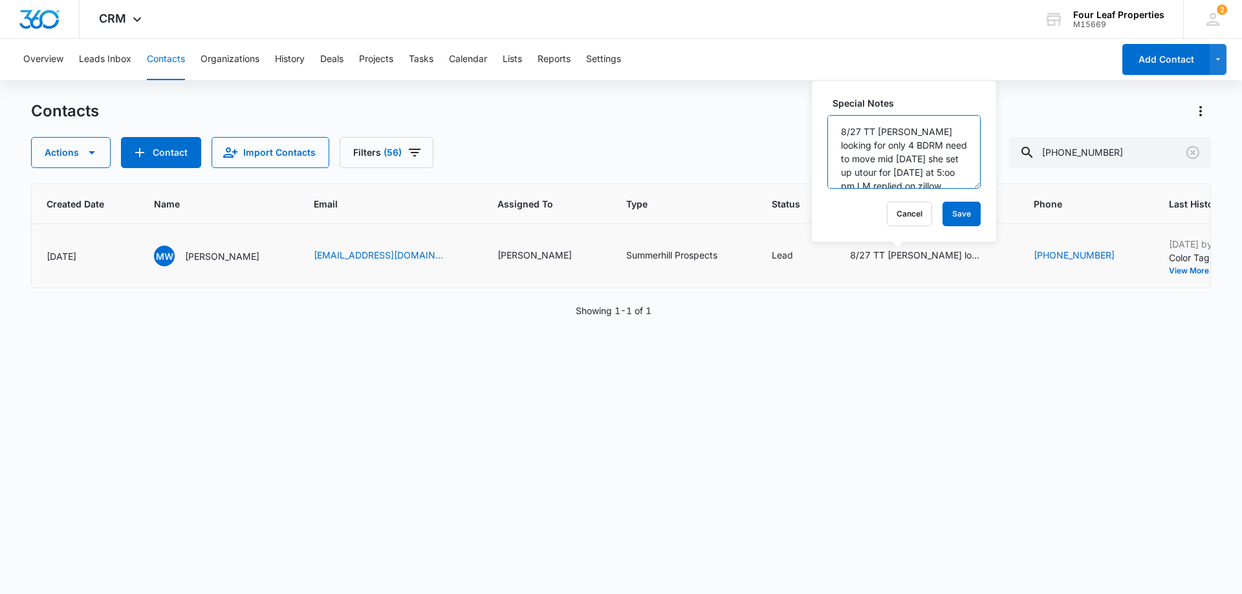
click at [844, 133] on textarea "8/27 TT [PERSON_NAME] looking for only 4 BDRM need to move mid [DATE] she set u…" at bounding box center [903, 152] width 153 height 74
type textarea "9/11 LM 8/27 TT [PERSON_NAME] looking for only 4 BDRM need to move mid [DATE] s…"
click at [963, 208] on button "Save" at bounding box center [962, 214] width 38 height 25
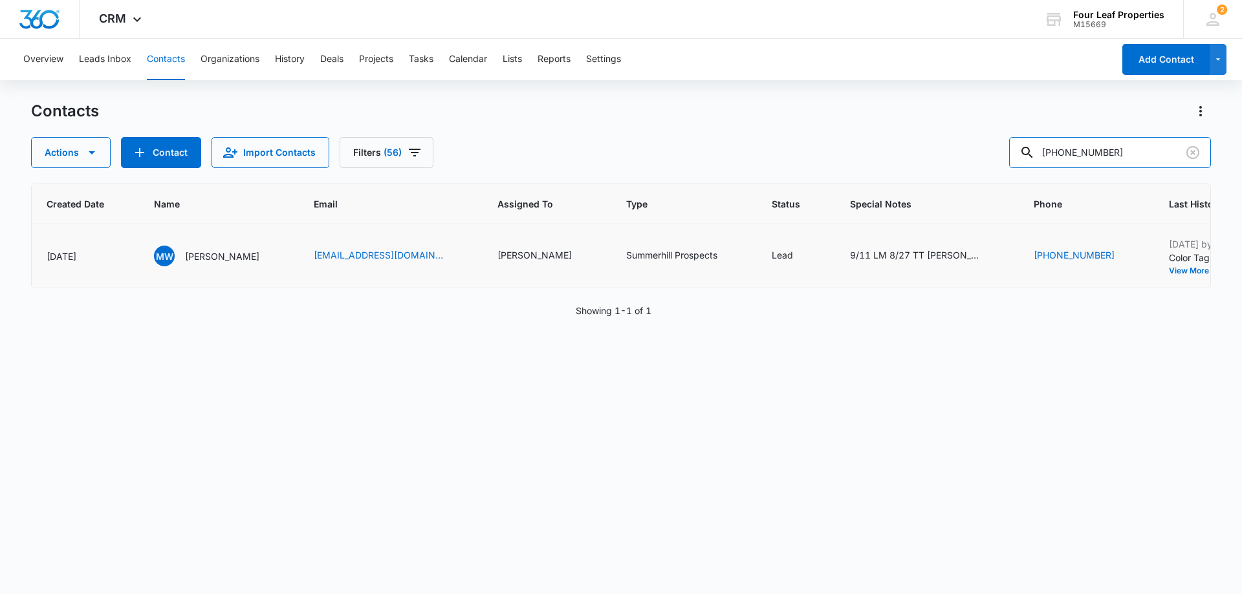
drag, startPoint x: 1152, startPoint y: 155, endPoint x: 882, endPoint y: 183, distance: 271.3
click at [912, 184] on div "Contacts Actions Contact Import Contacts Filters [PHONE_NUMBER] ID Color Tag So…" at bounding box center [621, 347] width 1180 height 492
drag, startPoint x: 1103, startPoint y: 170, endPoint x: 1103, endPoint y: 158, distance: 11.6
paste input "[PERSON_NAME]"
type input "[PERSON_NAME]"
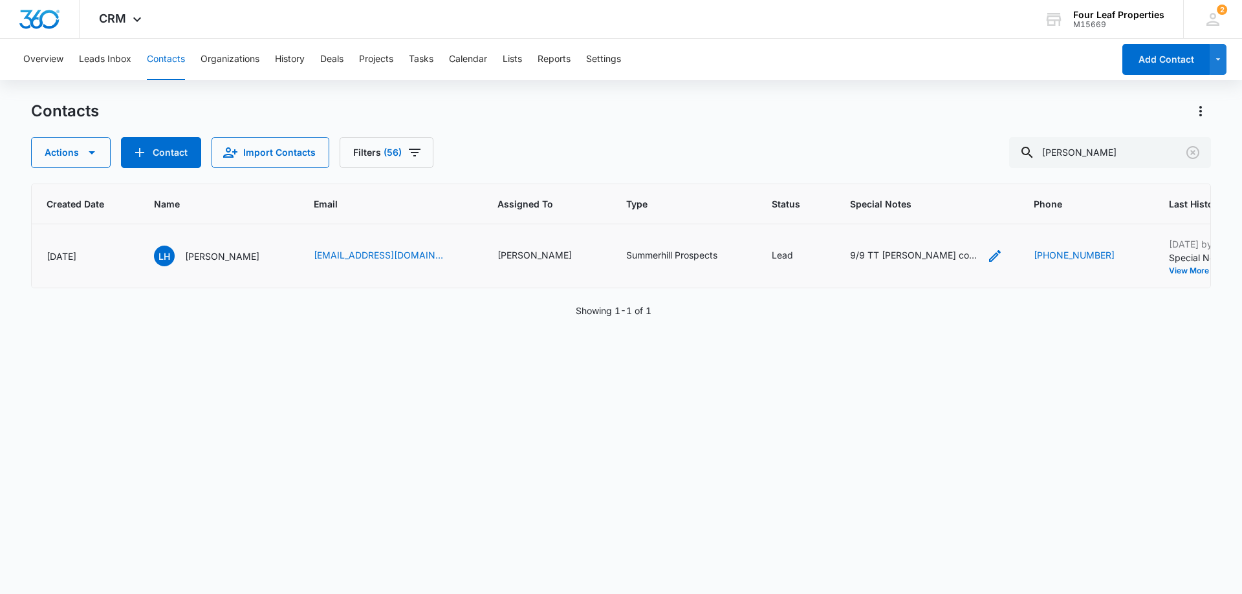
click at [989, 256] on icon "Special Notes - 9/9 TT lawrence coming for a tour at 4.30 today 9/3 TT lawrence…" at bounding box center [995, 256] width 12 height 12
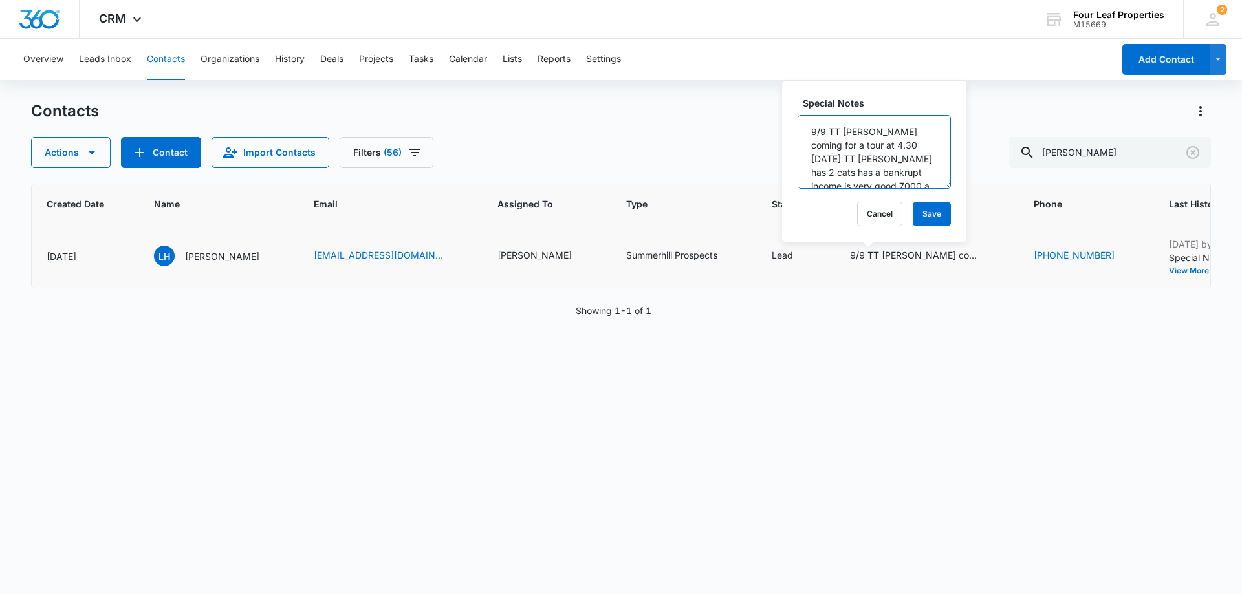
click at [810, 131] on textarea "9/9 TT [PERSON_NAME] coming for a tour at 4.30 [DATE] TT [PERSON_NAME] has 2 ca…" at bounding box center [874, 152] width 153 height 74
type textarea "9/11 LM 9/9 TT [PERSON_NAME] coming for a tour at 4.30 [DATE] TT [PERSON_NAME] …"
click at [915, 211] on button "Save" at bounding box center [932, 214] width 38 height 25
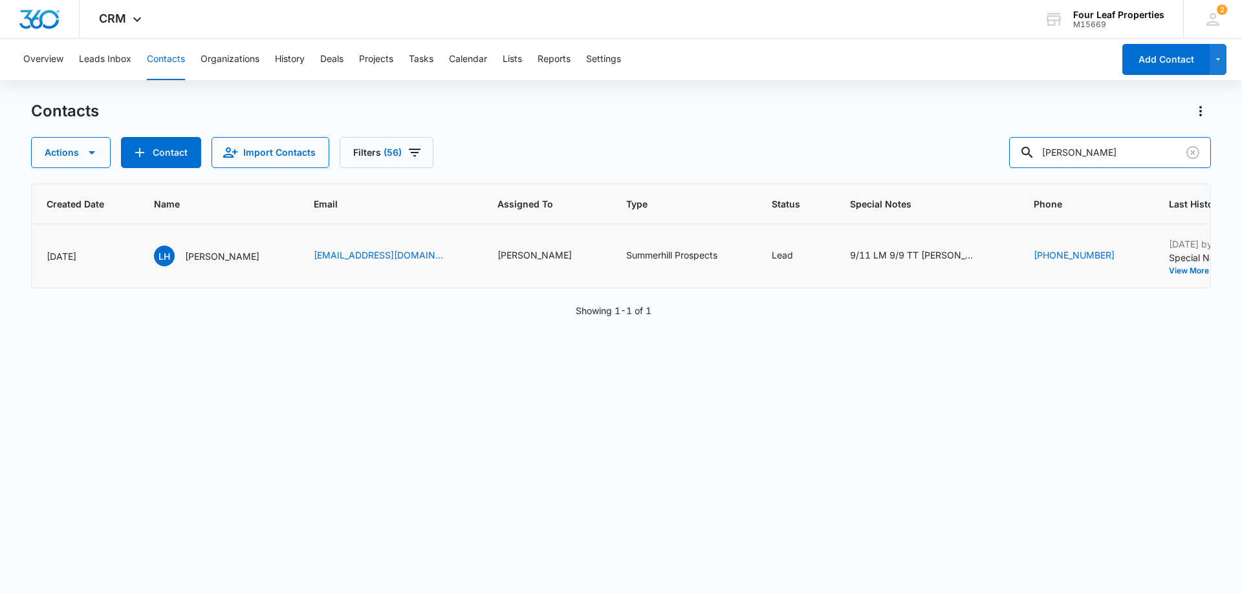
drag, startPoint x: 1119, startPoint y: 153, endPoint x: 834, endPoint y: 166, distance: 284.9
click at [834, 166] on div "Actions Contact Import Contacts Filters (56) [PERSON_NAME]" at bounding box center [621, 152] width 1180 height 31
paste input "[PERSON_NAME]"
type input "[PERSON_NAME]"
click at [892, 261] on div "8/27 looking for rental will call [DATE]" at bounding box center [914, 255] width 129 height 14
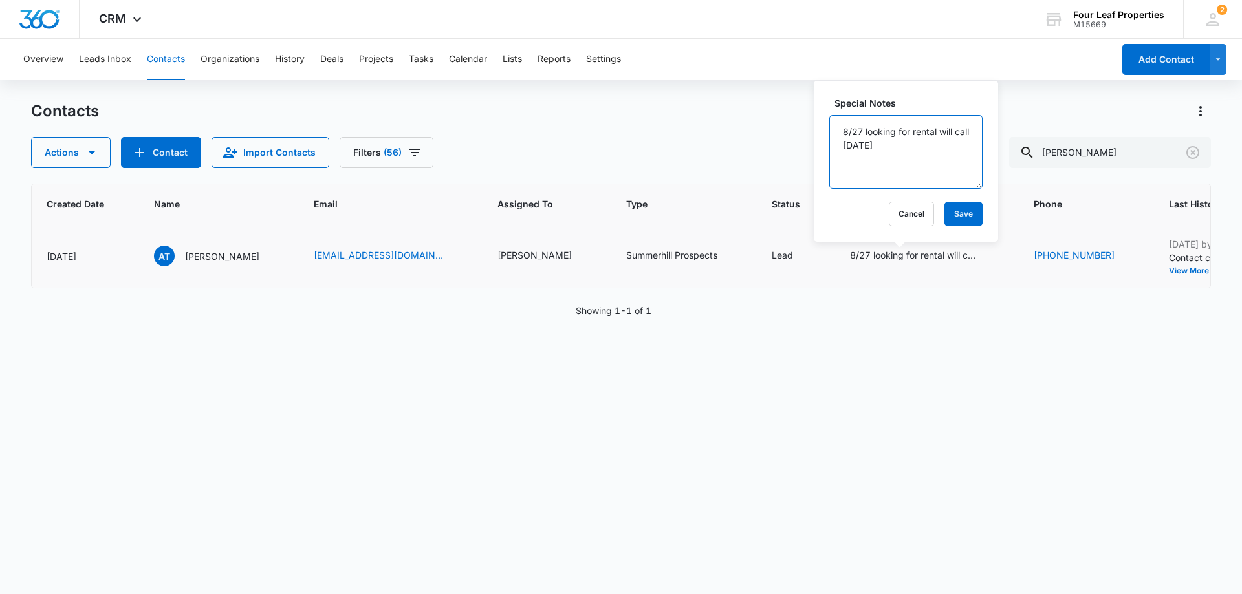
drag, startPoint x: 842, startPoint y: 129, endPoint x: 851, endPoint y: 133, distance: 9.9
click at [842, 129] on textarea "8/27 looking for rental will call [DATE]" at bounding box center [905, 152] width 153 height 74
type textarea "9/11 LM 8/27 looking for rental will call [DATE]"
click at [944, 208] on button "Save" at bounding box center [963, 214] width 38 height 25
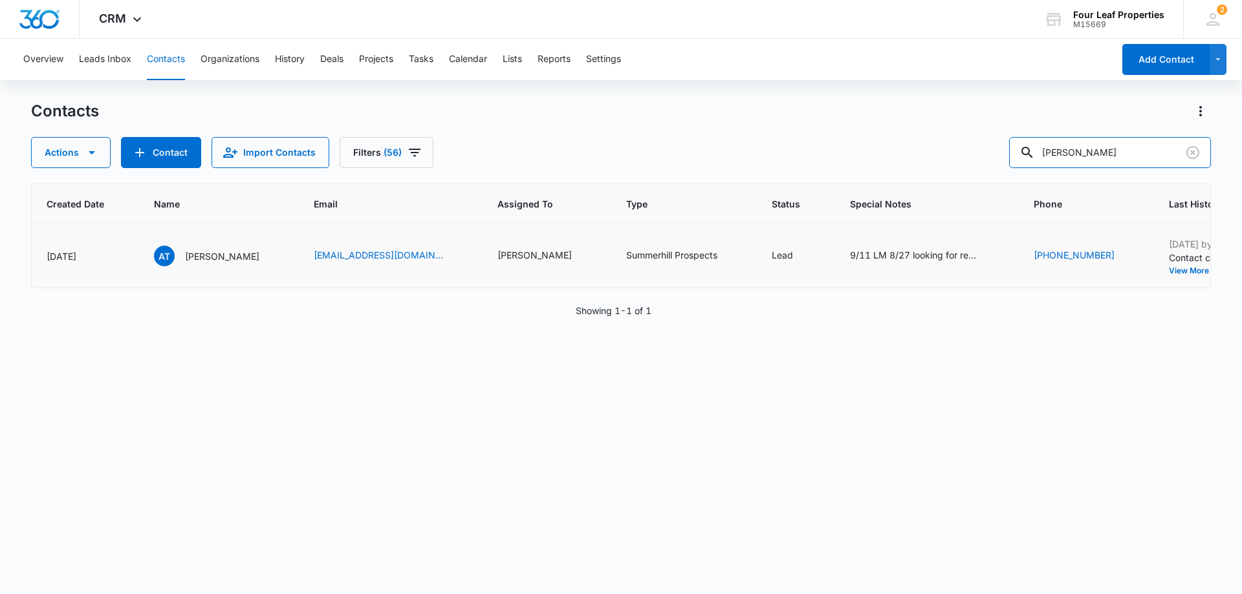
drag, startPoint x: 1126, startPoint y: 154, endPoint x: 668, endPoint y: 195, distance: 459.8
click at [668, 195] on div "Contacts Actions Contact Import Contacts Filters (56) [GEOGRAPHIC_DATA][PERSON_…" at bounding box center [621, 347] width 1180 height 492
paste input "[PERSON_NAME]"
type input "[PERSON_NAME]"
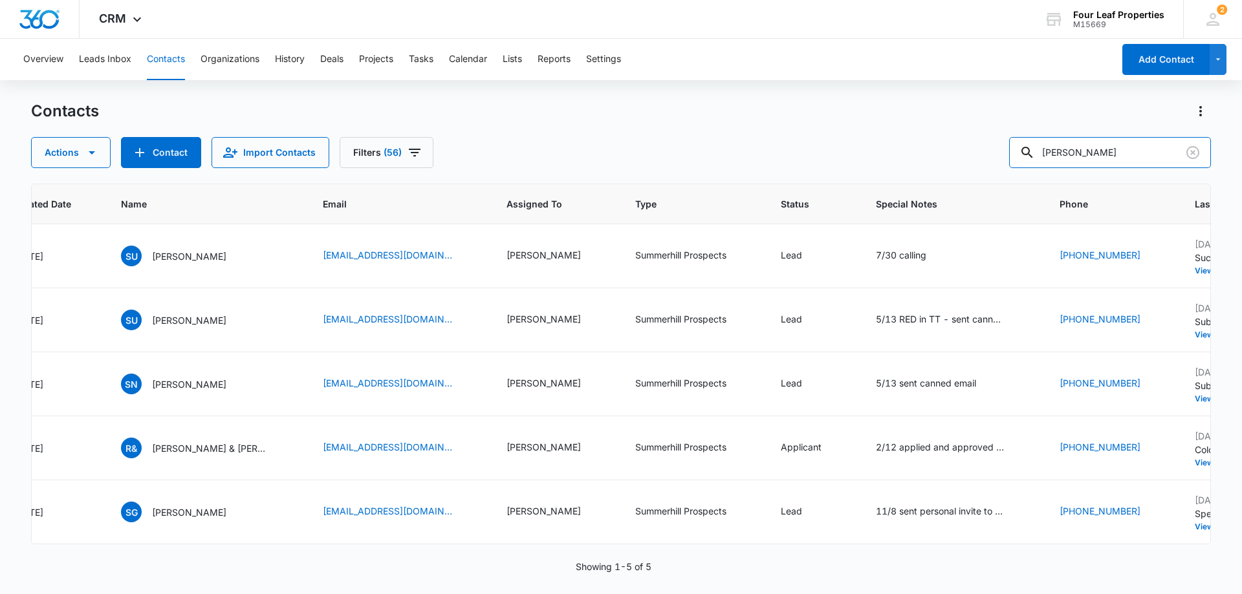
drag, startPoint x: 1139, startPoint y: 157, endPoint x: 739, endPoint y: 181, distance: 400.5
click at [756, 171] on div "Contacts Actions Contact Import Contacts Filters (56) [PERSON_NAME] ID Color Ta…" at bounding box center [621, 347] width 1180 height 492
paste input "[PHONE_NUMBER]"
type input "[PHONE_NUMBER]"
